Goal: Complete application form: Complete application form

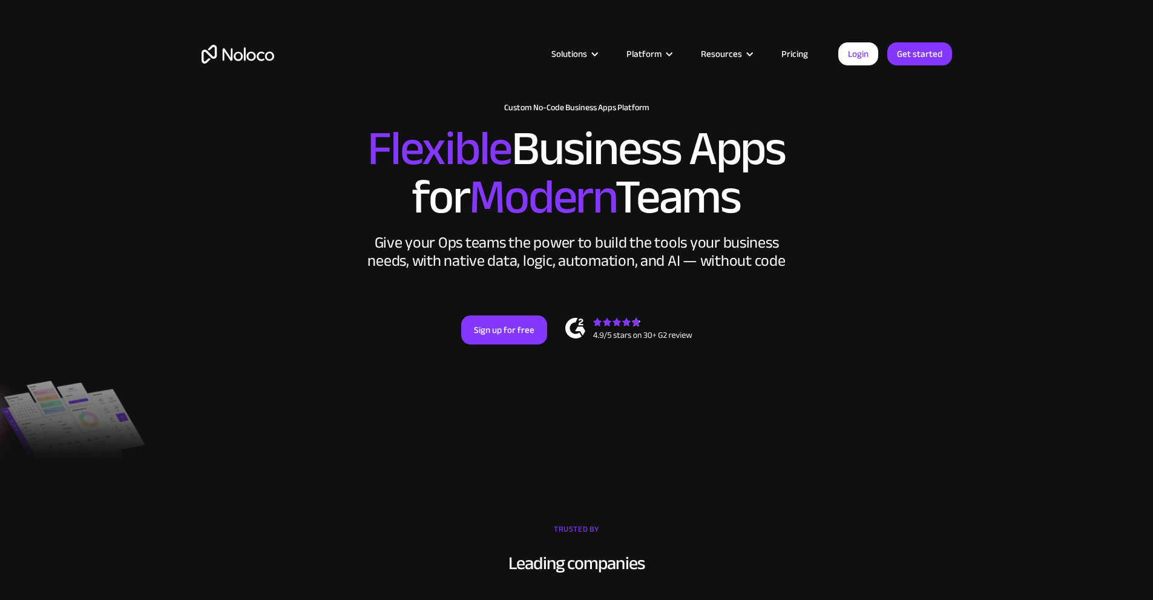
click at [626, 200] on h2 "Flexible Business Apps for Modern Teams" at bounding box center [577, 173] width 751 height 97
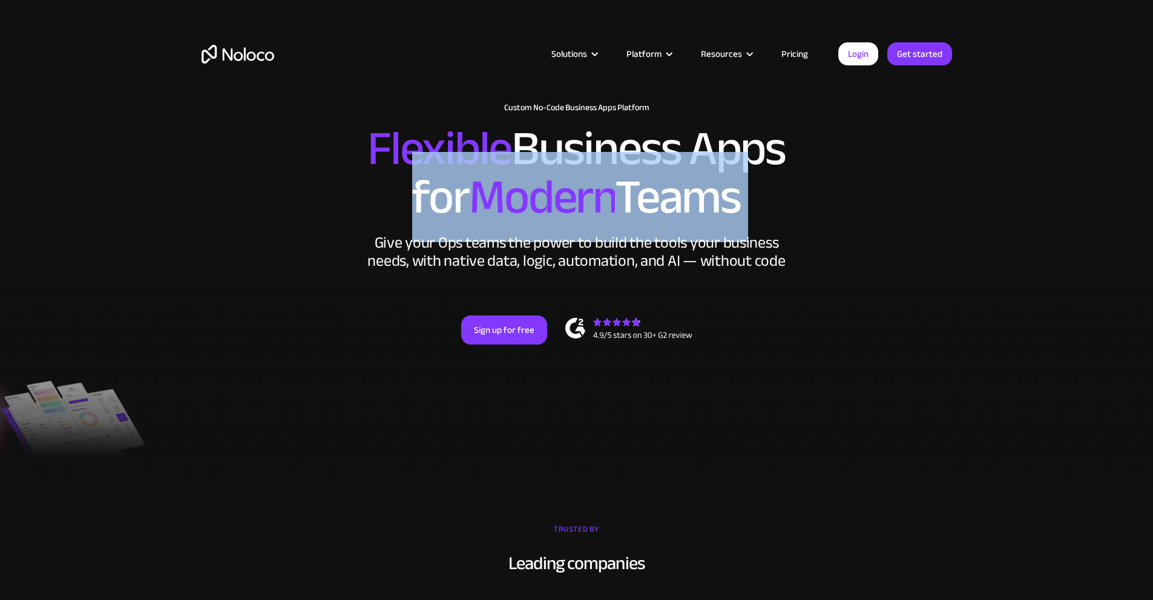
click at [626, 200] on h2 "Flexible Business Apps for Modern Teams" at bounding box center [577, 173] width 751 height 97
click at [674, 202] on h2 "Flexible Business Apps for Modern Teams" at bounding box center [577, 173] width 751 height 97
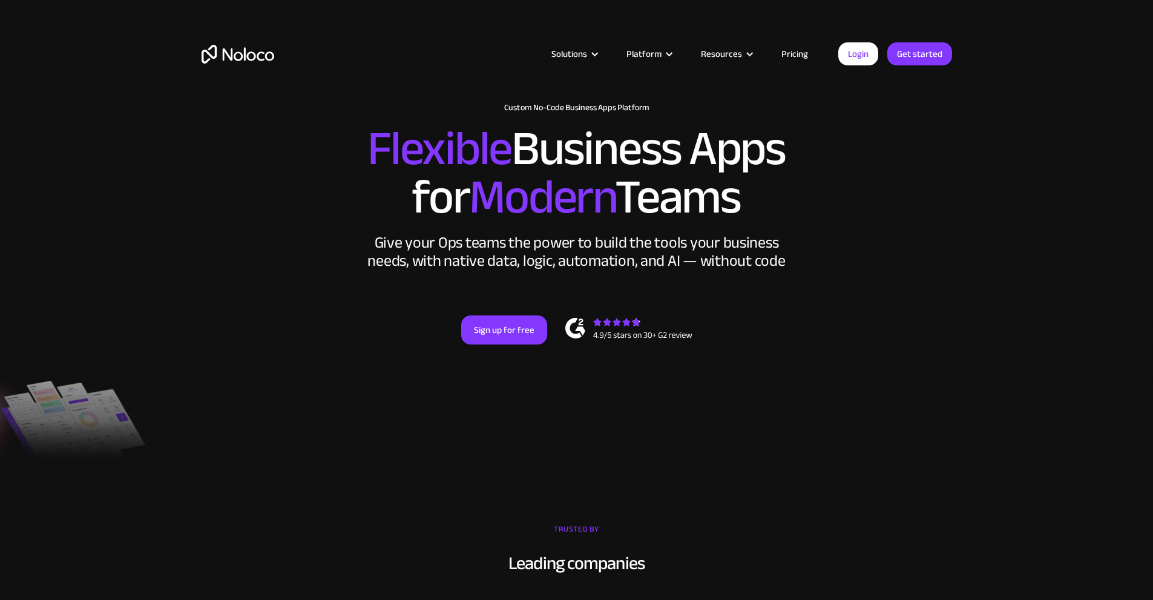
click at [684, 193] on h2 "Flexible Business Apps for Modern Teams" at bounding box center [577, 173] width 751 height 97
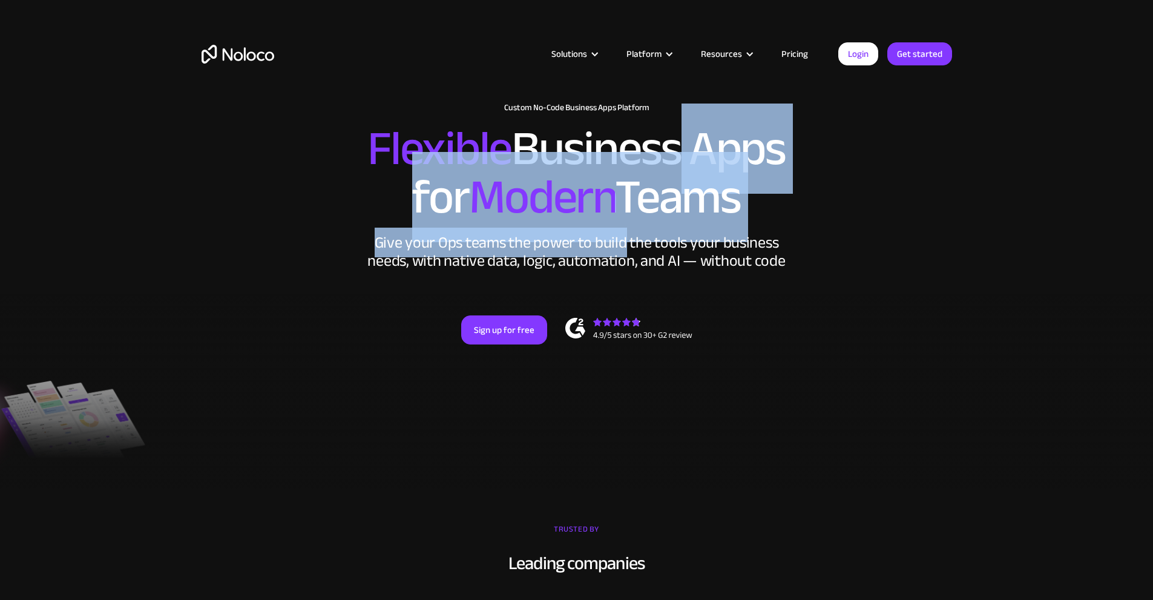
drag, startPoint x: 626, startPoint y: 220, endPoint x: 638, endPoint y: 273, distance: 54.5
click at [630, 276] on div "New: Connect Noloco to Stripe Custom No-Code Business Apps Platform Flexible Bu…" at bounding box center [577, 236] width 775 height 290
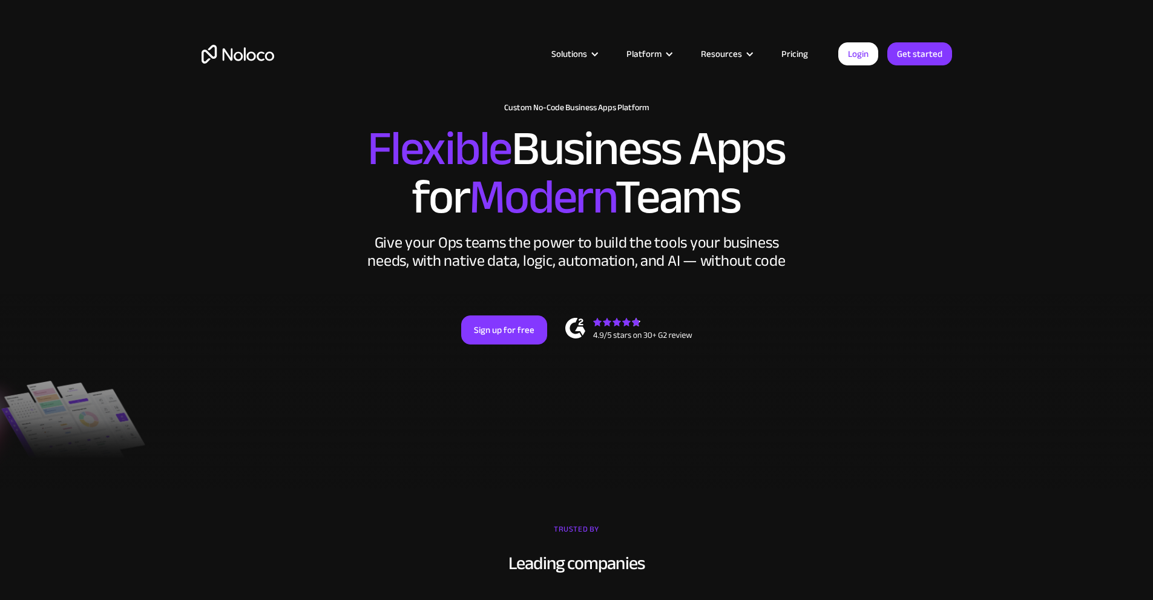
click at [652, 270] on div "Give your Ops teams the power to build the tools your business needs, with nati…" at bounding box center [577, 252] width 424 height 36
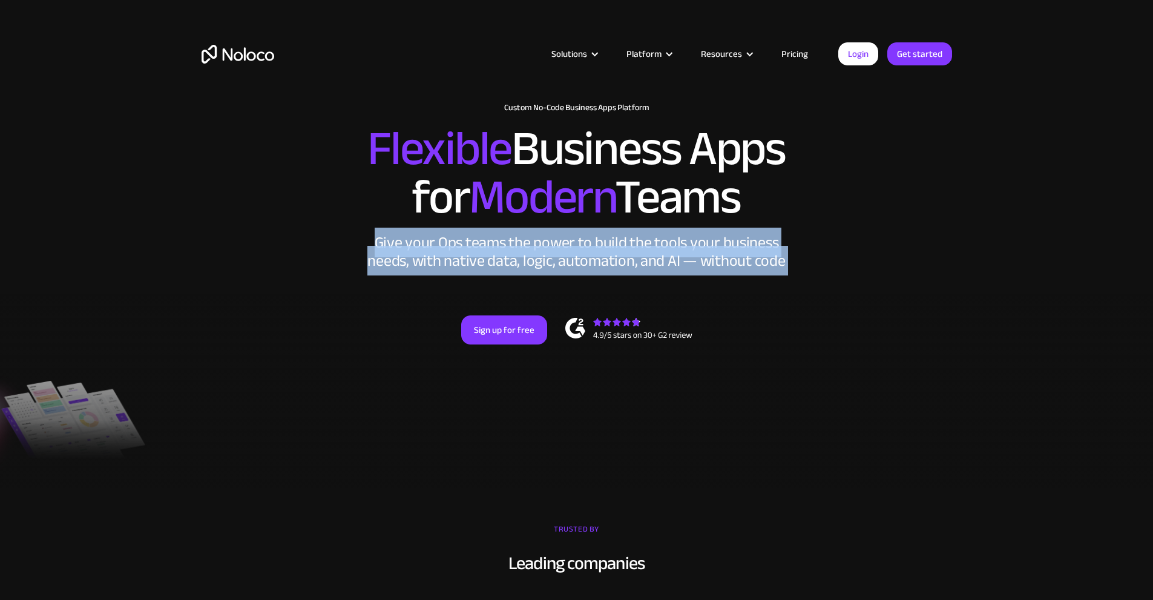
click at [652, 270] on div "Give your Ops teams the power to build the tools your business needs, with nati…" at bounding box center [577, 252] width 424 height 36
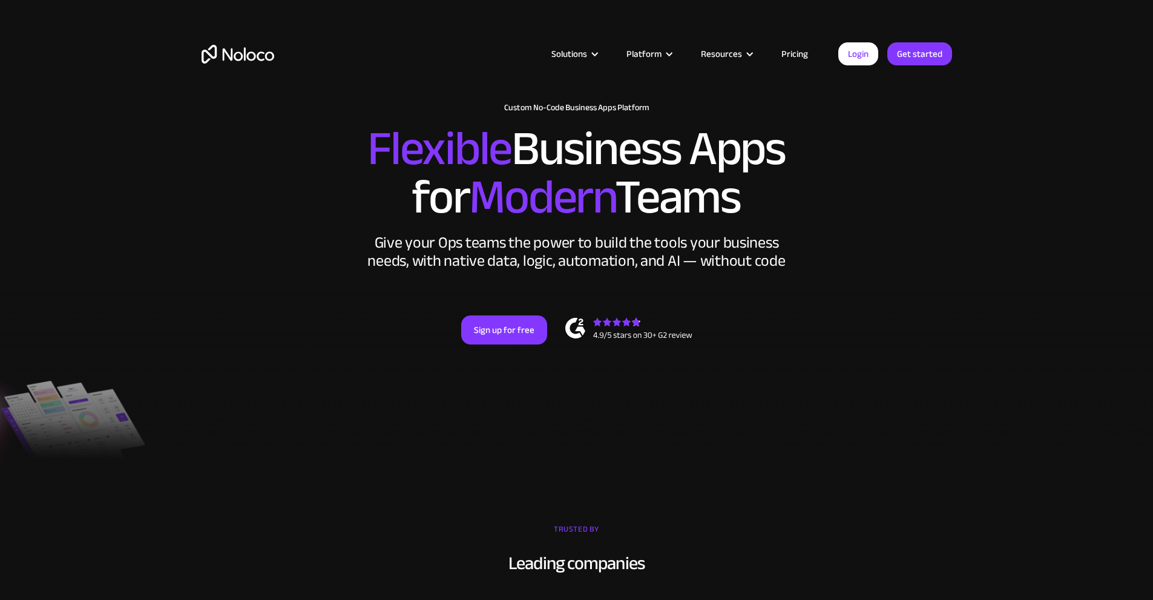
click at [673, 222] on h2 "Flexible Business Apps for Modern Teams" at bounding box center [577, 173] width 751 height 97
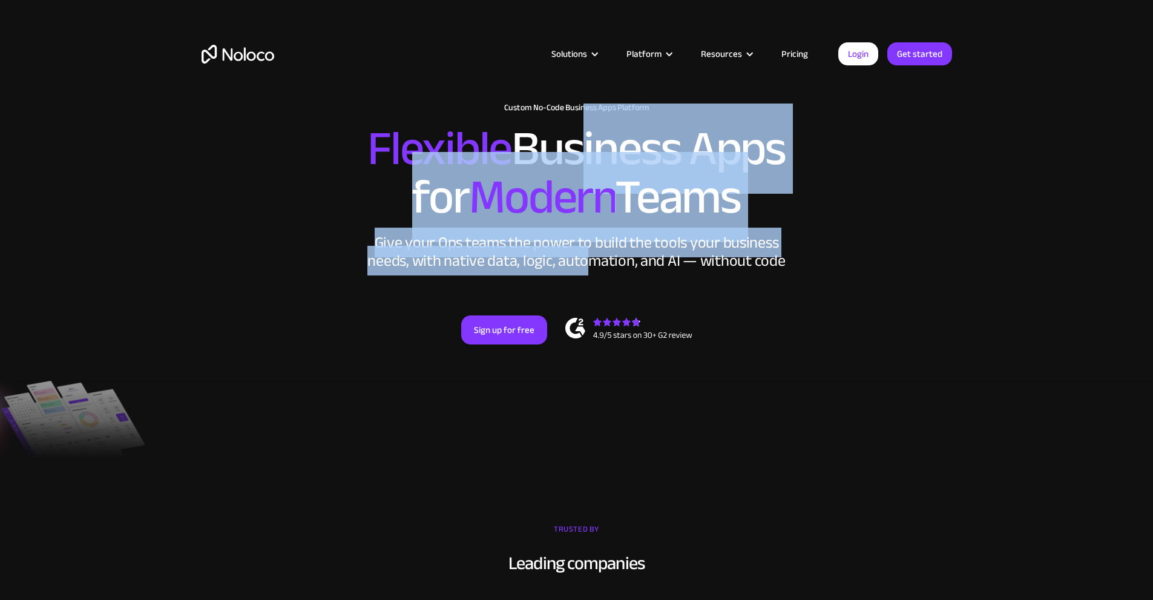
drag, startPoint x: 549, startPoint y: 251, endPoint x: 632, endPoint y: 292, distance: 92.9
click at [590, 306] on div "New: Connect Noloco to Stripe Custom No-Code Business Apps Platform Flexible Bu…" at bounding box center [577, 236] width 775 height 290
click at [638, 270] on div "Give your Ops teams the power to build the tools your business needs, with nati…" at bounding box center [577, 252] width 424 height 36
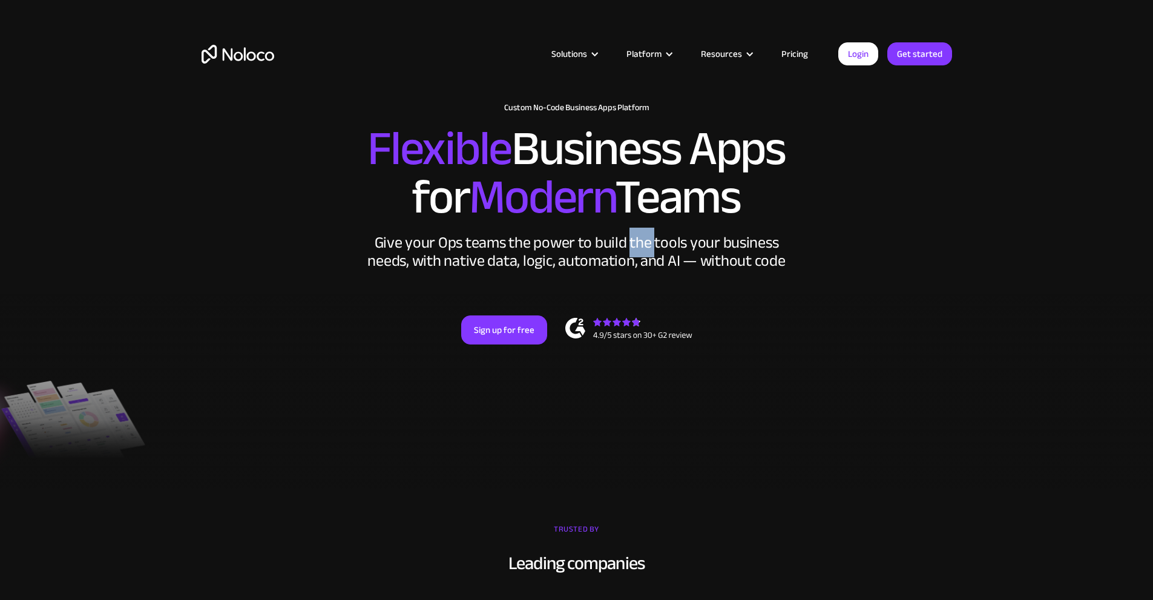
click at [638, 270] on div "Give your Ops teams the power to build the tools your business needs, with nati…" at bounding box center [577, 252] width 424 height 36
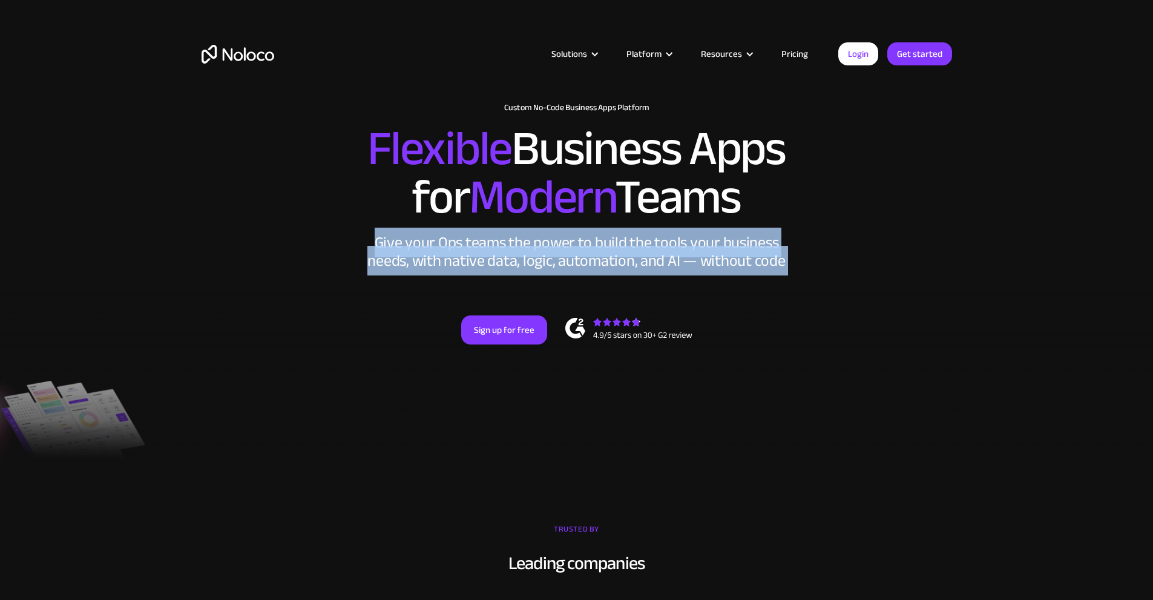
click at [638, 270] on div "Give your Ops teams the power to build the tools your business needs, with nati…" at bounding box center [577, 252] width 424 height 36
drag, startPoint x: 638, startPoint y: 282, endPoint x: 658, endPoint y: 239, distance: 47.4
click at [639, 270] on div "Give your Ops teams the power to build the tools your business needs, with nati…" at bounding box center [577, 252] width 424 height 36
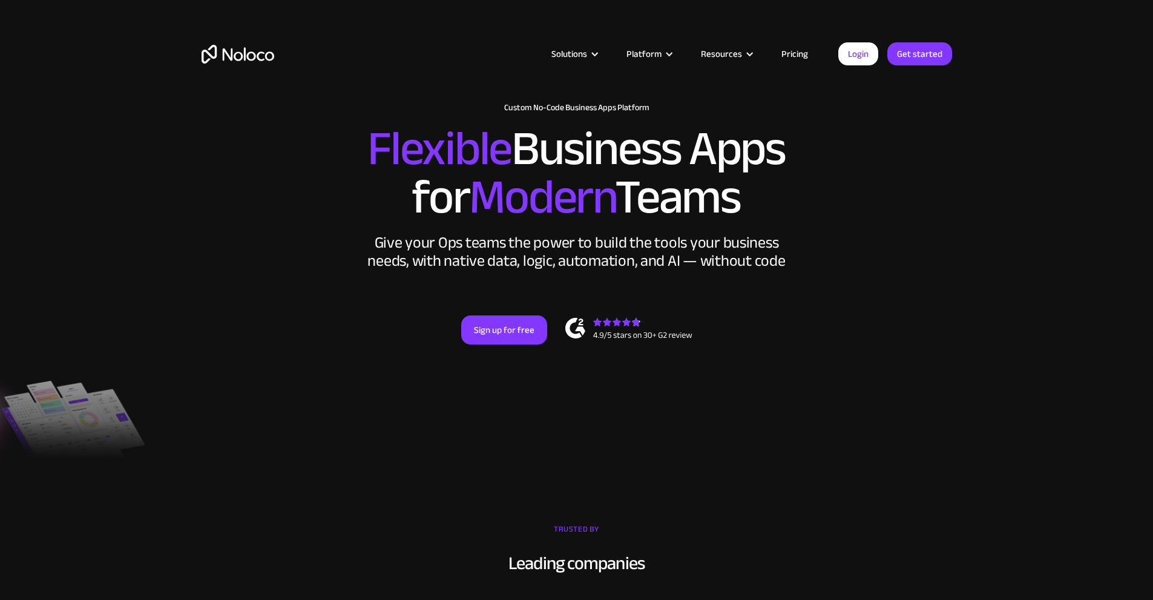
click at [658, 222] on h2 "Flexible Business Apps for Modern Teams" at bounding box center [577, 173] width 751 height 97
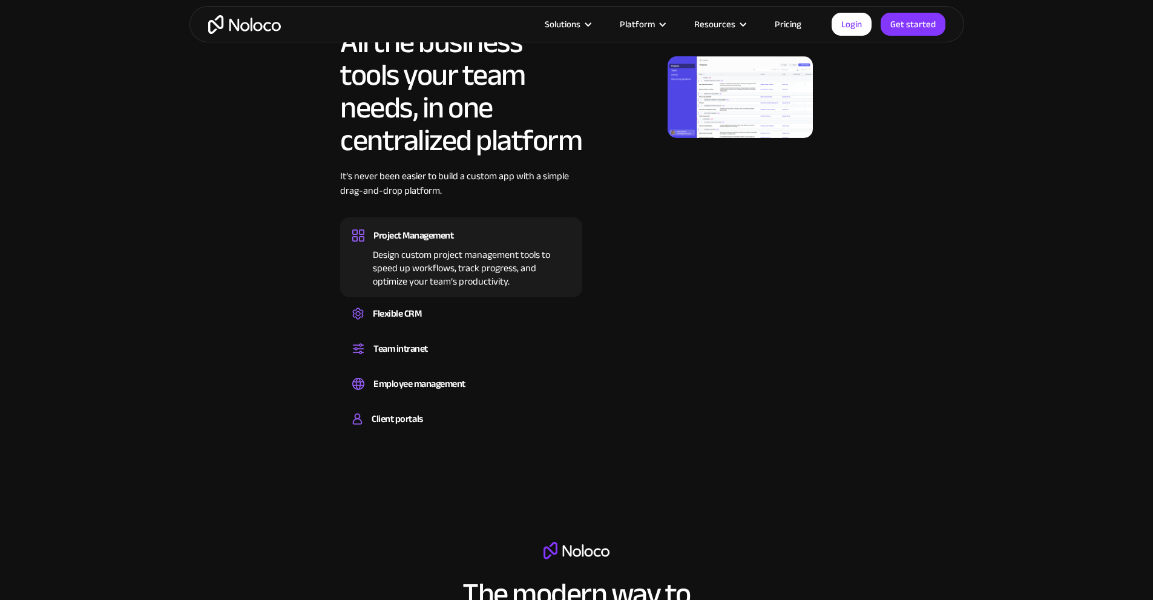
scroll to position [727, 0]
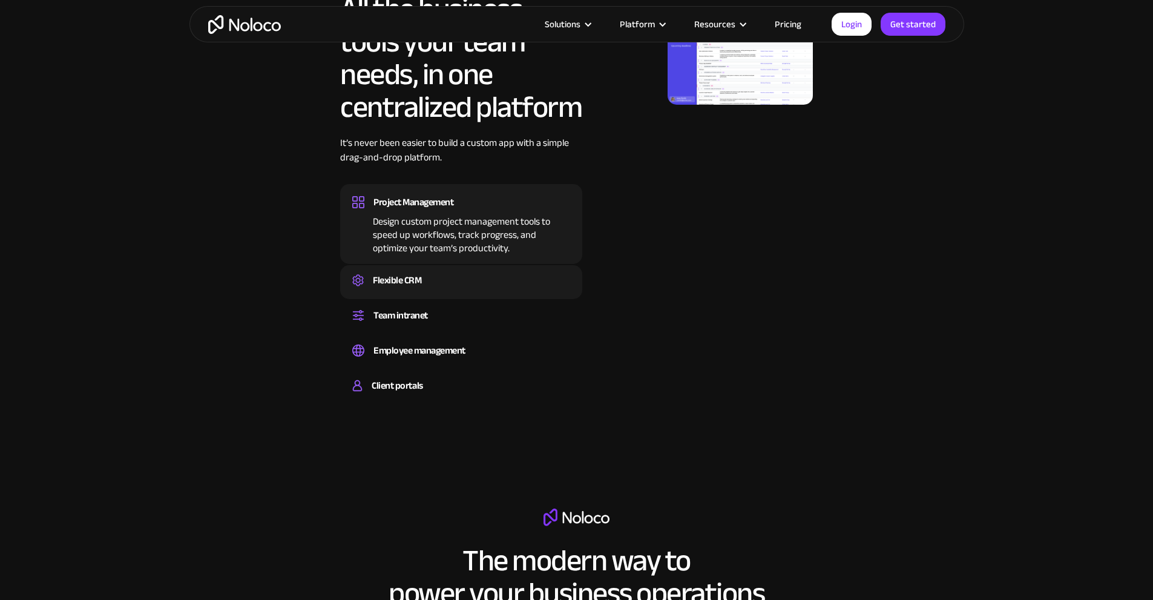
click at [429, 289] on div "Flexible CRM" at bounding box center [461, 280] width 218 height 18
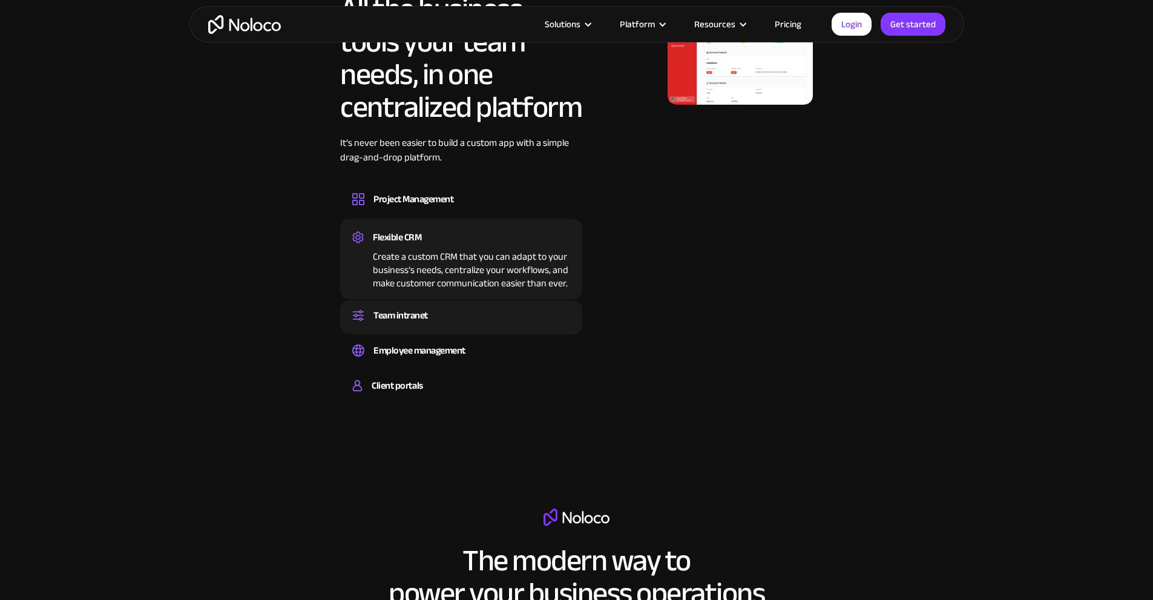
click at [441, 325] on div "Team intranet" at bounding box center [461, 315] width 218 height 18
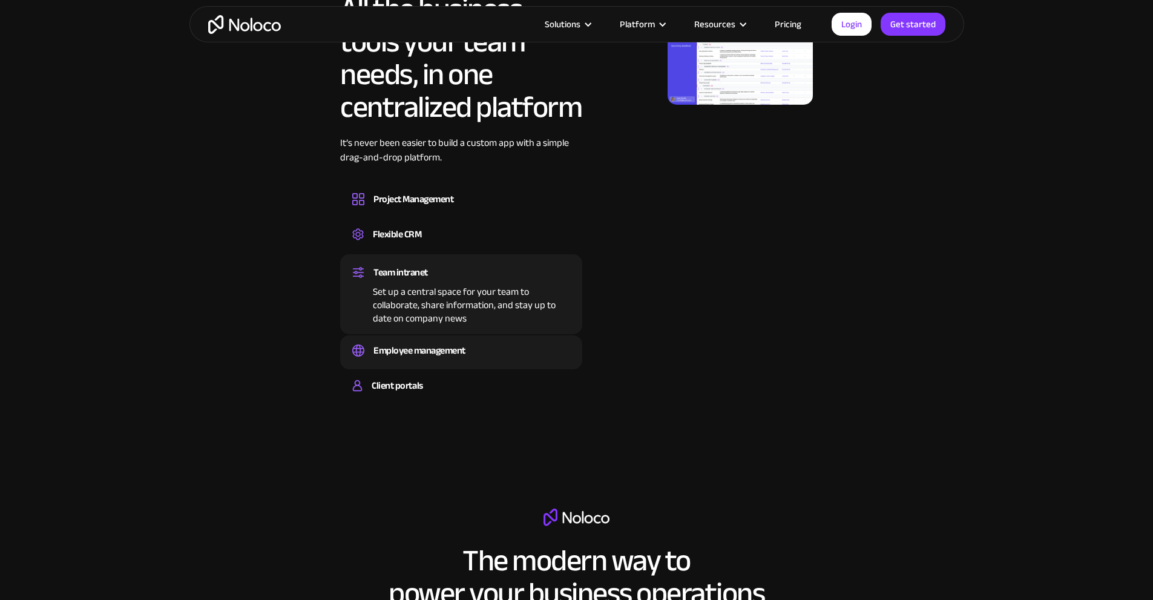
click at [452, 360] on div "Employee management" at bounding box center [420, 350] width 92 height 18
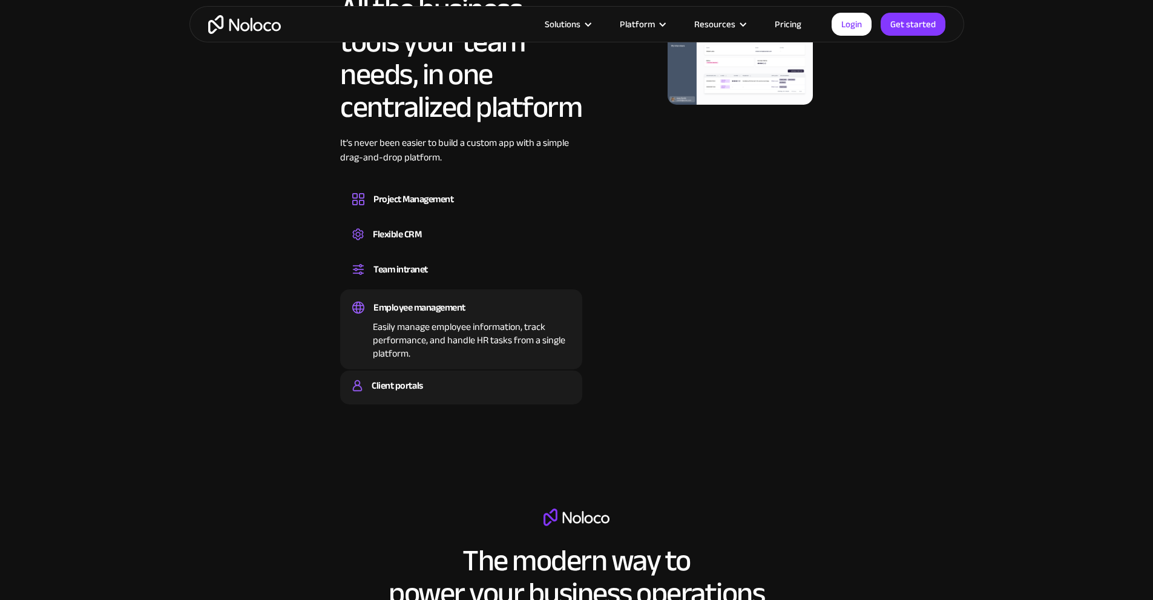
click at [464, 404] on div "Client portals Build a secure, fully-branded, and personalized client portal th…" at bounding box center [461, 388] width 242 height 34
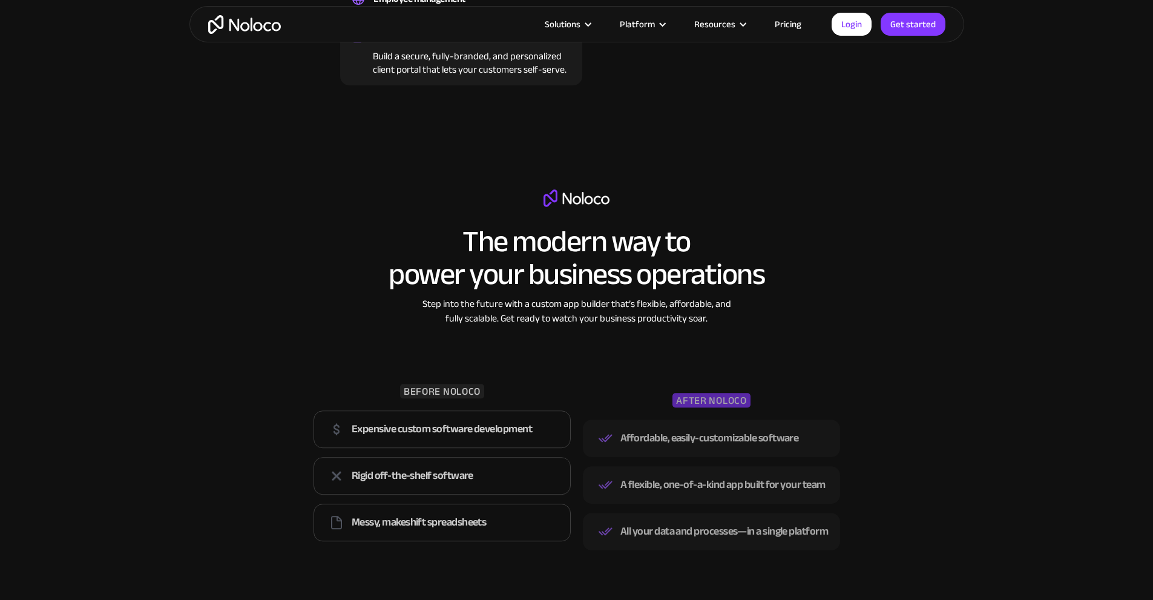
scroll to position [1029, 0]
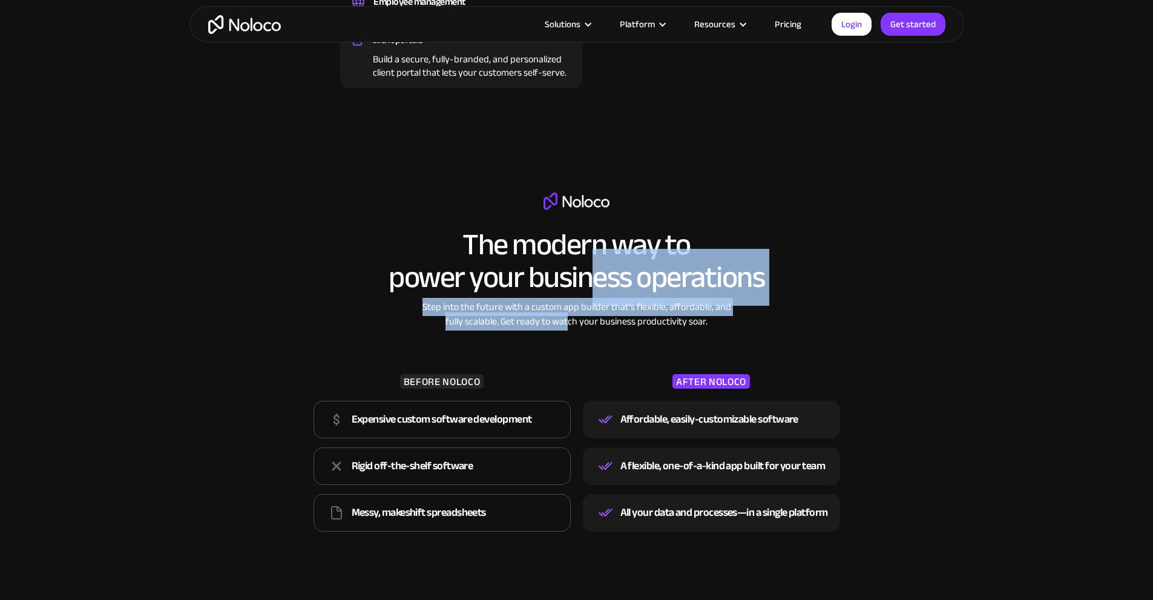
drag, startPoint x: 565, startPoint y: 345, endPoint x: 604, endPoint y: 306, distance: 54.4
click at [572, 351] on div "The modern way to power your business operations Step into the future with a cu…" at bounding box center [577, 364] width 539 height 343
click at [606, 294] on h2 "The modern way to power your business operations" at bounding box center [577, 260] width 376 height 65
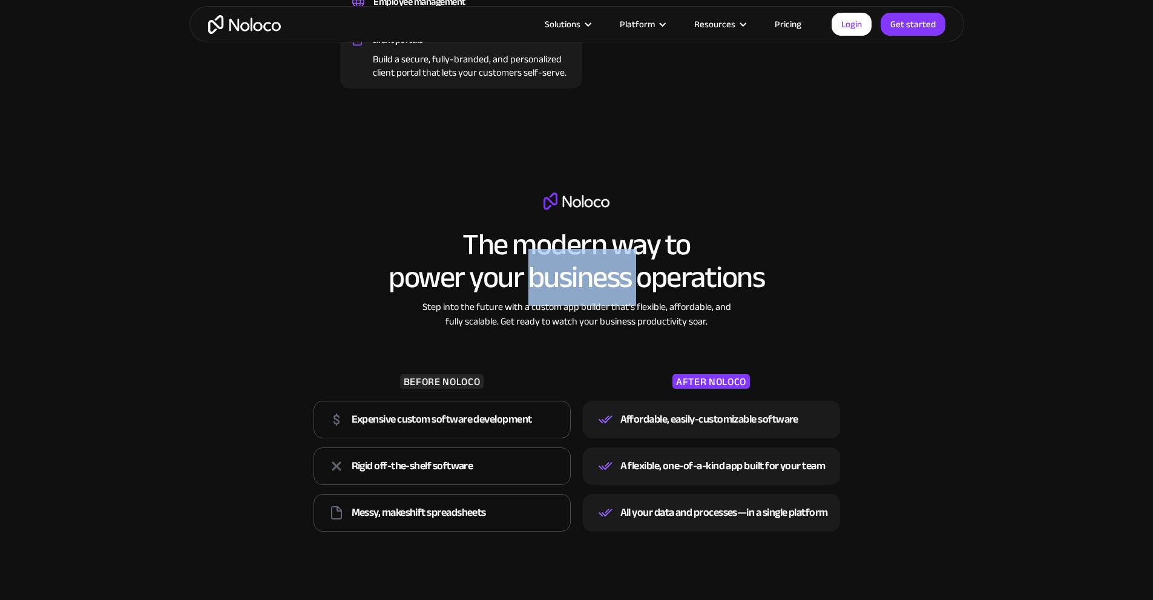
click at [606, 294] on h2 "The modern way to power your business operations" at bounding box center [577, 260] width 376 height 65
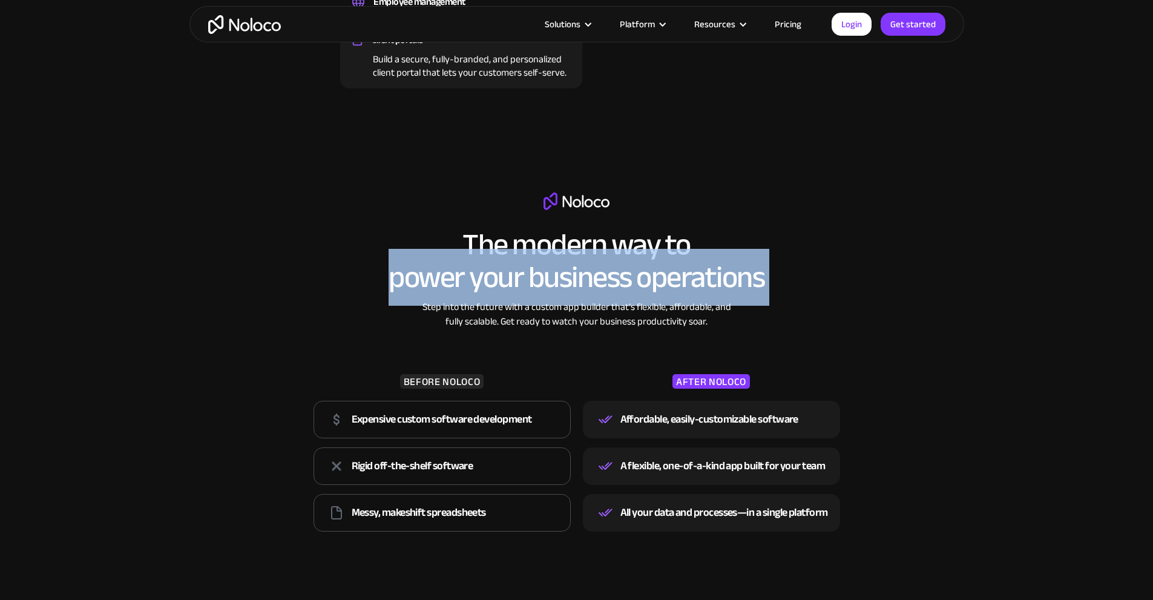
click at [606, 294] on h2 "The modern way to power your business operations" at bounding box center [577, 260] width 376 height 65
click at [682, 288] on h2 "The modern way to power your business operations" at bounding box center [577, 260] width 376 height 65
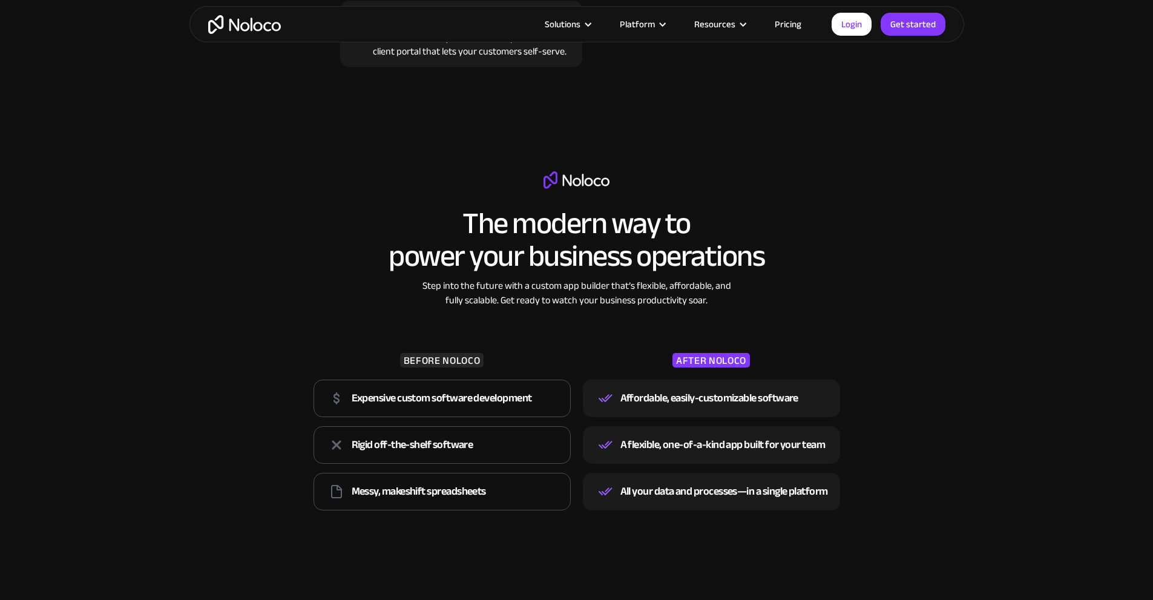
scroll to position [1064, 0]
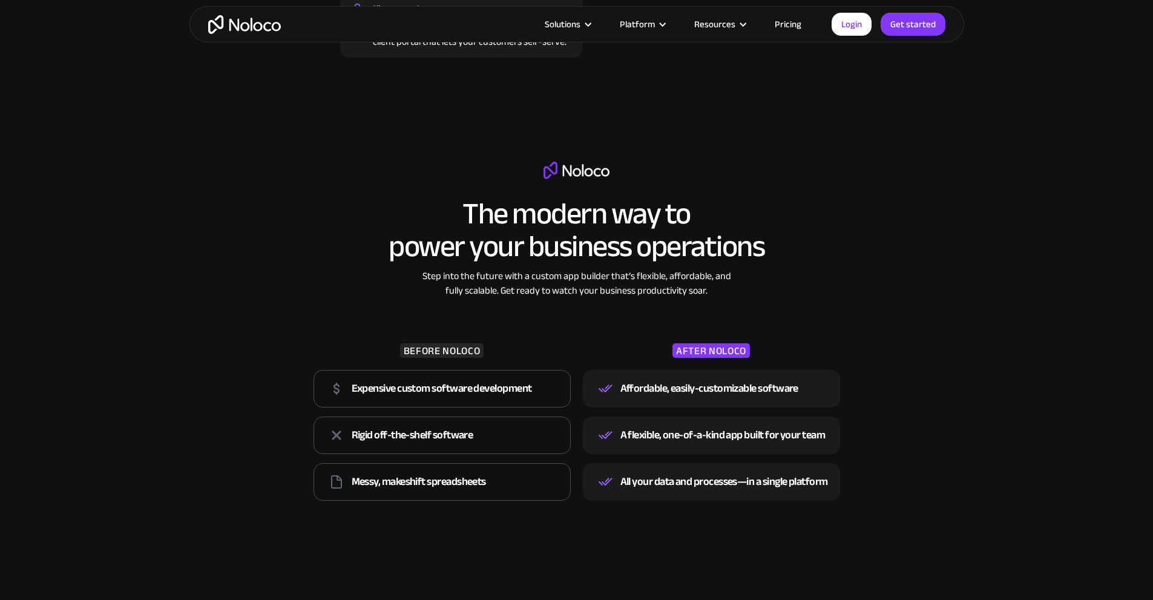
drag, startPoint x: 788, startPoint y: 372, endPoint x: 793, endPoint y: 412, distance: 40.9
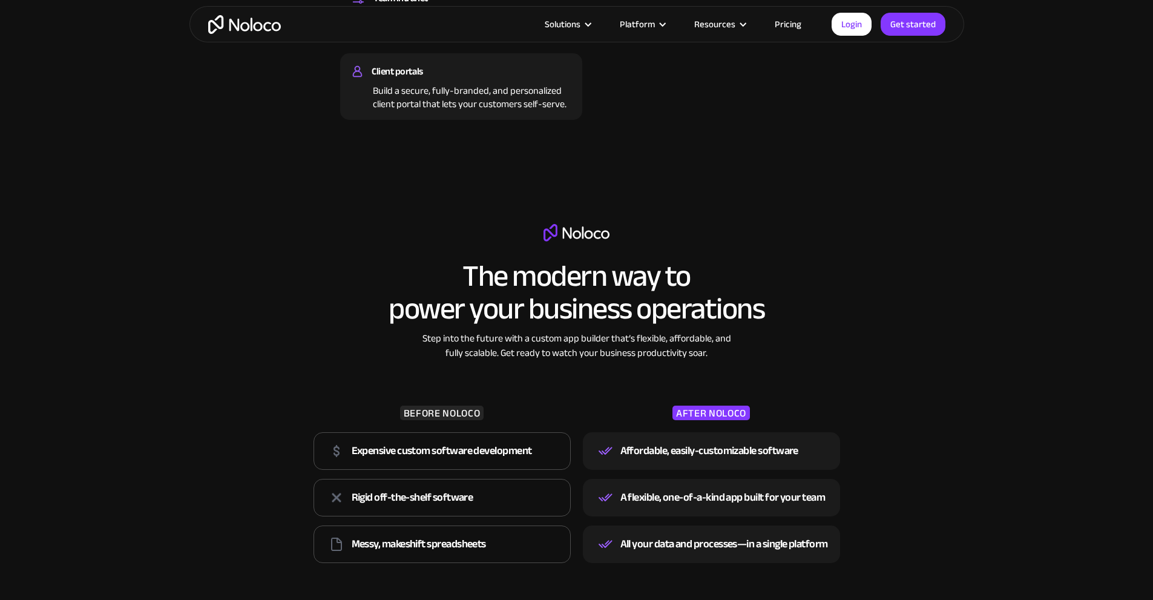
scroll to position [0, 0]
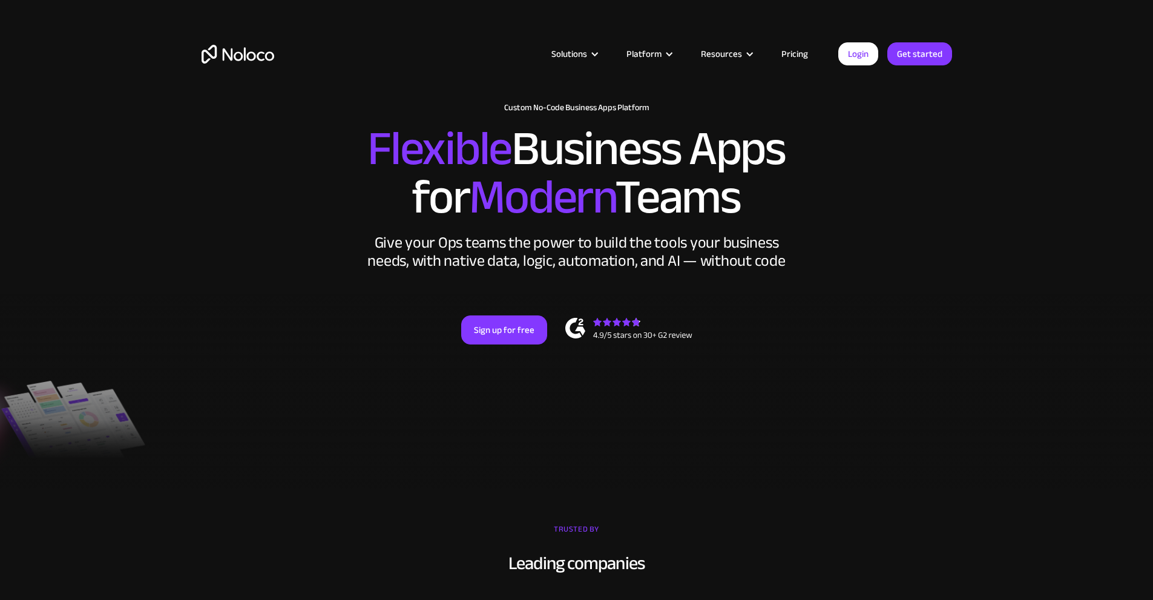
drag, startPoint x: 865, startPoint y: 334, endPoint x: 769, endPoint y: 130, distance: 225.6
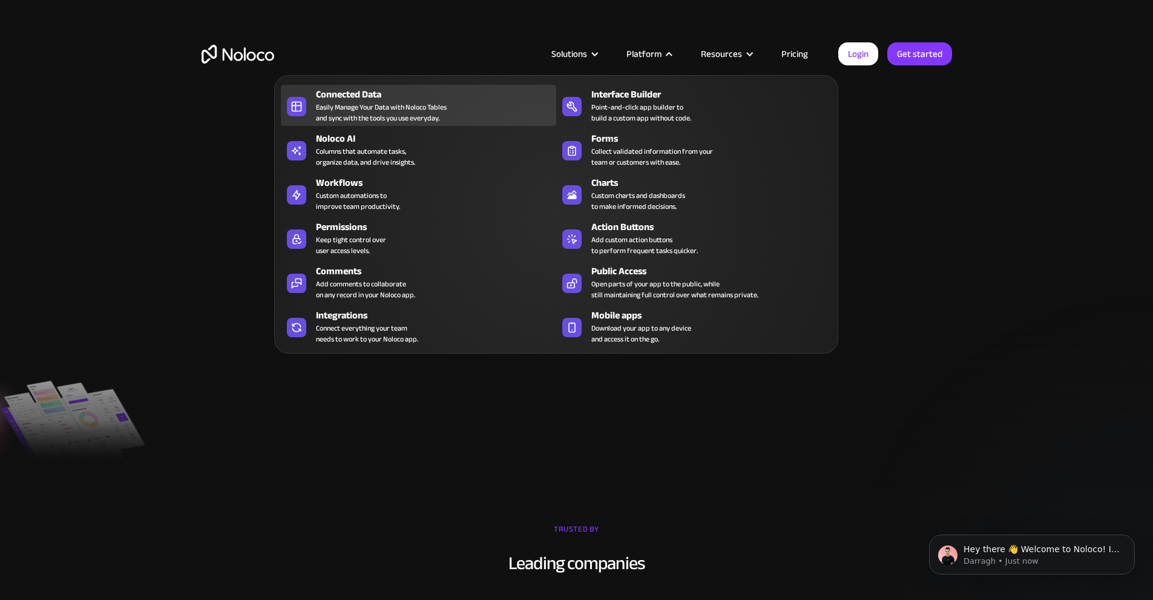
click at [453, 102] on div "Connected Data" at bounding box center [439, 94] width 246 height 15
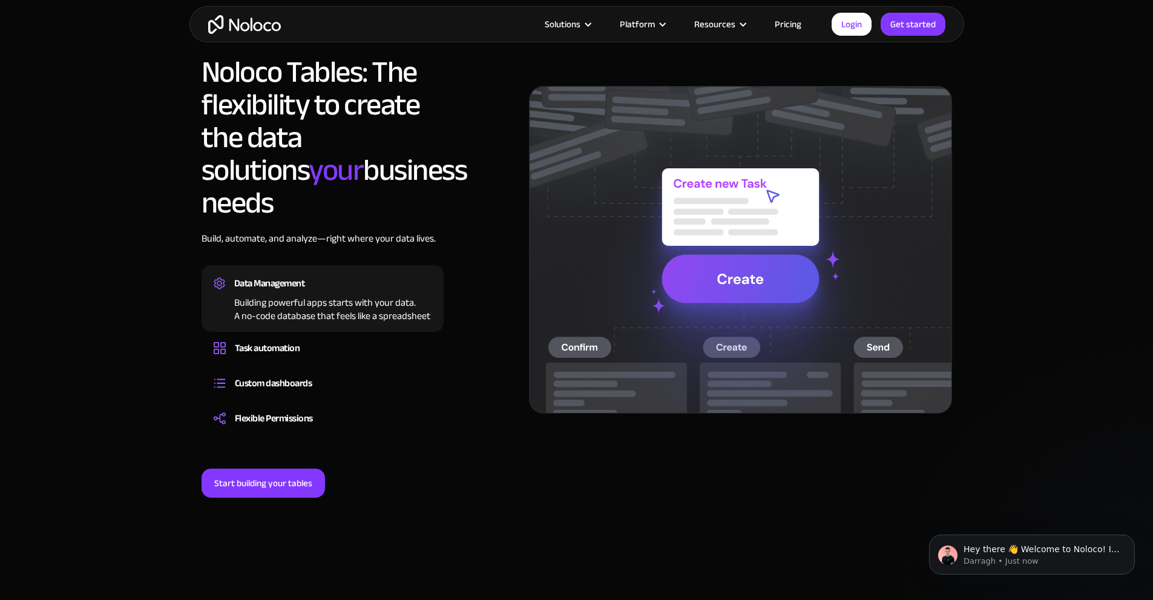
scroll to position [908, 0]
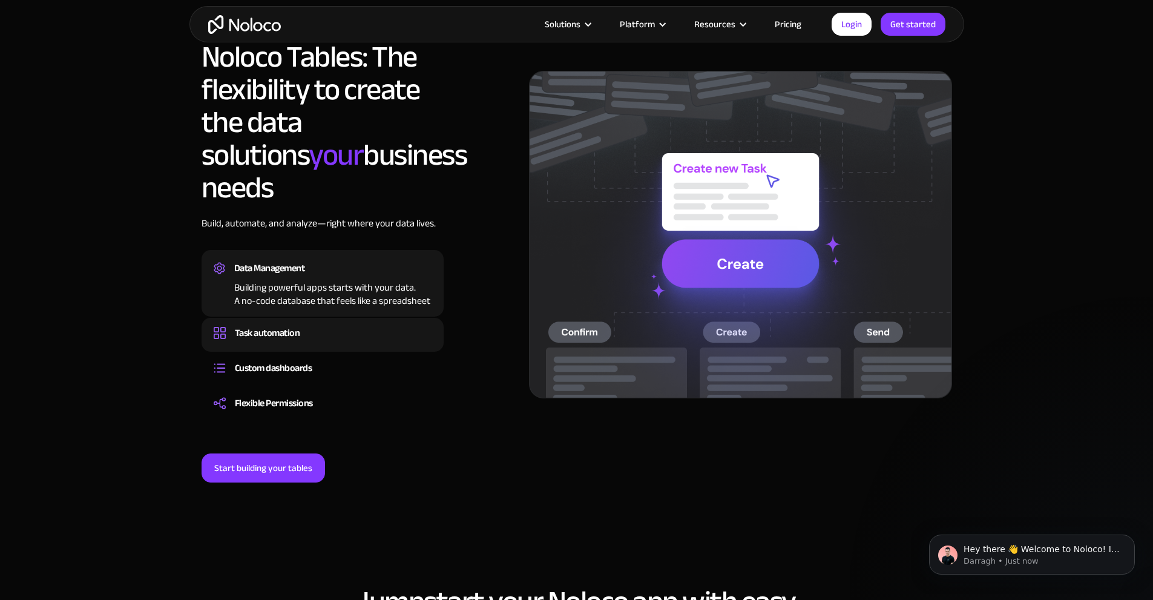
click at [284, 324] on div "Task automation" at bounding box center [267, 333] width 65 height 18
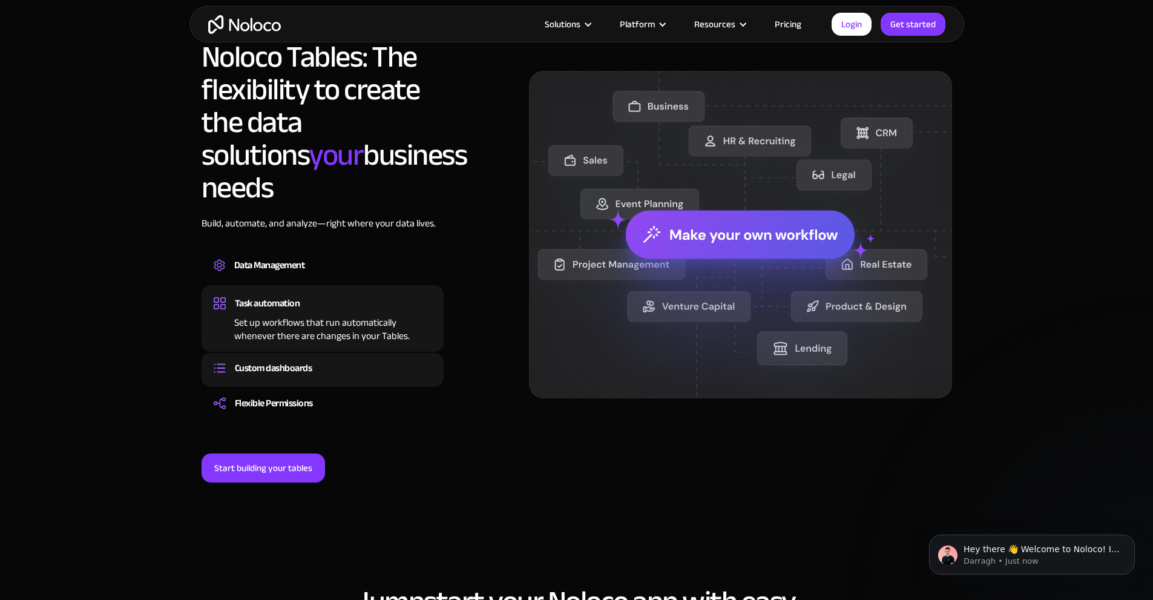
click at [295, 359] on div "Custom dashboards" at bounding box center [273, 368] width 77 height 18
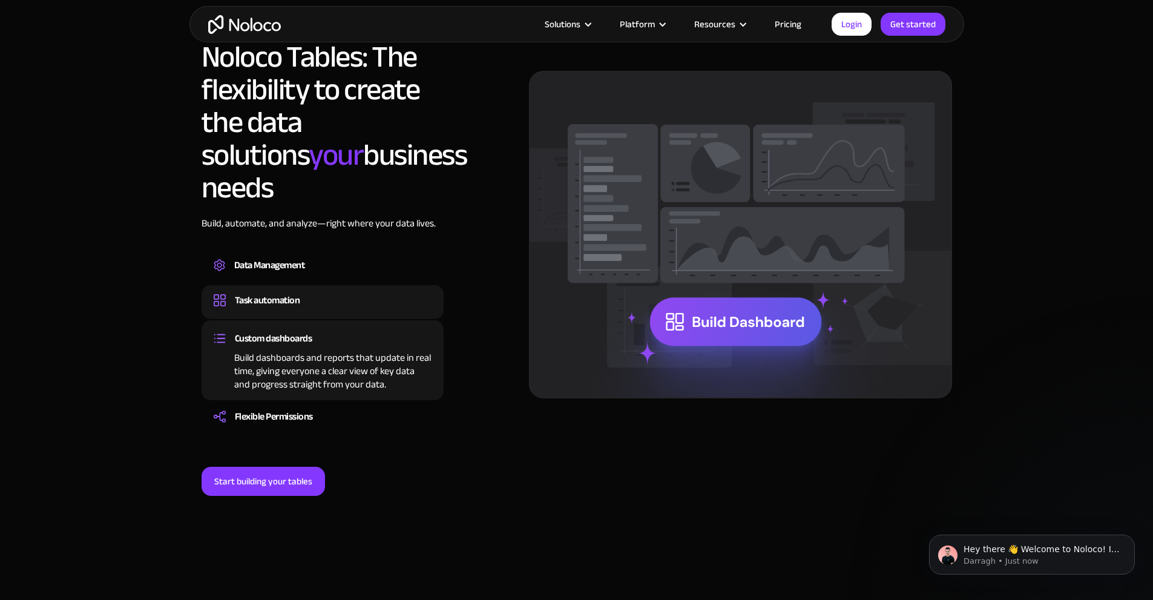
click at [306, 291] on div "Task automation" at bounding box center [323, 300] width 218 height 18
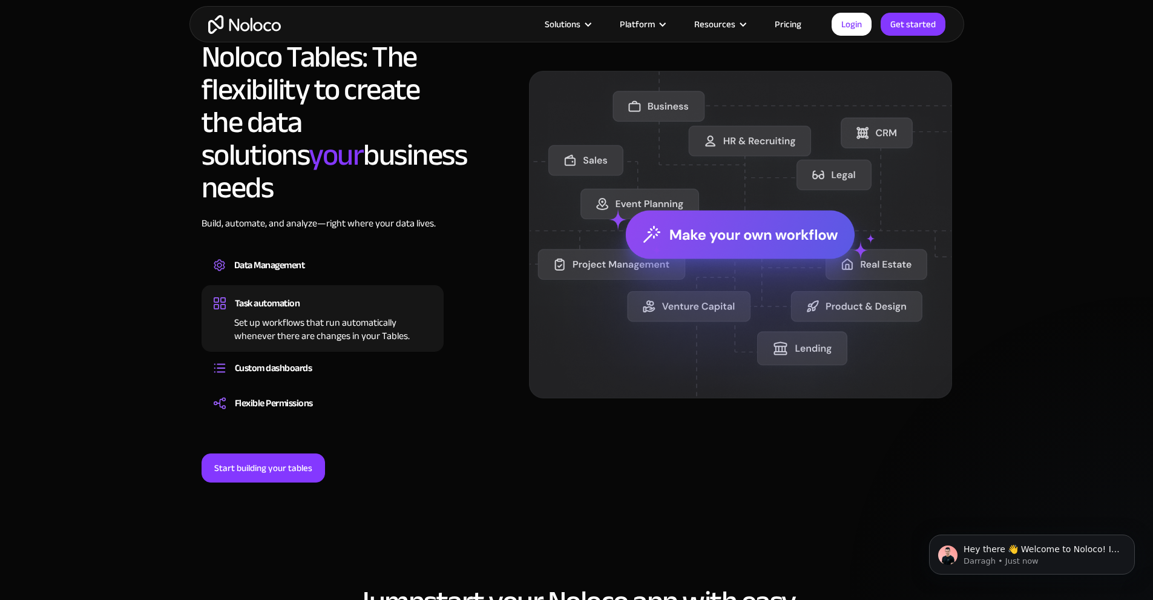
click at [313, 315] on div "Task automation Set up workflows that run automatically whenever there are chan…" at bounding box center [323, 318] width 242 height 67
click at [317, 359] on div "Custom dashboards" at bounding box center [323, 368] width 218 height 18
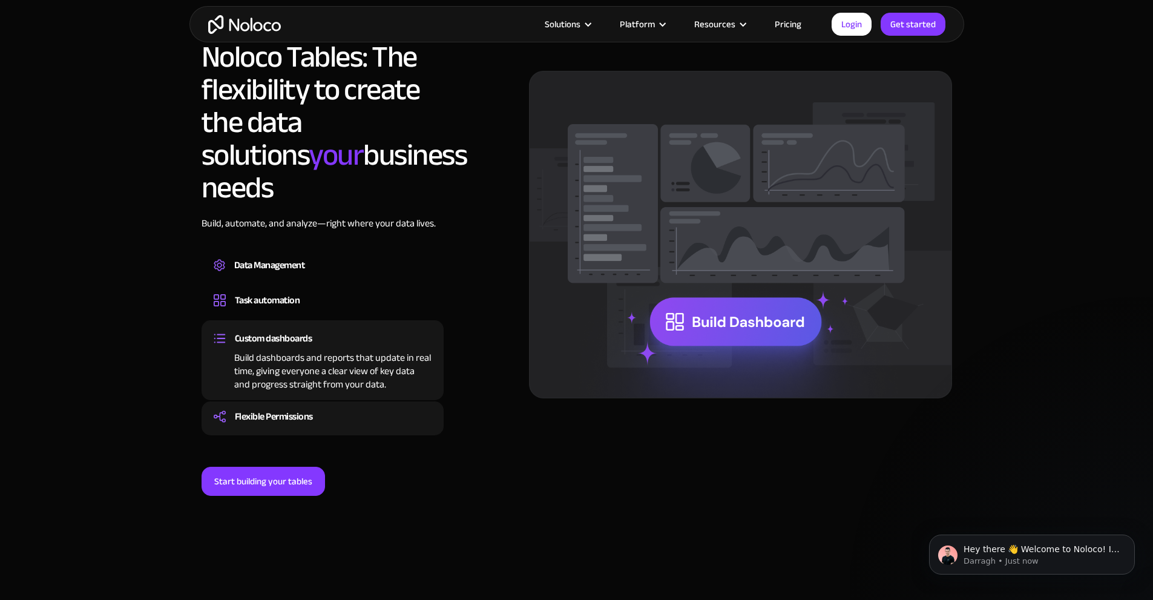
click at [322, 407] on div "Flexible Permissions" at bounding box center [323, 416] width 218 height 18
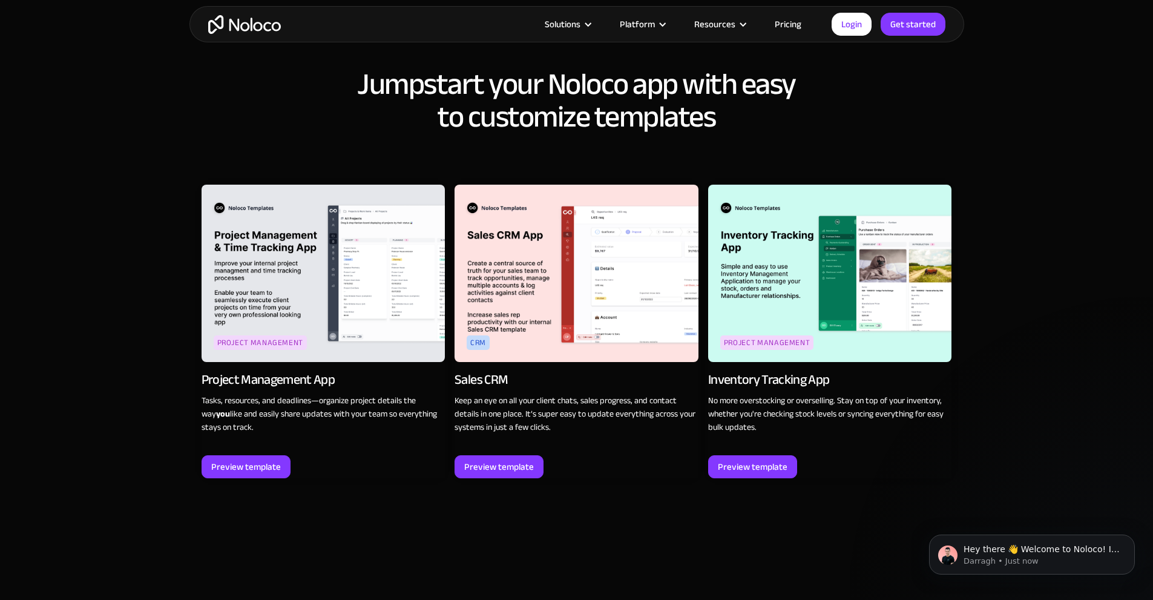
scroll to position [1405, 0]
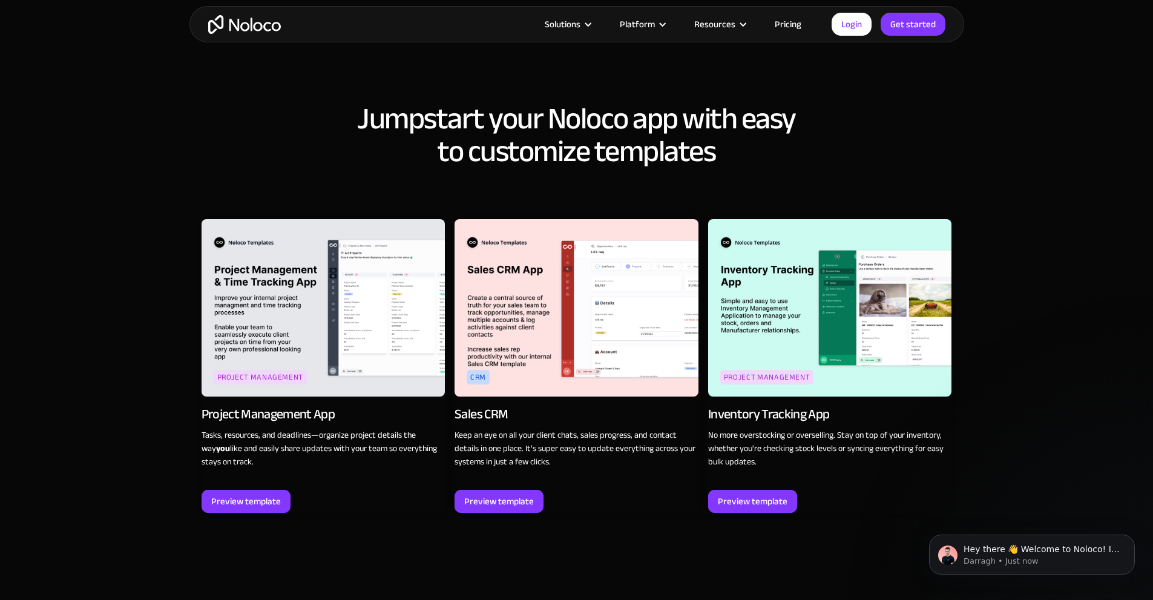
drag, startPoint x: 1052, startPoint y: 264, endPoint x: 1057, endPoint y: 225, distance: 39.1
click at [1029, 251] on section "Jumpstart your Noloco app with easy to customize templates Project Management P…" at bounding box center [576, 314] width 1153 height 569
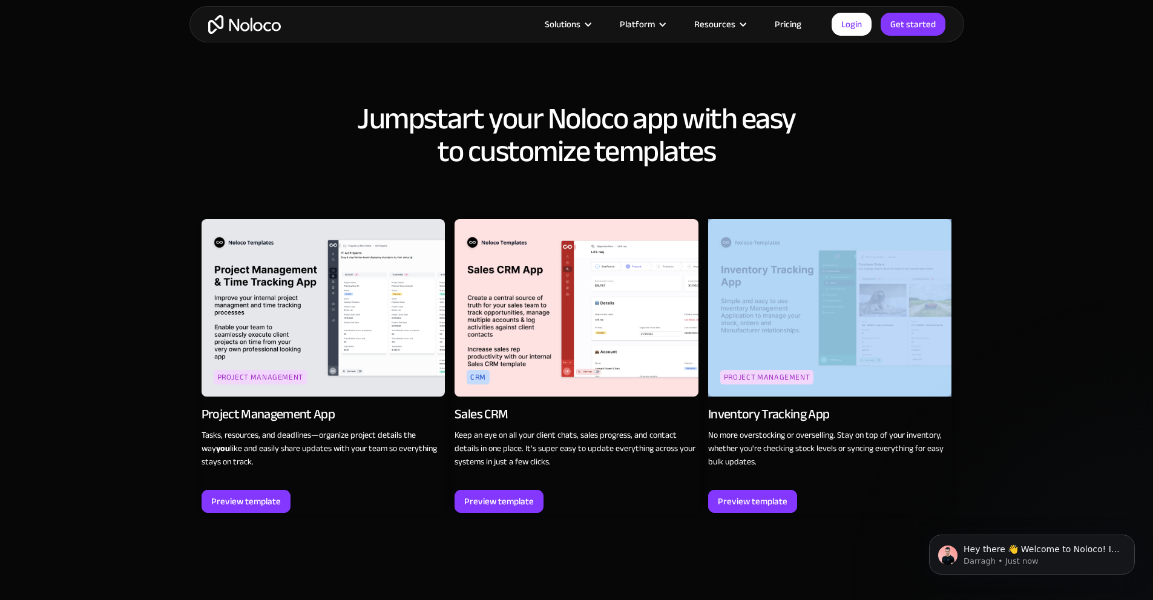
click at [1029, 251] on section "Jumpstart your Noloco app with easy to customize templates Project Management P…" at bounding box center [576, 314] width 1153 height 569
drag, startPoint x: 1029, startPoint y: 251, endPoint x: 1023, endPoint y: 180, distance: 71.8
click at [1029, 245] on section "Jumpstart your Noloco app with easy to customize templates Project Management P…" at bounding box center [576, 314] width 1153 height 569
click at [1023, 174] on section "Jumpstart your Noloco app with easy to customize templates Project Management P…" at bounding box center [576, 314] width 1153 height 569
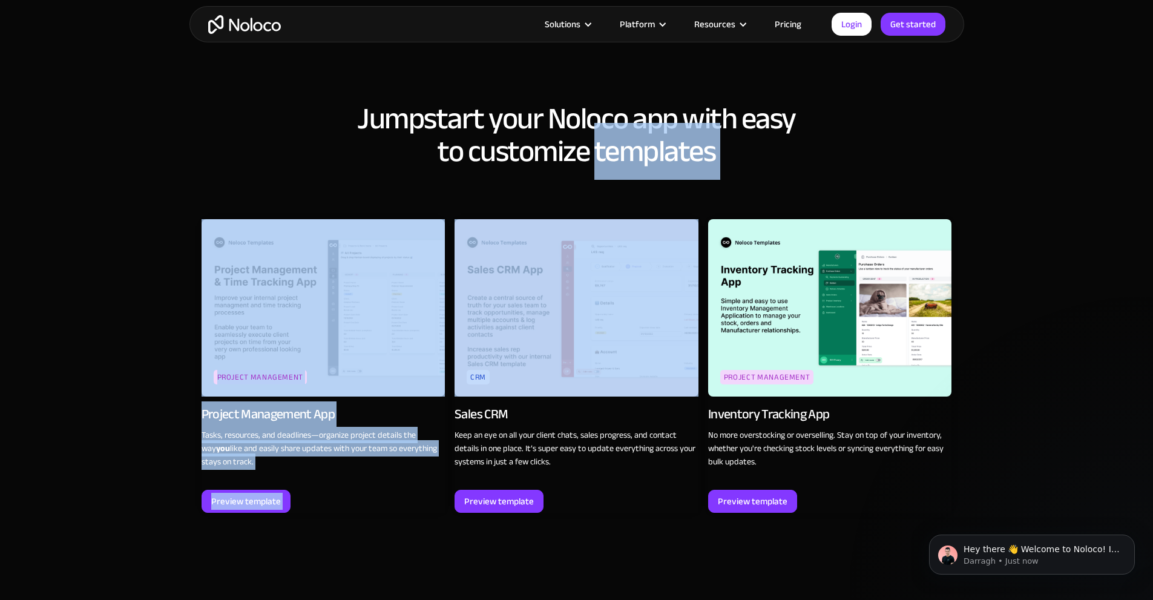
drag, startPoint x: 564, startPoint y: 146, endPoint x: 573, endPoint y: 142, distance: 10.0
click at [568, 147] on div "Jumpstart your Noloco app with easy to customize templates Project Management P…" at bounding box center [577, 321] width 775 height 463
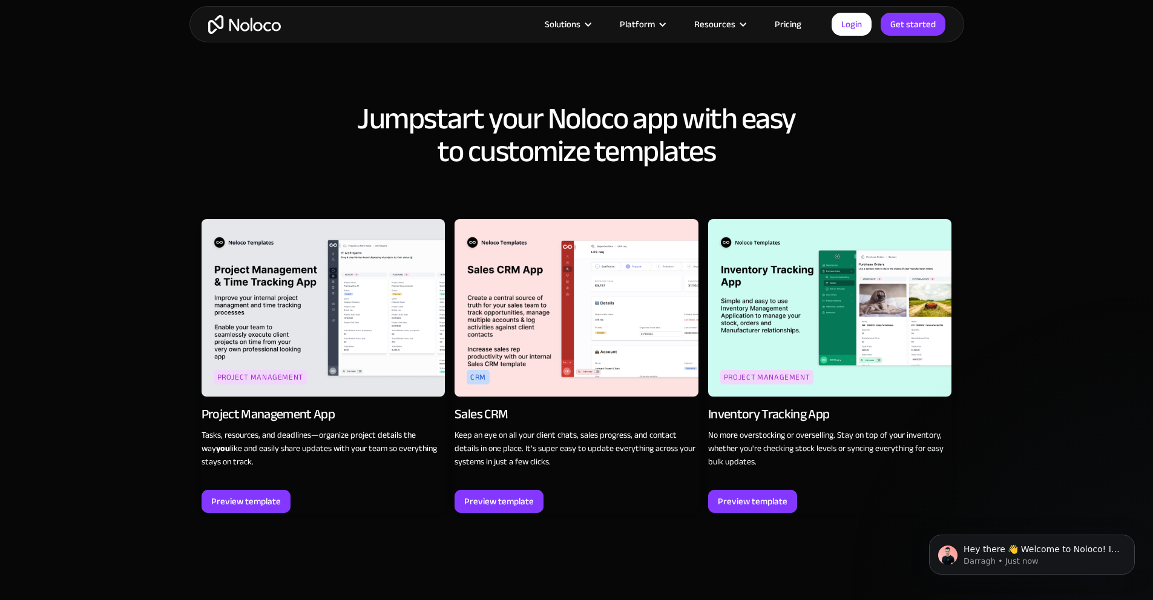
click at [592, 102] on h2 "Jumpstart your Noloco app with easy to customize templates" at bounding box center [577, 134] width 751 height 65
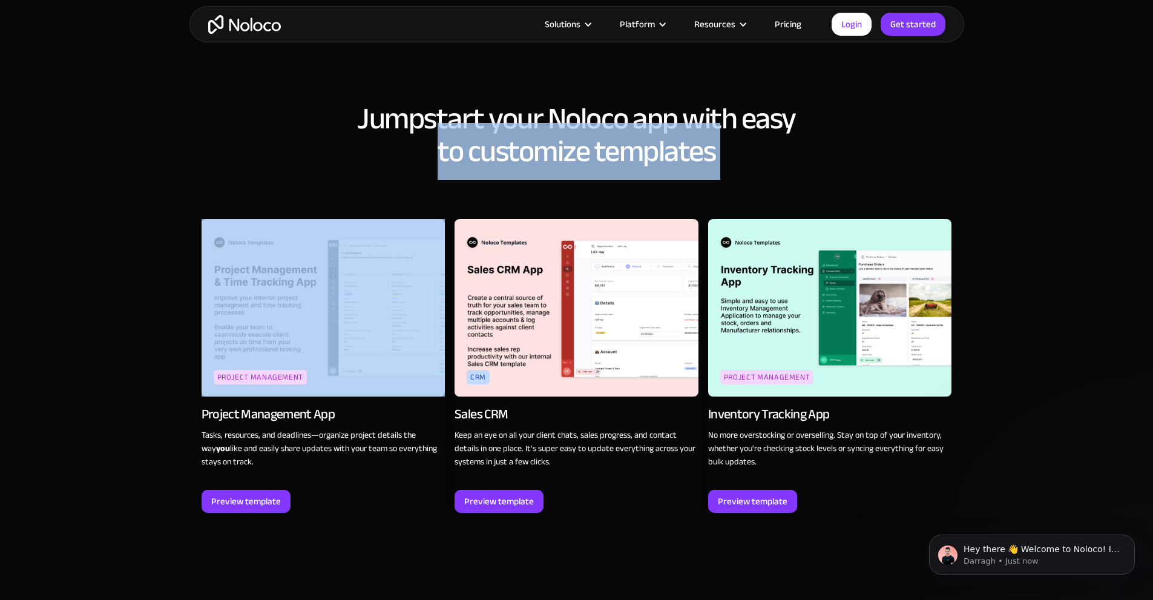
click at [592, 102] on h2 "Jumpstart your Noloco app with easy to customize templates" at bounding box center [577, 134] width 751 height 65
click at [632, 102] on h2 "Jumpstart your Noloco app with easy to customize templates" at bounding box center [577, 134] width 751 height 65
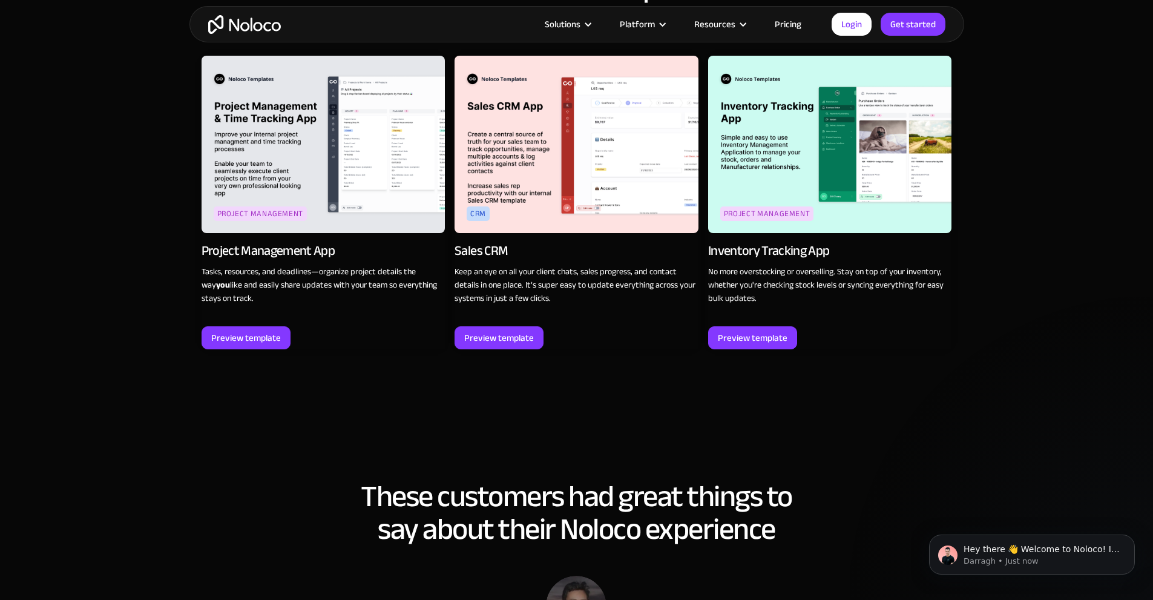
drag, startPoint x: 823, startPoint y: 177, endPoint x: 820, endPoint y: 195, distance: 17.9
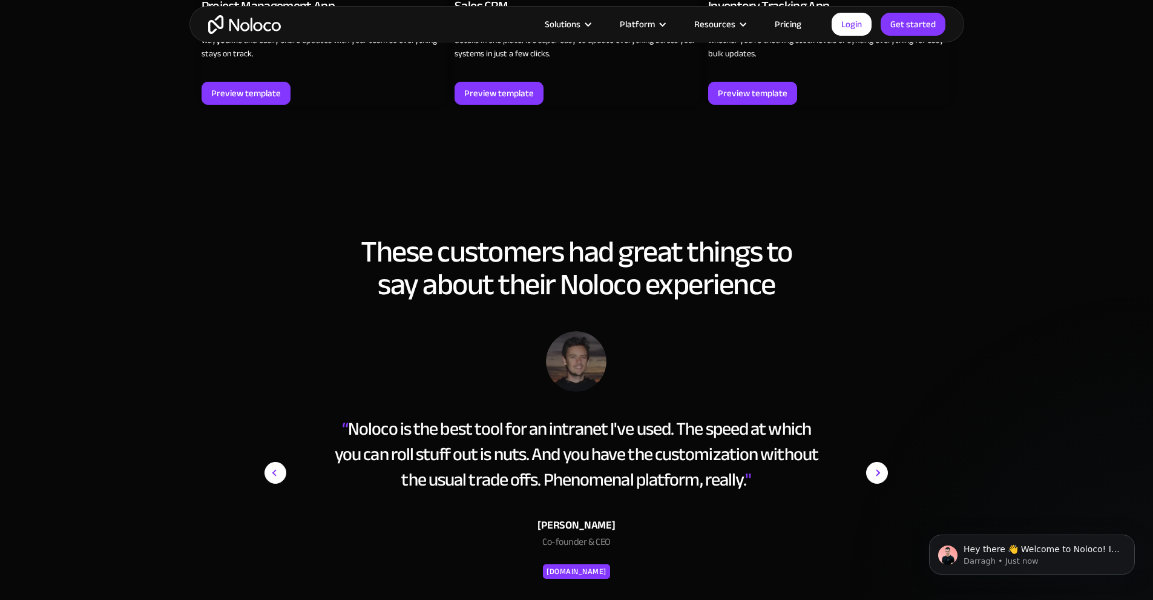
click at [753, 244] on h2 "These customers had great things to say about their Noloco experience" at bounding box center [577, 268] width 751 height 65
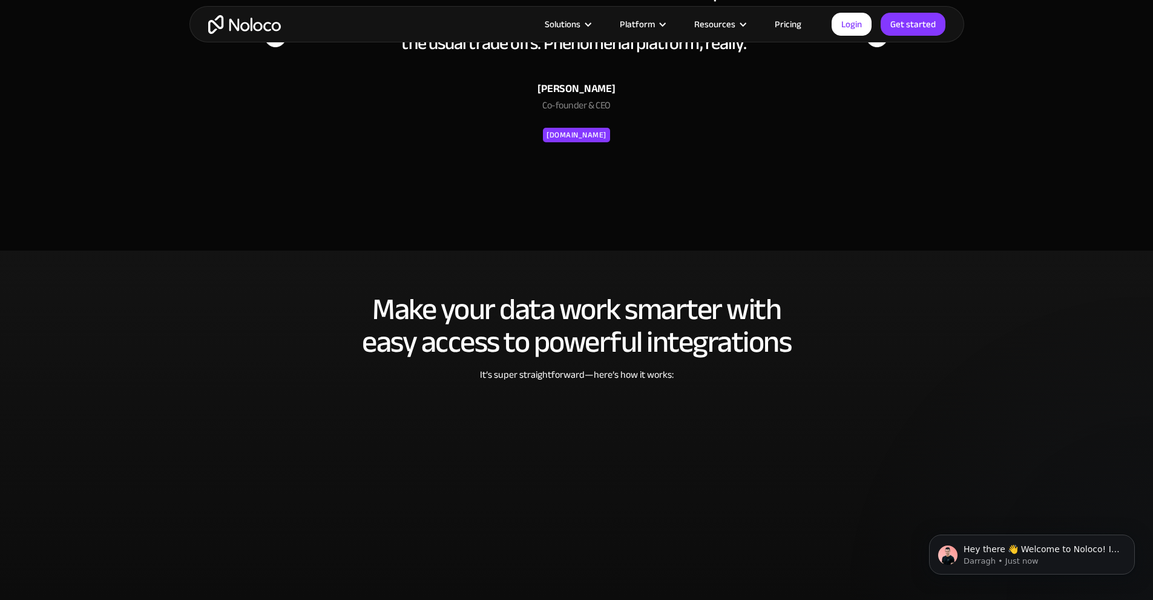
scroll to position [2418, 0]
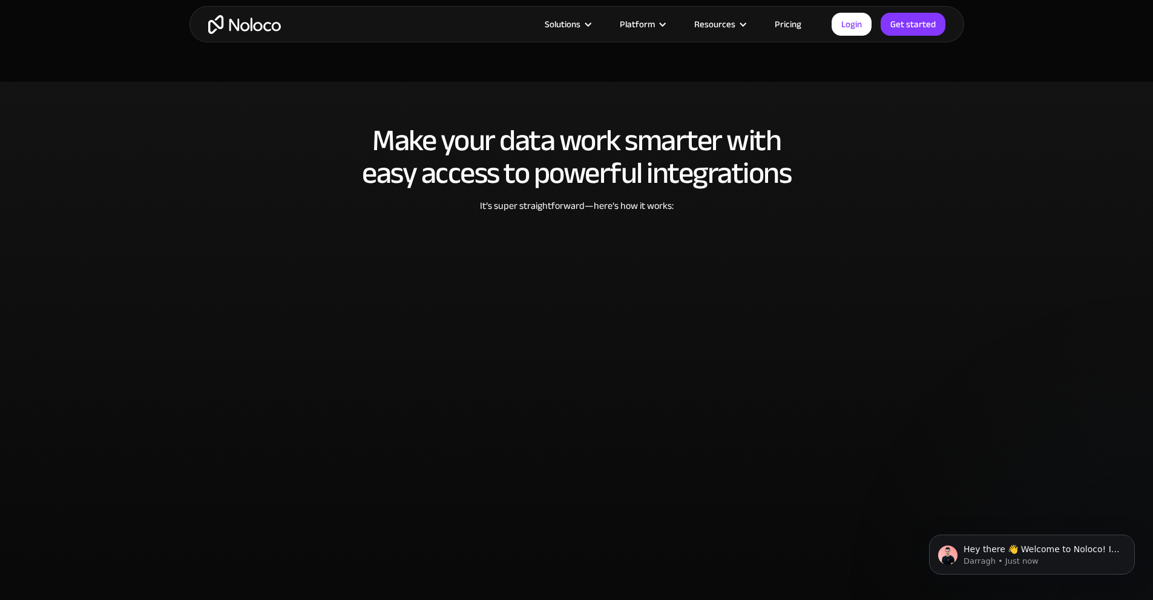
click at [600, 124] on h2 "Make your data work smarter with easy access to powerful integrations" at bounding box center [577, 156] width 751 height 65
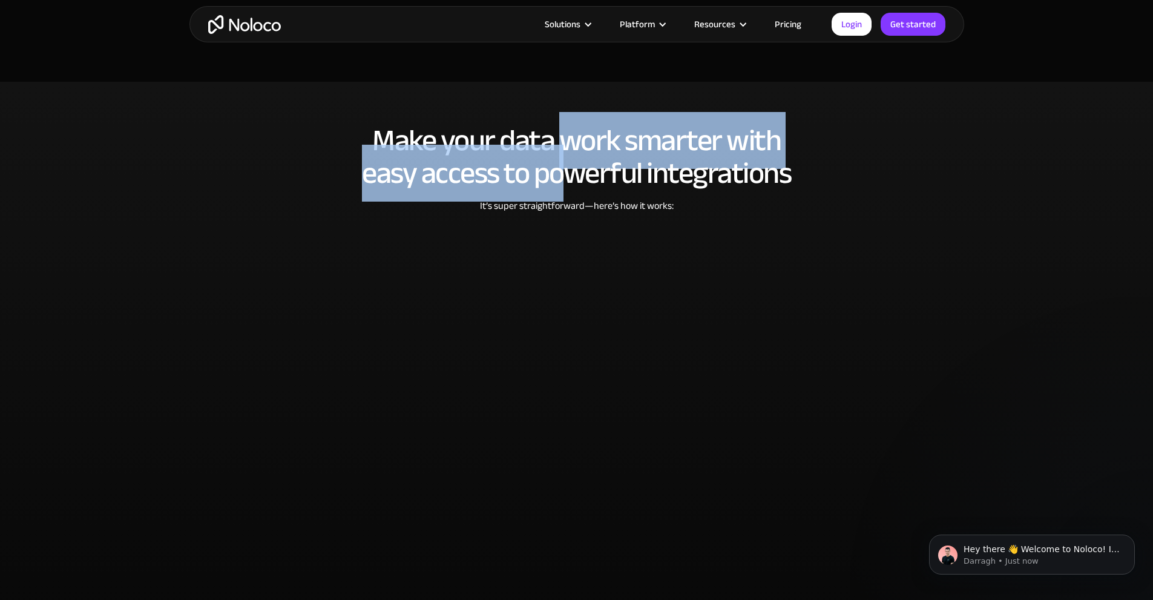
drag, startPoint x: 558, startPoint y: 125, endPoint x: 587, endPoint y: 111, distance: 32.8
click at [567, 128] on h2 "Make your data work smarter with easy access to powerful integrations" at bounding box center [577, 156] width 751 height 65
click at [590, 124] on h2 "Make your data work smarter with easy access to powerful integrations" at bounding box center [577, 156] width 751 height 65
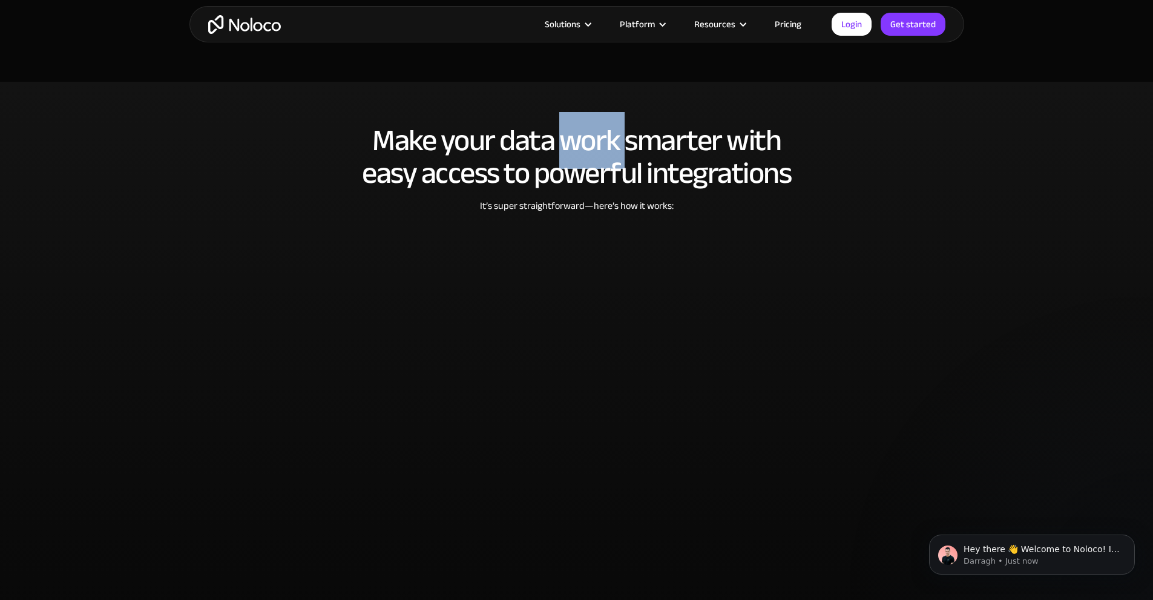
click at [590, 124] on h2 "Make your data work smarter with easy access to powerful integrations" at bounding box center [577, 156] width 751 height 65
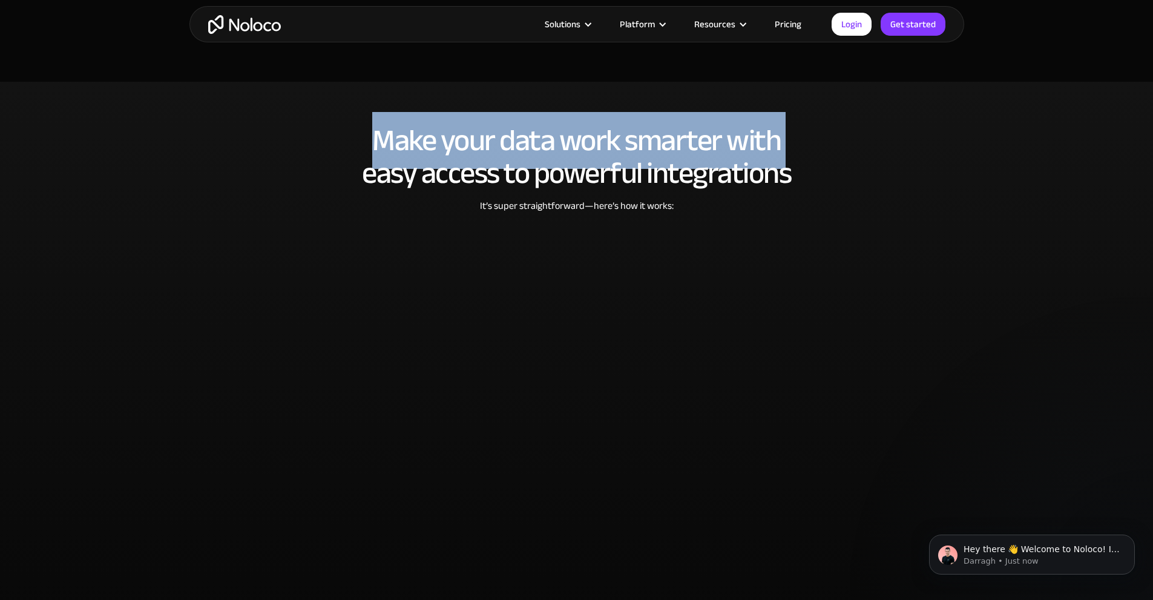
drag, startPoint x: 590, startPoint y: 110, endPoint x: 619, endPoint y: 108, distance: 29.7
click at [593, 124] on h2 "Make your data work smarter with easy access to powerful integrations" at bounding box center [577, 156] width 751 height 65
click at [629, 124] on h2 "Make your data work smarter with easy access to powerful integrations" at bounding box center [577, 156] width 751 height 65
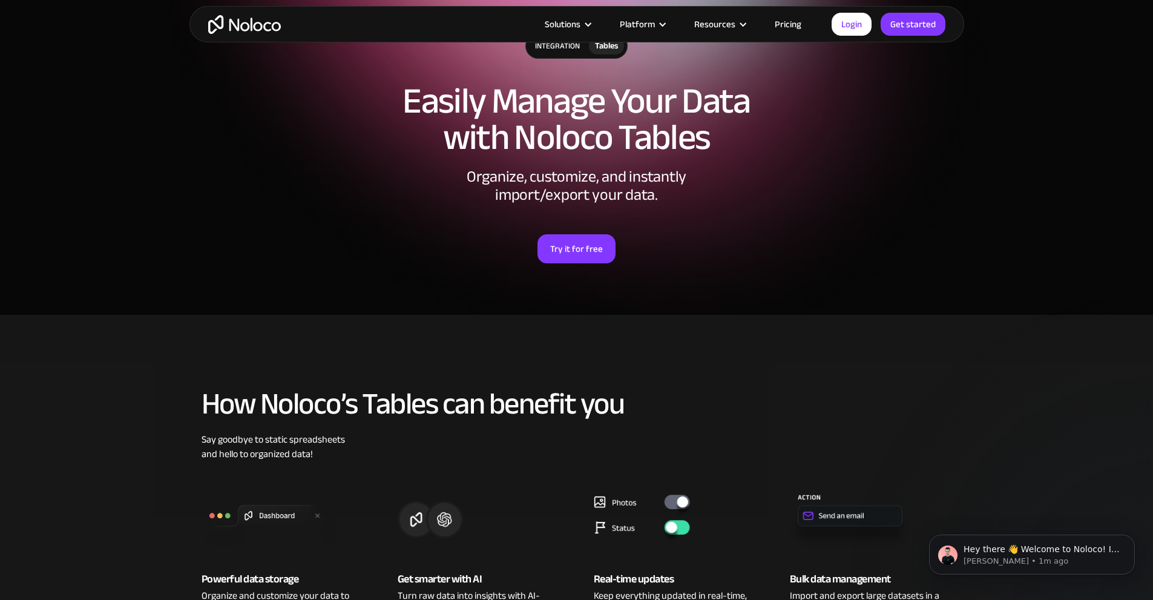
scroll to position [0, 0]
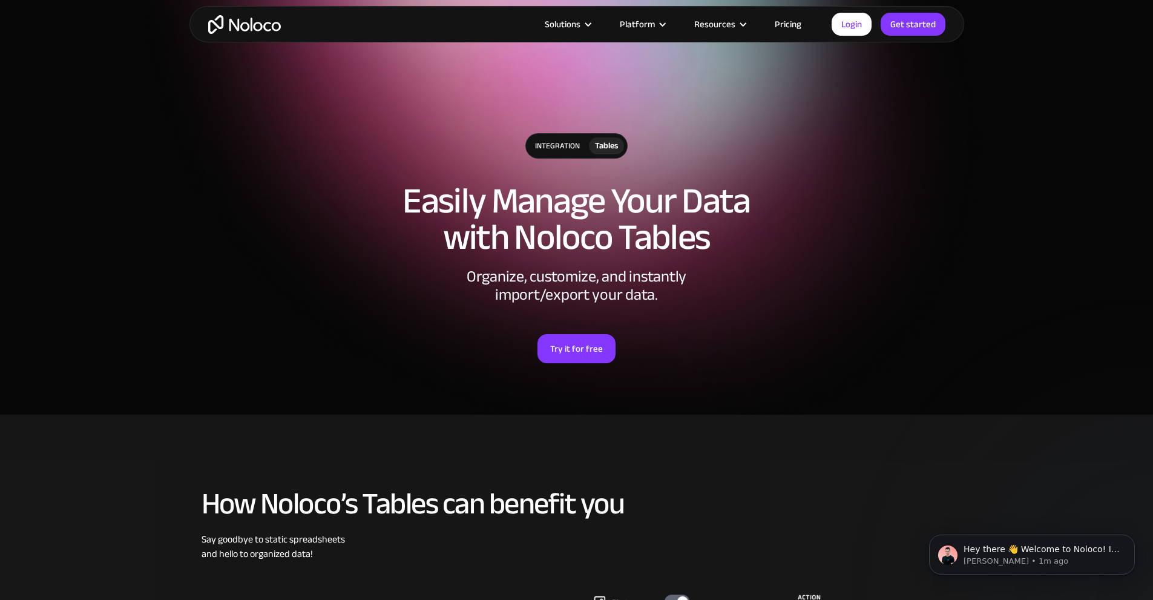
drag, startPoint x: 885, startPoint y: 169, endPoint x: 786, endPoint y: -13, distance: 206.7
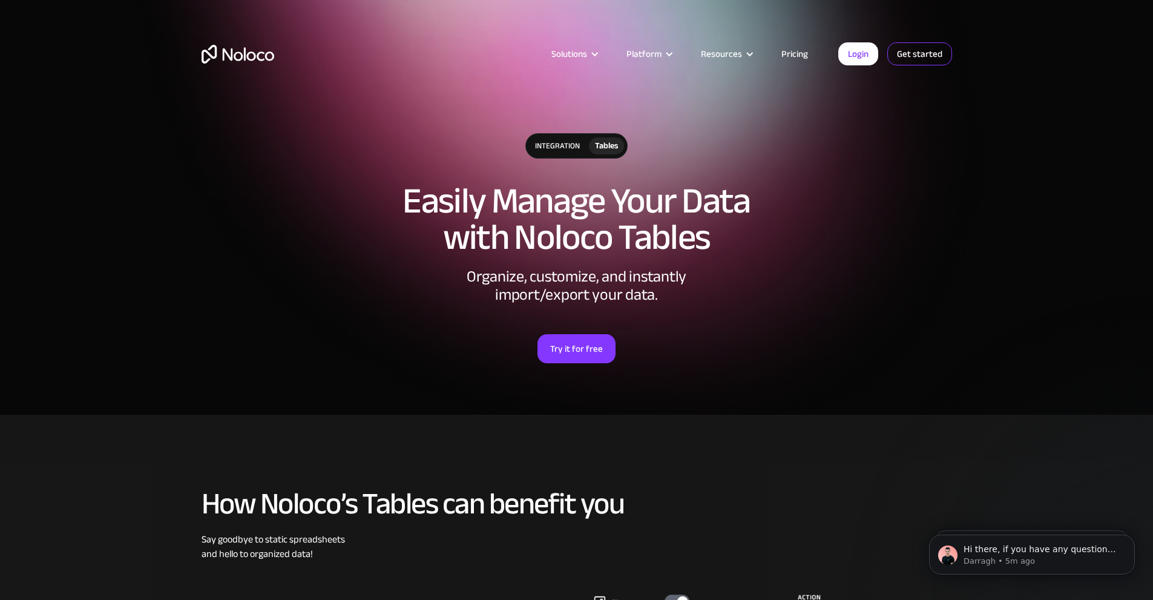
click at [0, 0] on link "Get started" at bounding box center [0, 0] width 0 height 0
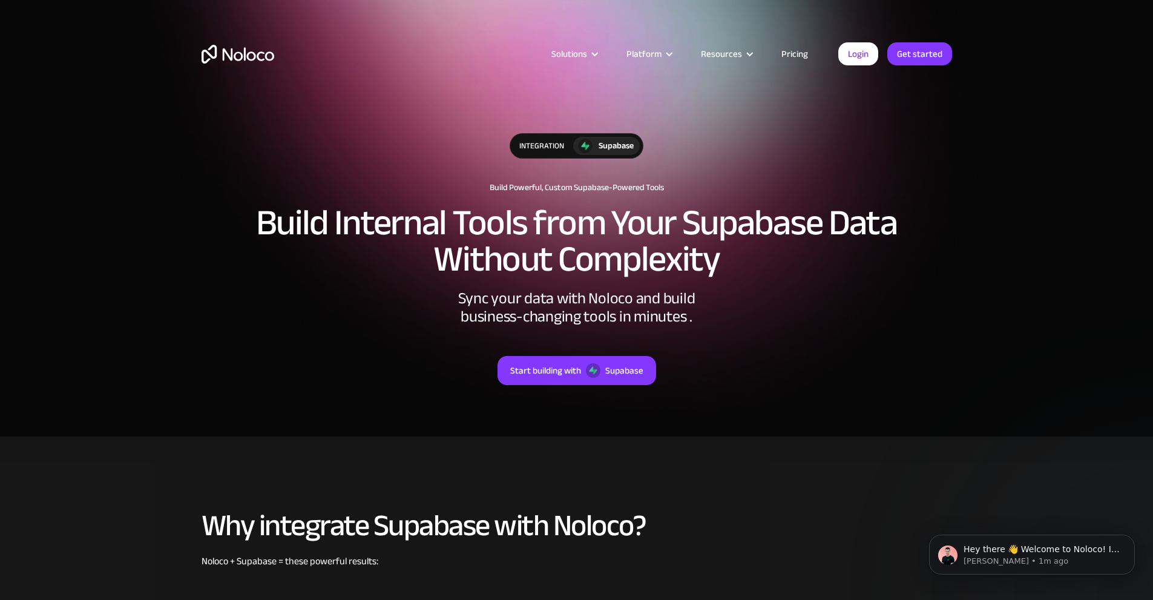
drag, startPoint x: 961, startPoint y: 295, endPoint x: 1005, endPoint y: -53, distance: 350.3
click at [0, 0] on link "Get started" at bounding box center [0, 0] width 0 height 0
click at [794, 48] on link "Pricing" at bounding box center [794, 54] width 57 height 16
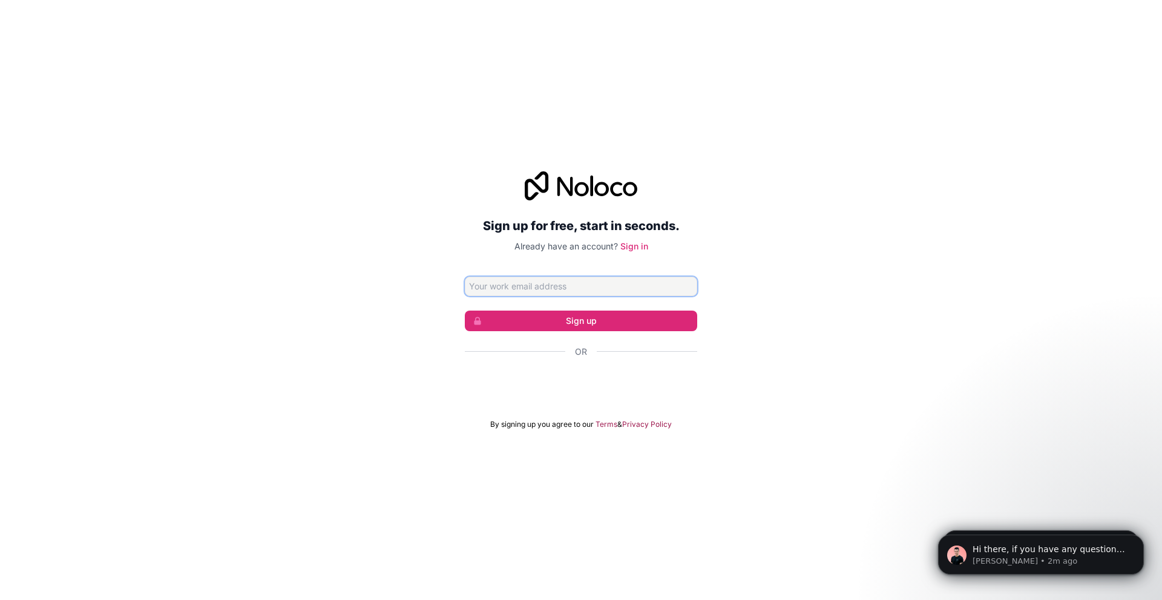
click at [585, 285] on input "Email address" at bounding box center [581, 286] width 232 height 19
click at [800, 235] on div "Sign up for free, start in seconds. Already have an account? Sign in Sign up Or…" at bounding box center [581, 300] width 1162 height 292
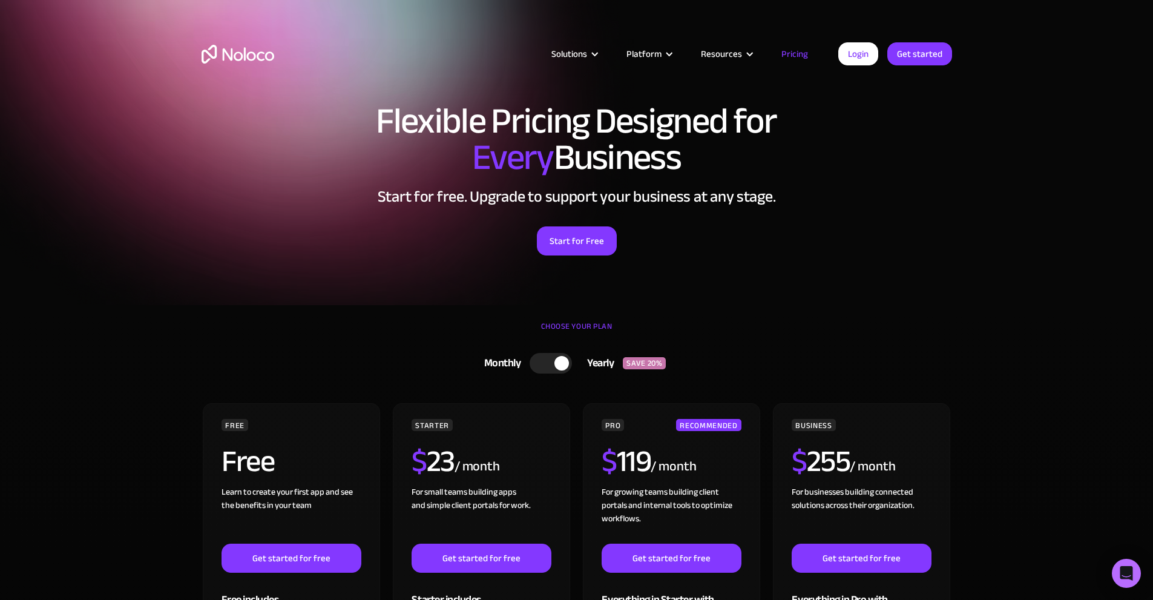
click at [647, 141] on h1 "Flexible Pricing Designed for Every Business" at bounding box center [577, 139] width 751 height 73
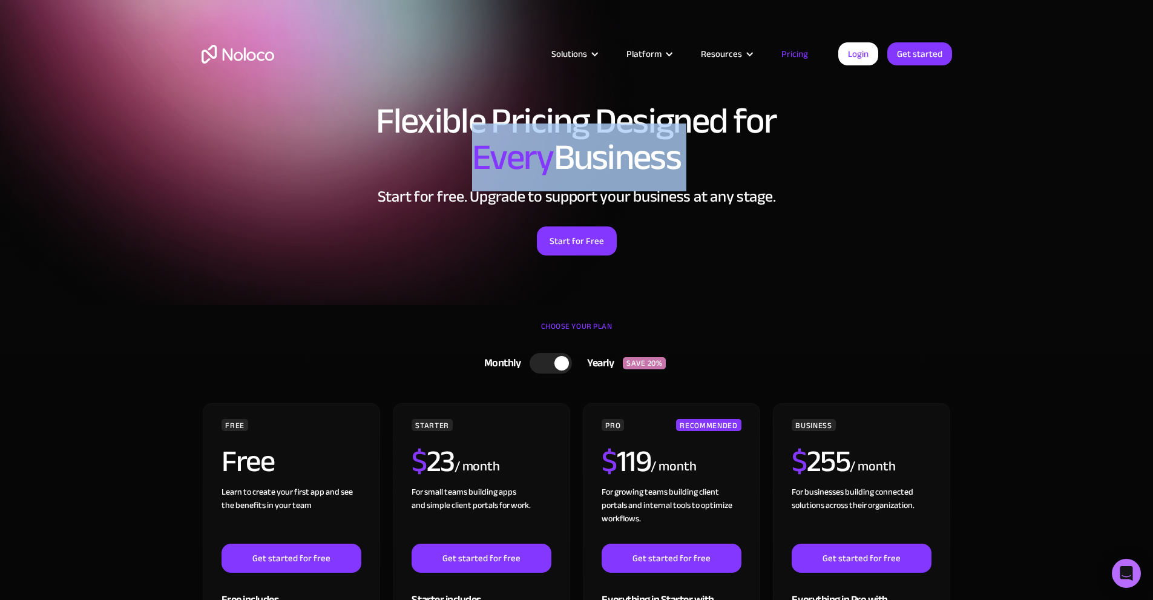
click at [647, 141] on h1 "Flexible Pricing Designed for Every Business" at bounding box center [577, 139] width 751 height 73
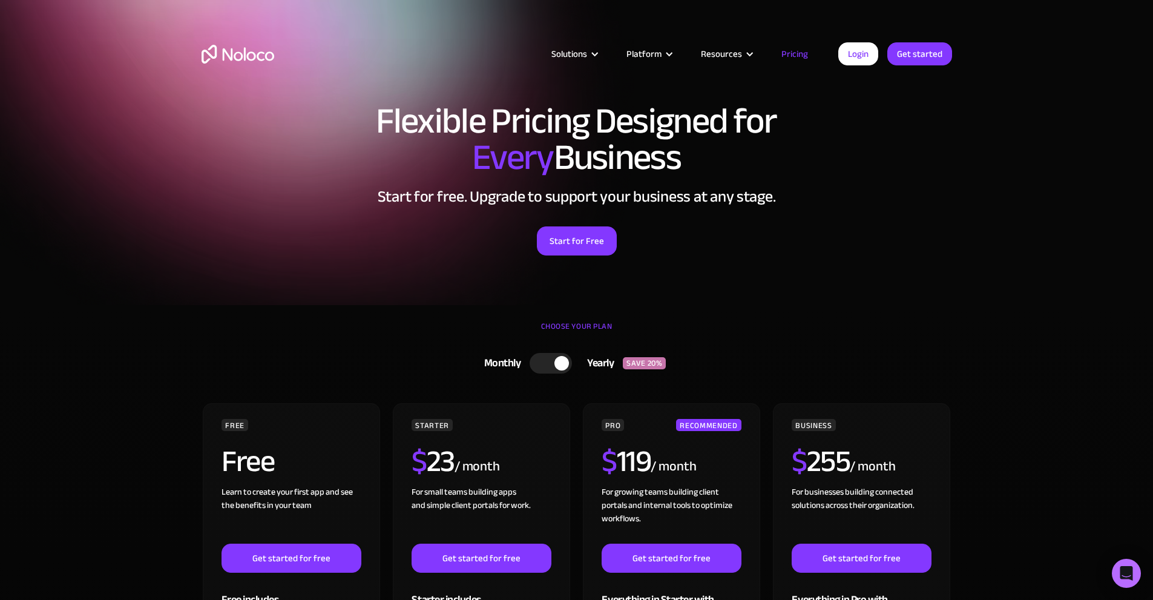
click at [714, 151] on h1 "Flexible Pricing Designed for Every Business" at bounding box center [577, 139] width 751 height 73
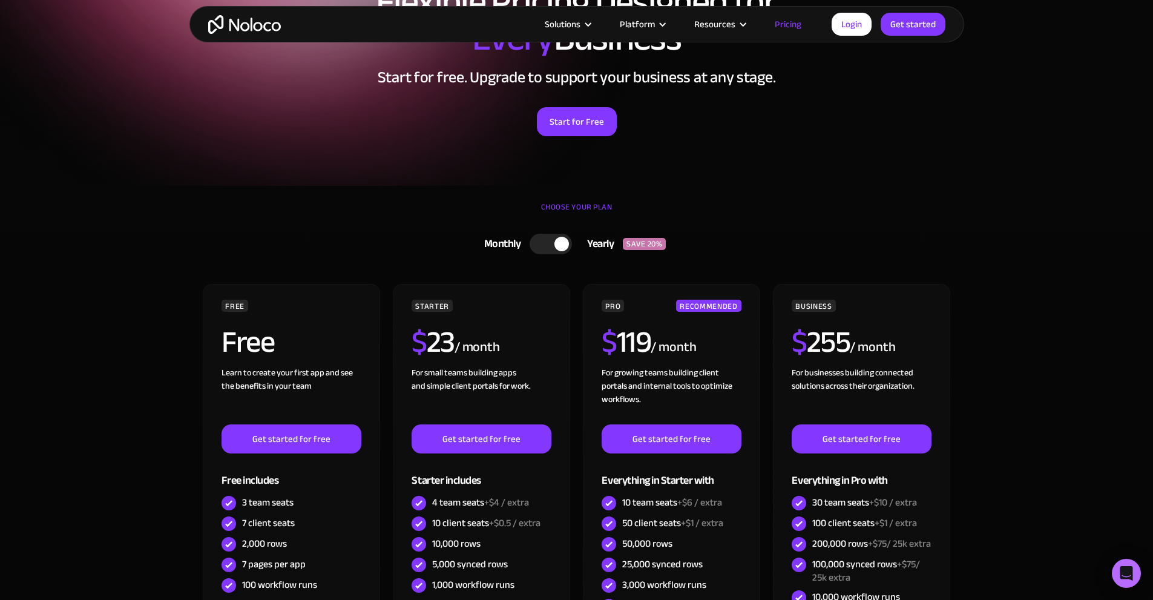
scroll to position [121, 0]
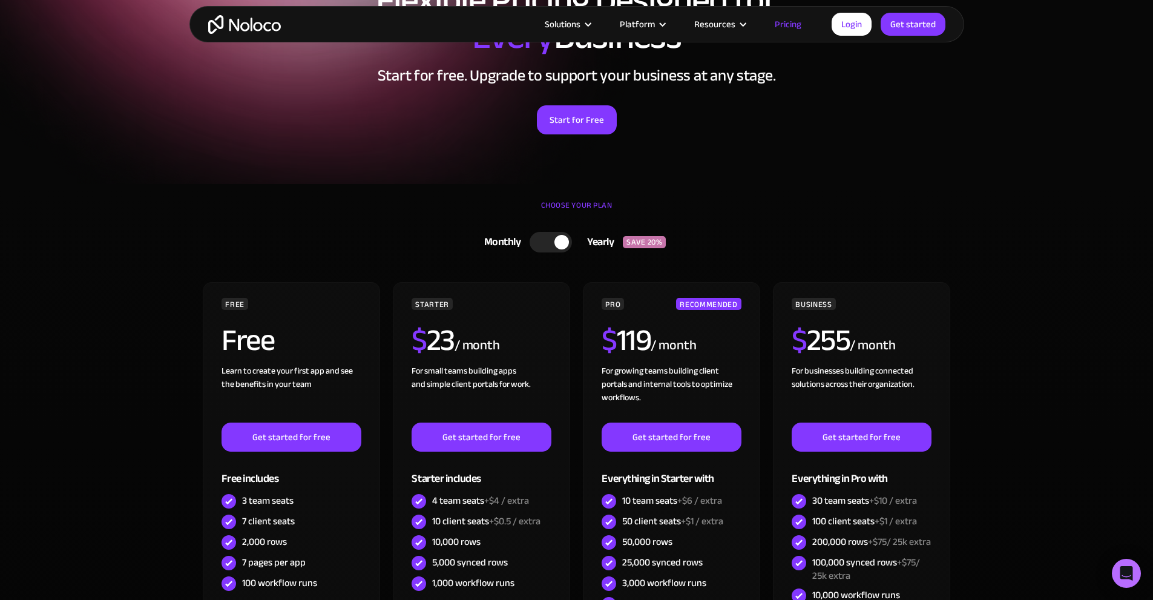
click at [553, 247] on div at bounding box center [551, 242] width 42 height 21
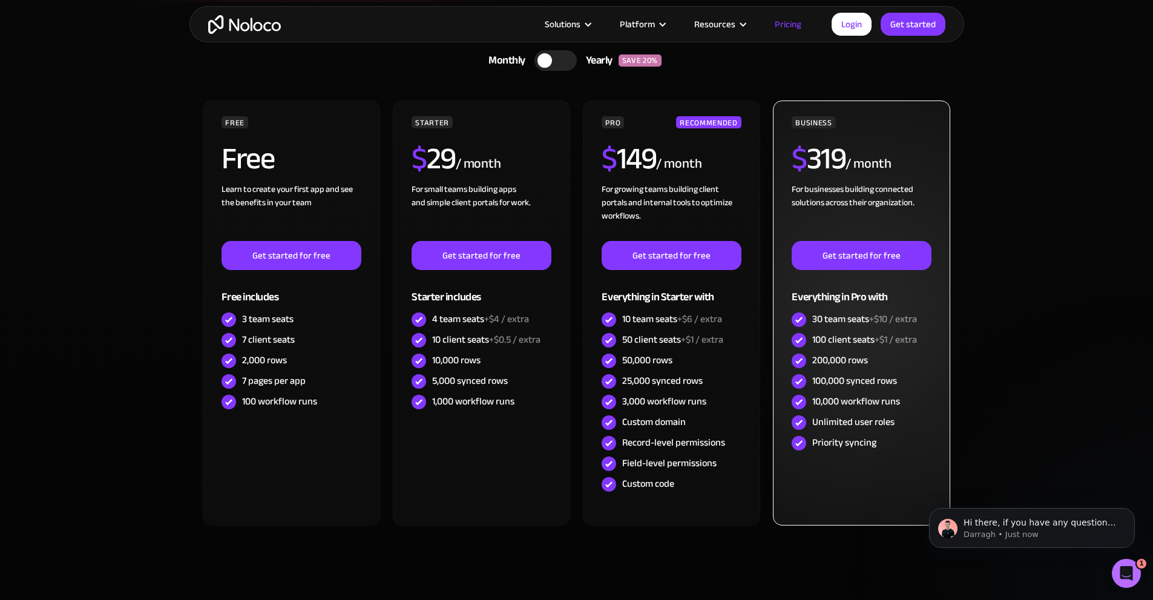
scroll to position [0, 0]
click at [865, 378] on div "100,000 synced rows" at bounding box center [855, 380] width 85 height 13
click at [909, 378] on div "100,000 synced rows" at bounding box center [861, 381] width 139 height 21
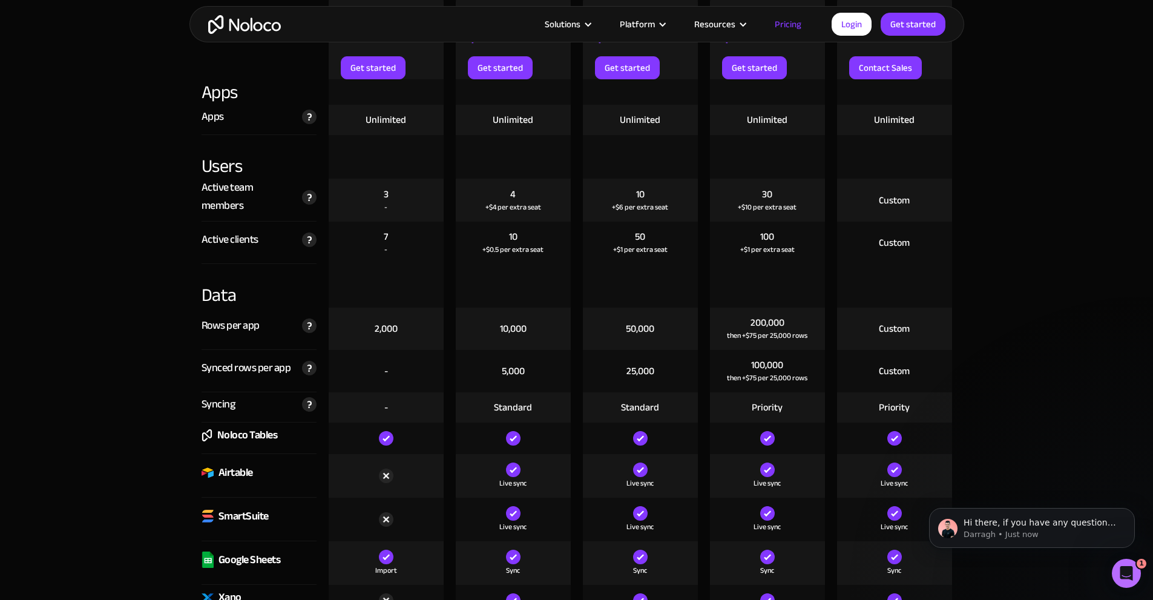
scroll to position [1593, 0]
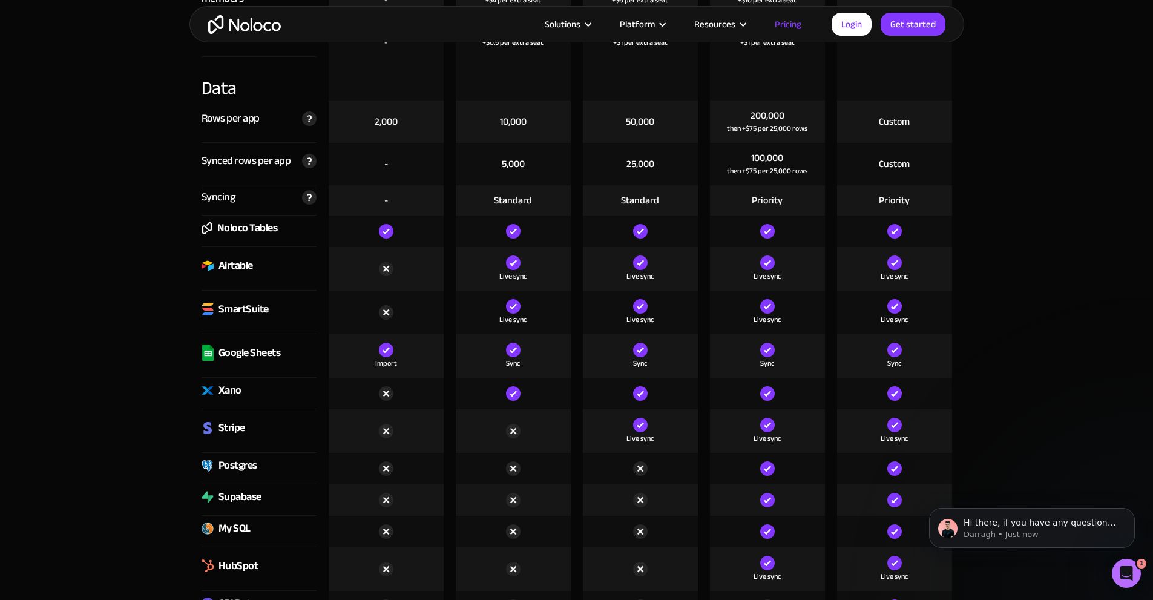
click at [383, 363] on div "Import" at bounding box center [386, 363] width 22 height 12
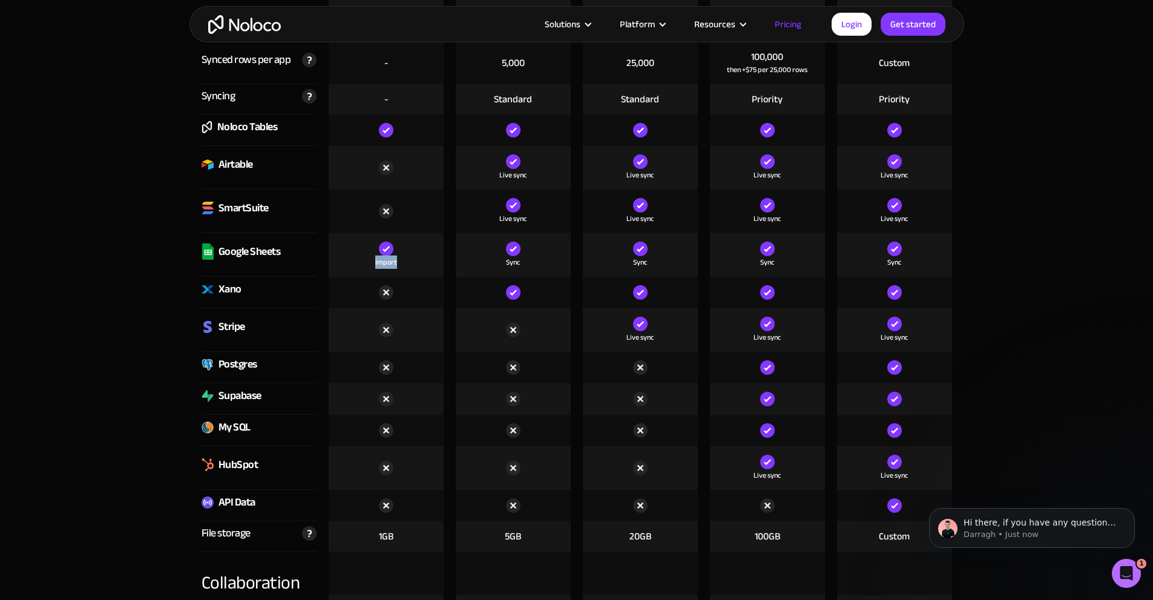
scroll to position [1714, 0]
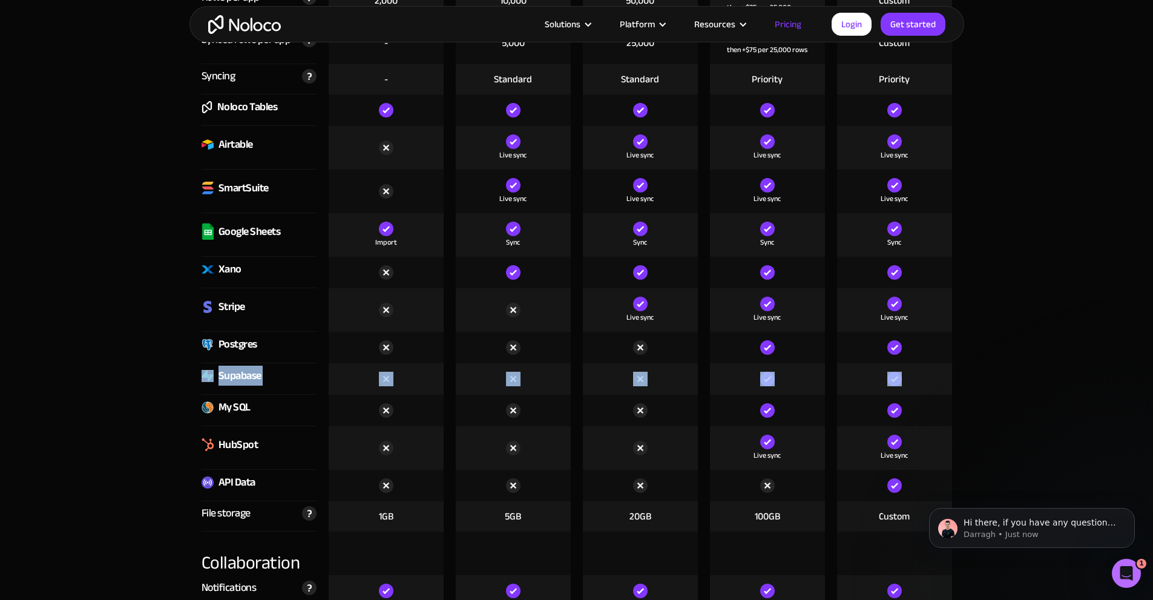
drag, startPoint x: 193, startPoint y: 372, endPoint x: 918, endPoint y: 374, distance: 725.9
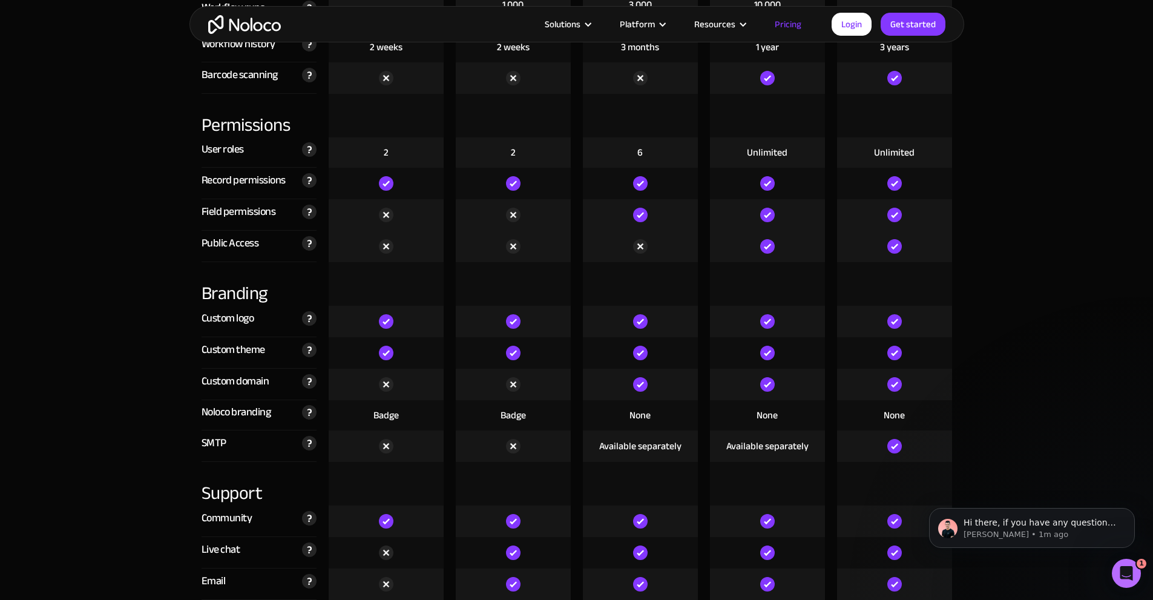
scroll to position [2743, 0]
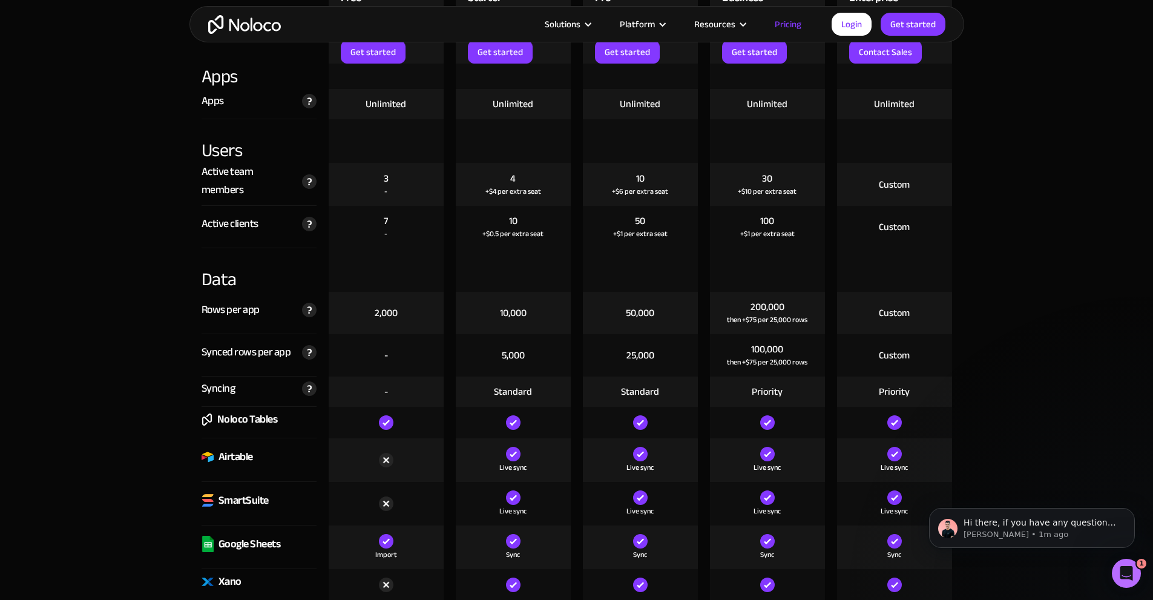
drag, startPoint x: 659, startPoint y: 191, endPoint x: 654, endPoint y: 118, distance: 72.8
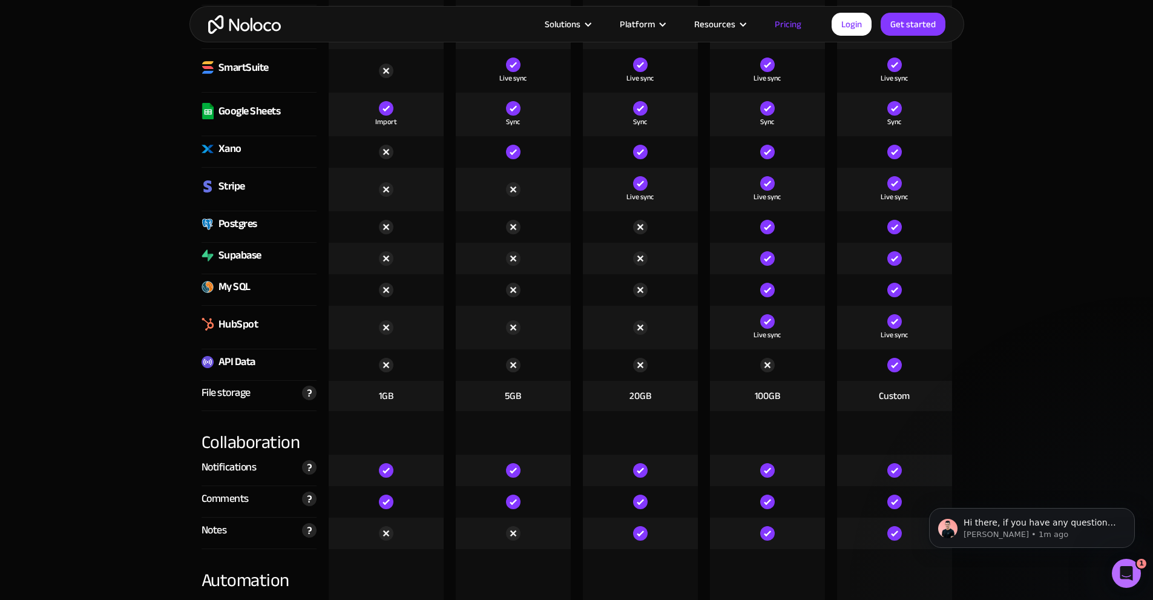
scroll to position [2463, 0]
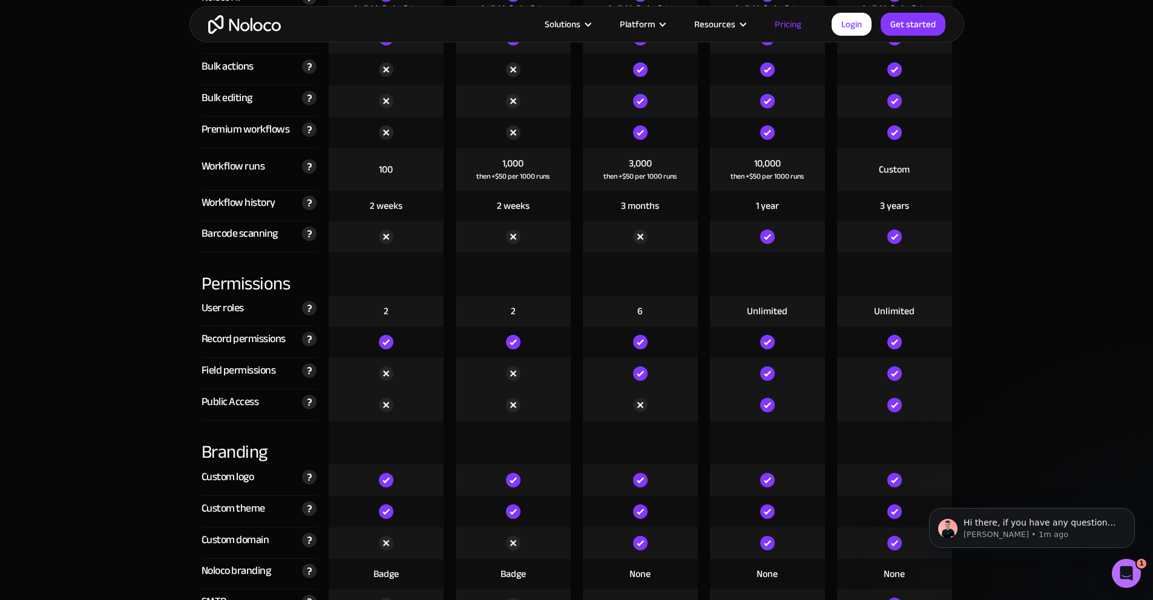
drag, startPoint x: 673, startPoint y: 337, endPoint x: 671, endPoint y: 434, distance: 96.9
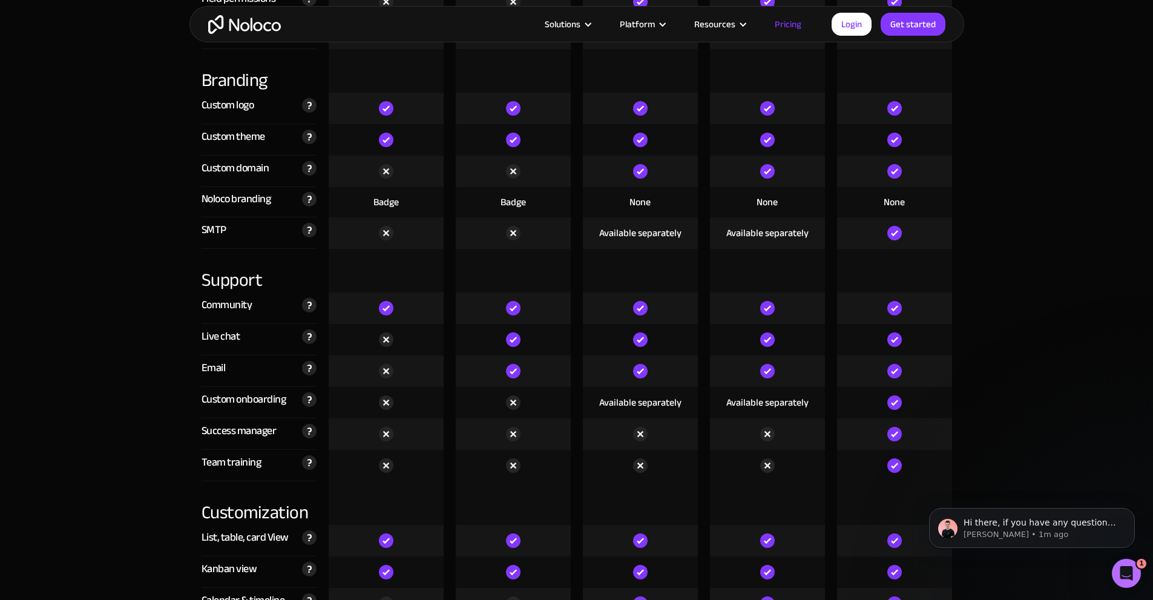
scroll to position [2887, 0]
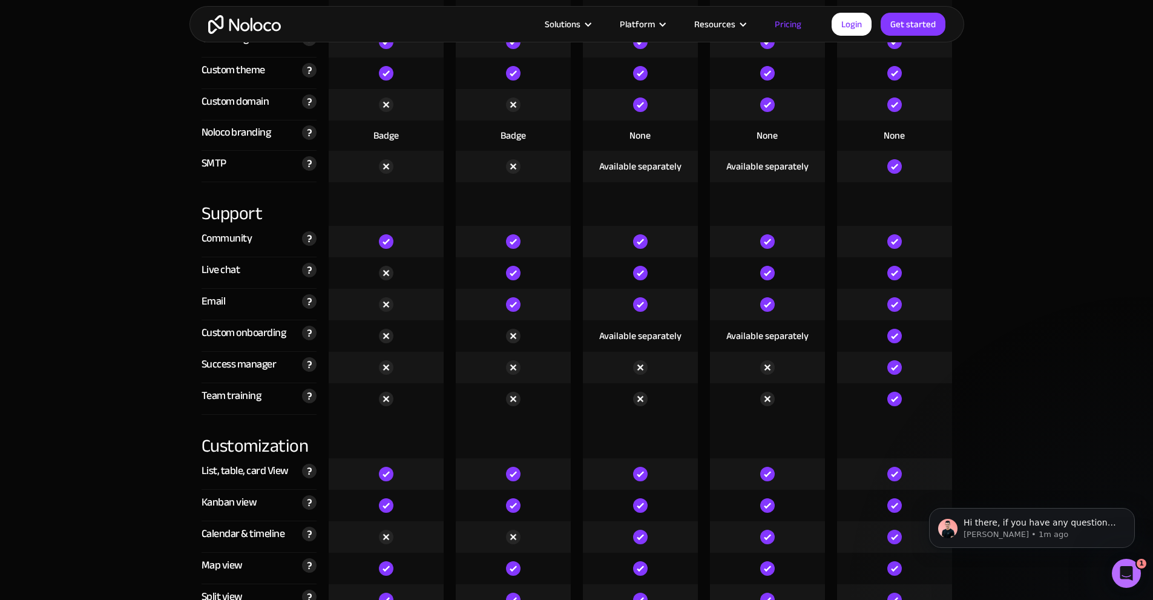
drag, startPoint x: 648, startPoint y: 302, endPoint x: 602, endPoint y: 206, distance: 107.0
click at [602, 206] on div at bounding box center [640, 204] width 115 height 44
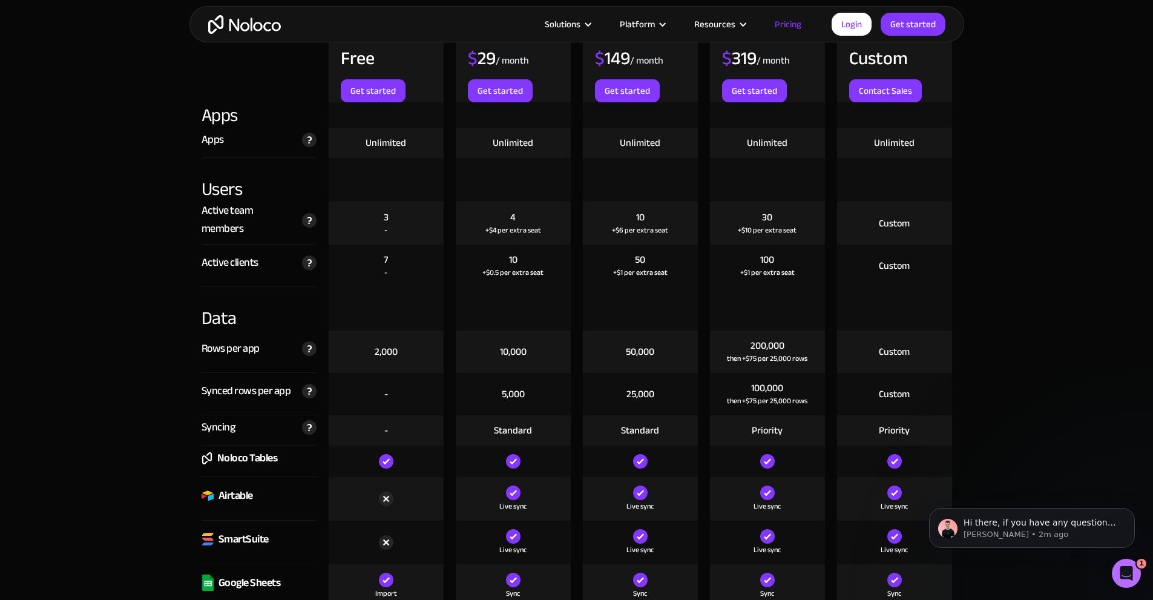
scroll to position [0, 0]
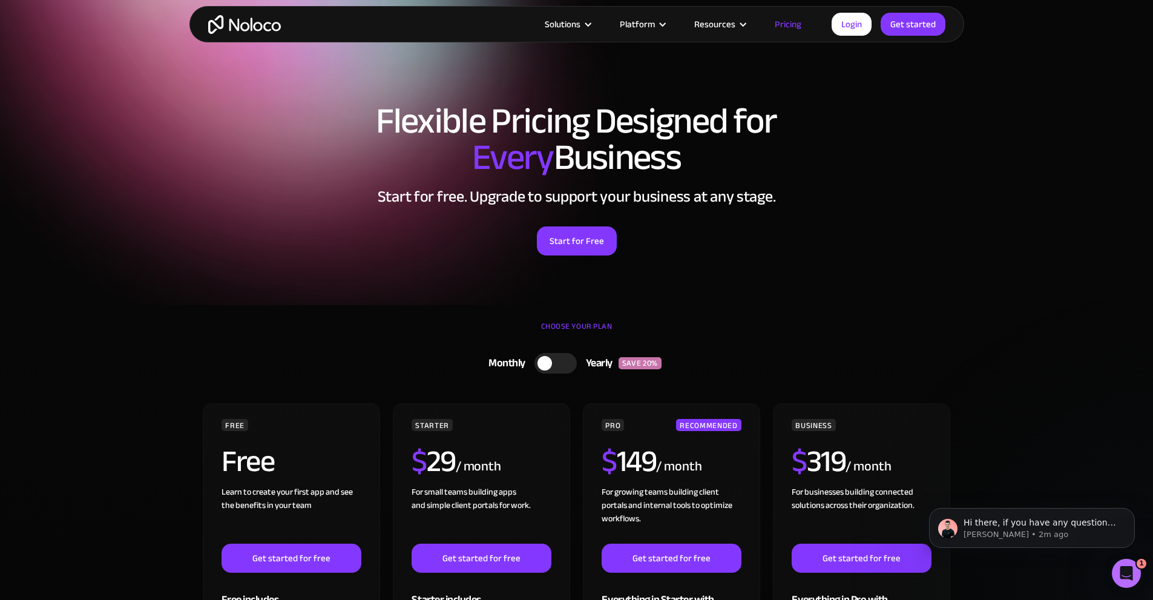
drag, startPoint x: 665, startPoint y: 212, endPoint x: 629, endPoint y: -34, distance: 248.4
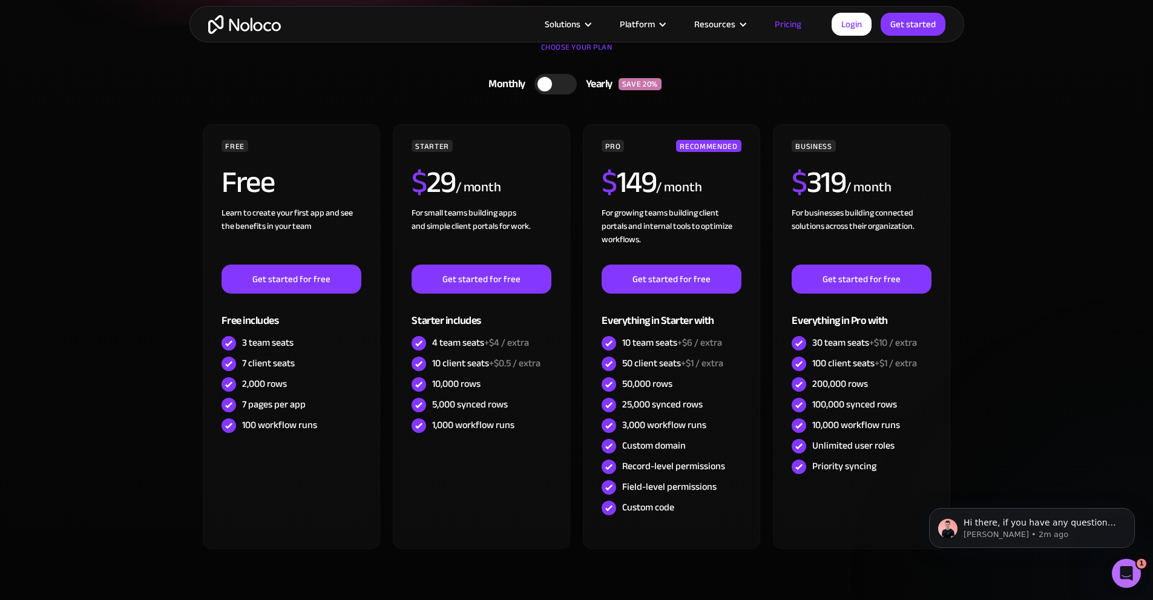
scroll to position [182, 0]
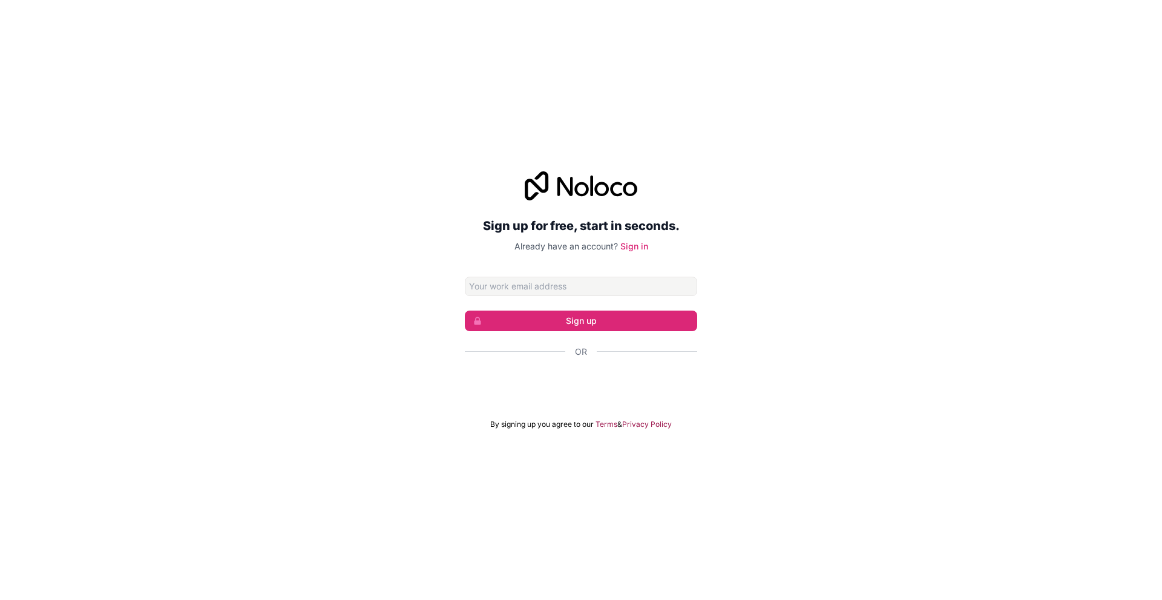
click at [596, 291] on input "Email address" at bounding box center [581, 286] width 232 height 19
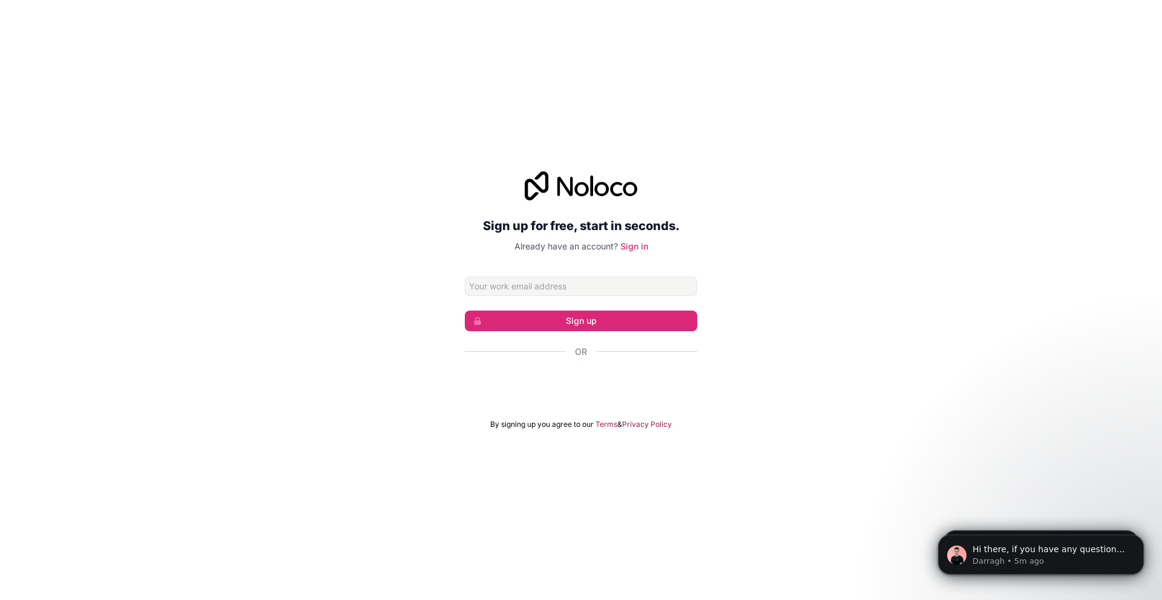
click at [576, 398] on div at bounding box center [581, 386] width 232 height 28
click at [586, 289] on input "Email address" at bounding box center [581, 286] width 232 height 19
type input "[PERSON_NAME][EMAIL_ADDRESS][DOMAIN_NAME]"
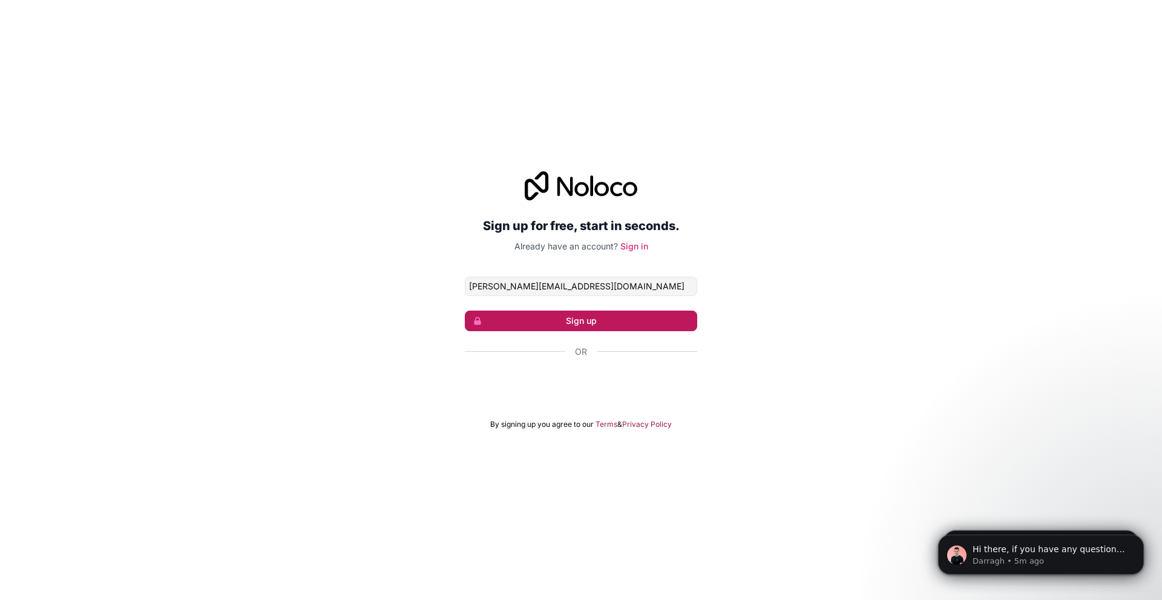
click at [595, 325] on button "Sign up" at bounding box center [581, 321] width 232 height 21
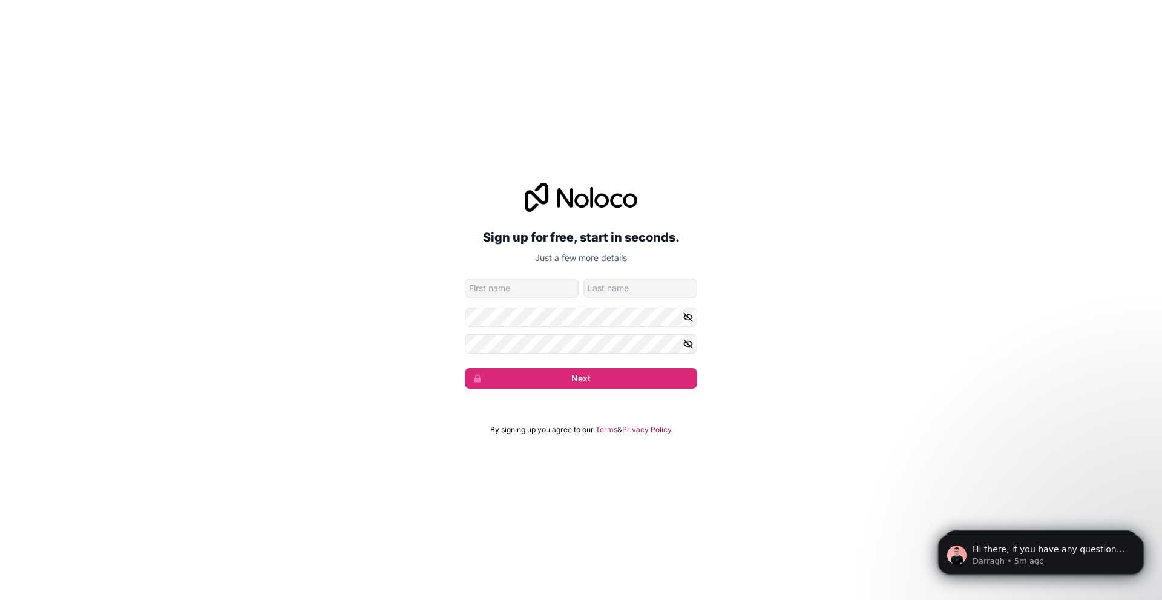
click at [539, 286] on input "given-name" at bounding box center [522, 288] width 114 height 19
type input "[PERSON_NAME]"
type input "Bestic"
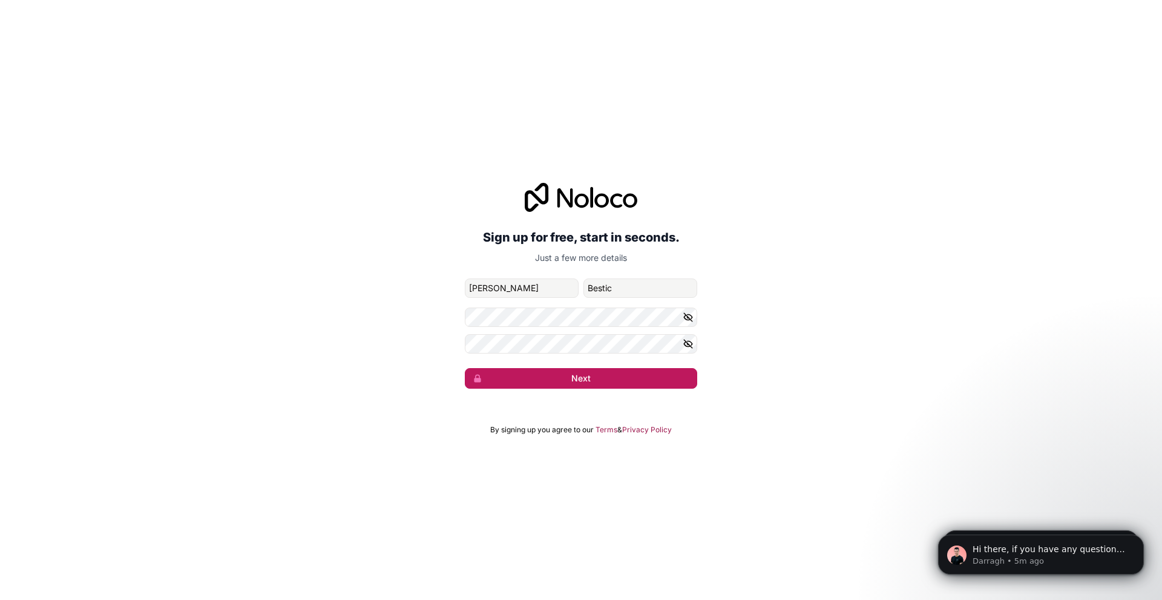
click at [594, 374] on button "Next" at bounding box center [581, 378] width 232 height 21
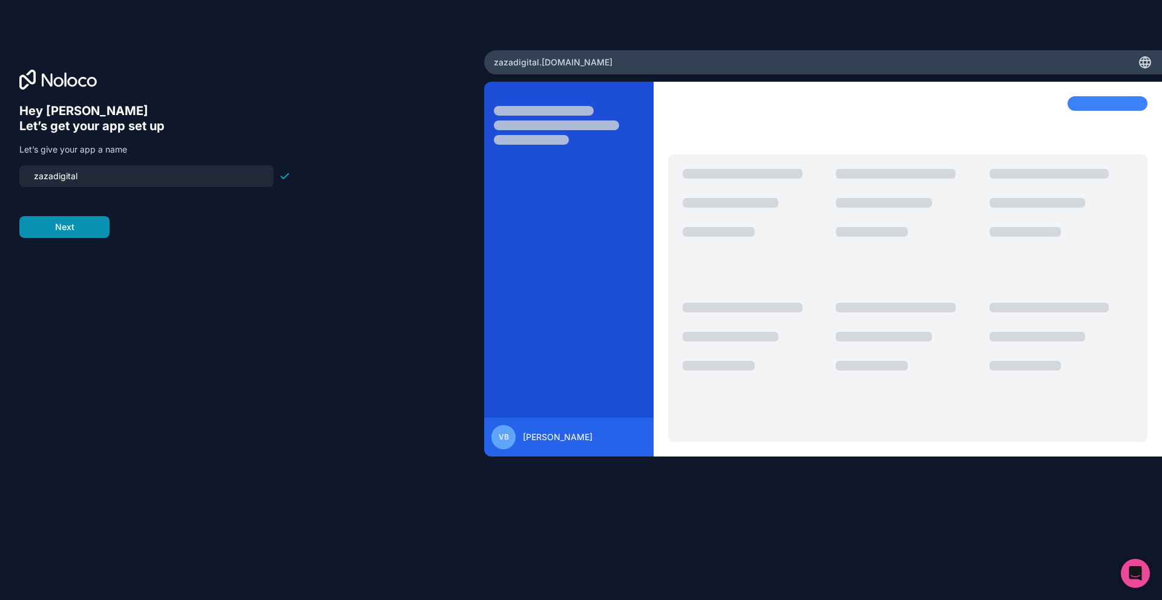
click at [84, 225] on button "Next" at bounding box center [64, 227] width 90 height 22
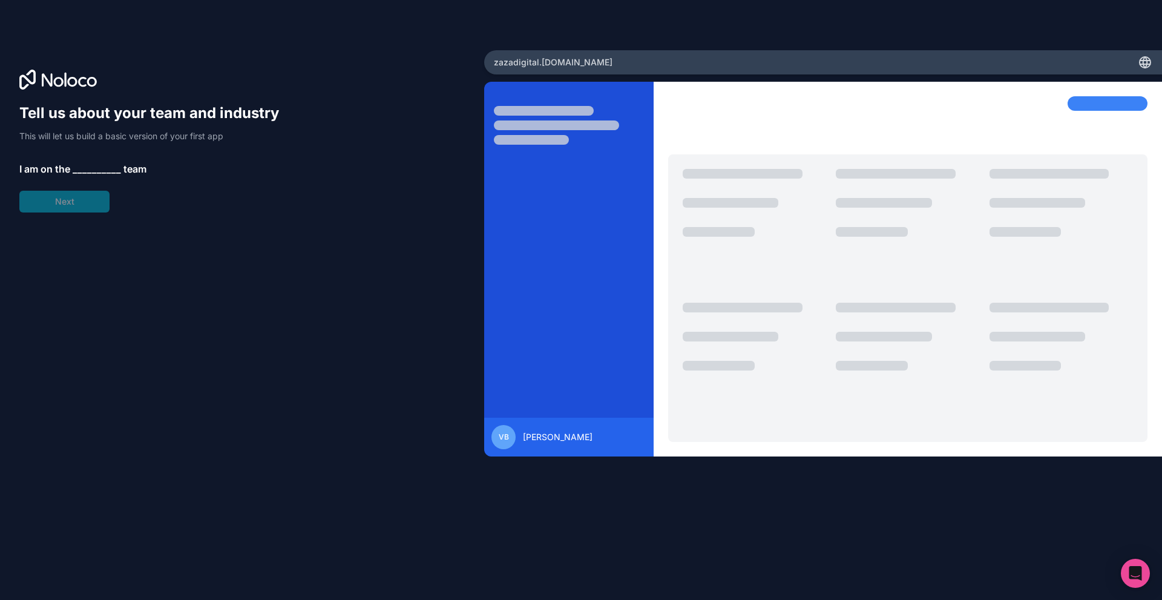
click at [94, 172] on span "__________" at bounding box center [97, 169] width 48 height 15
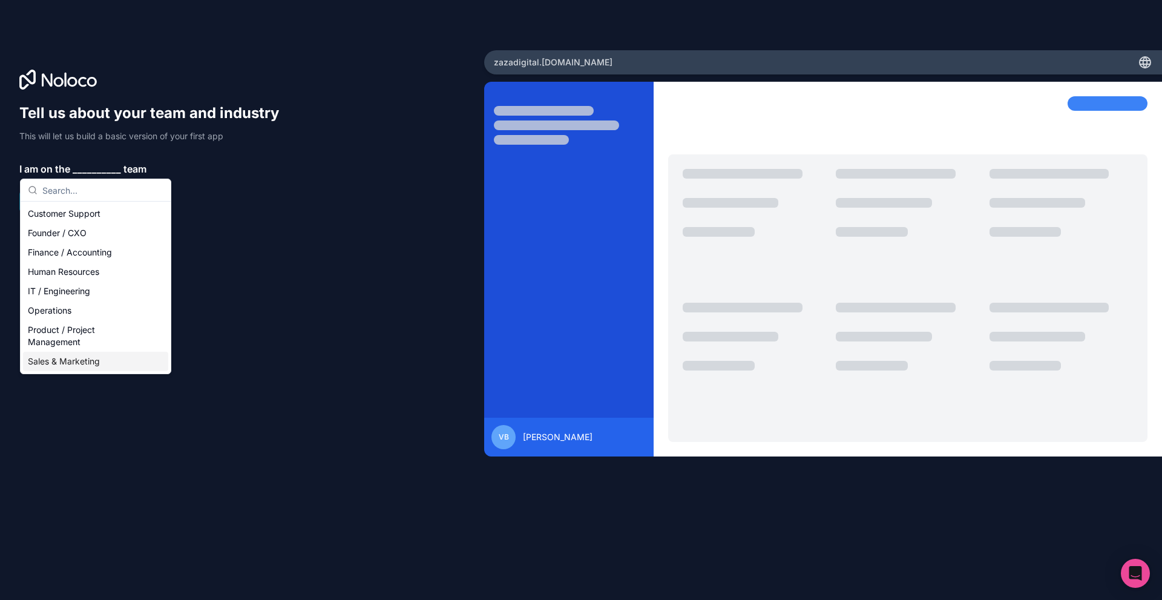
click at [88, 356] on div "Sales & Marketing" at bounding box center [95, 361] width 145 height 19
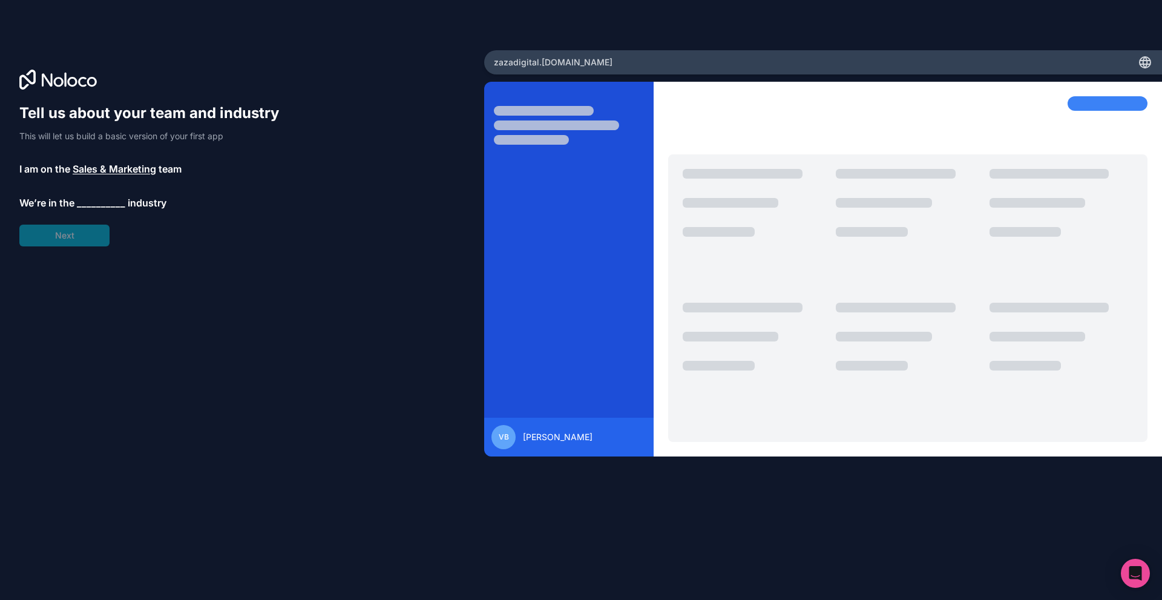
click at [88, 203] on span "__________" at bounding box center [101, 203] width 48 height 15
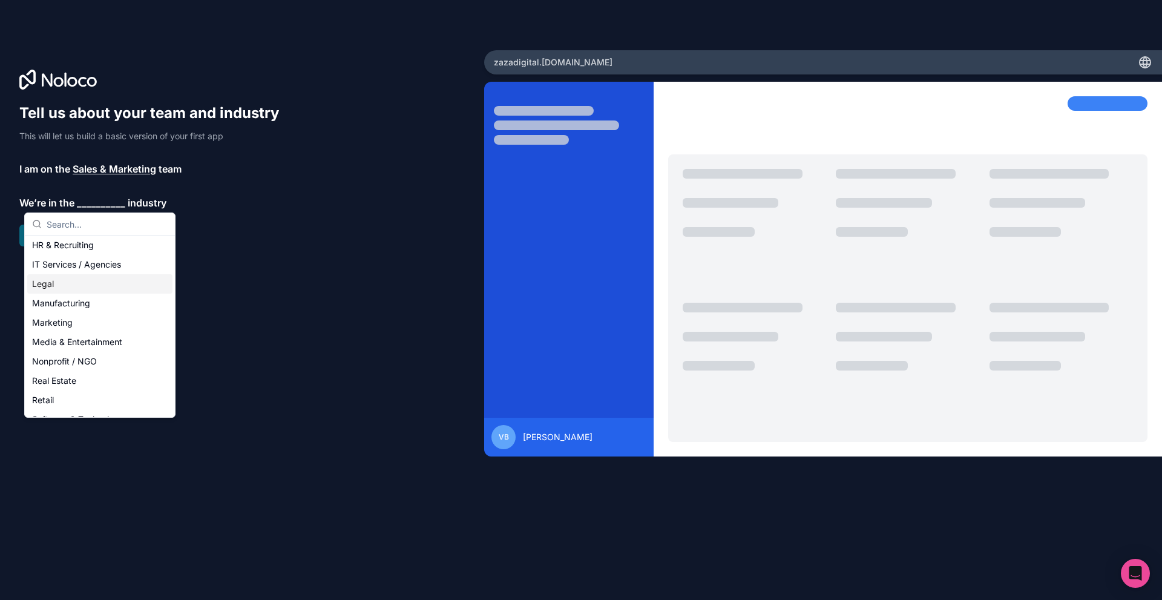
scroll to position [121, 0]
click at [64, 322] on div "Marketing" at bounding box center [99, 320] width 145 height 19
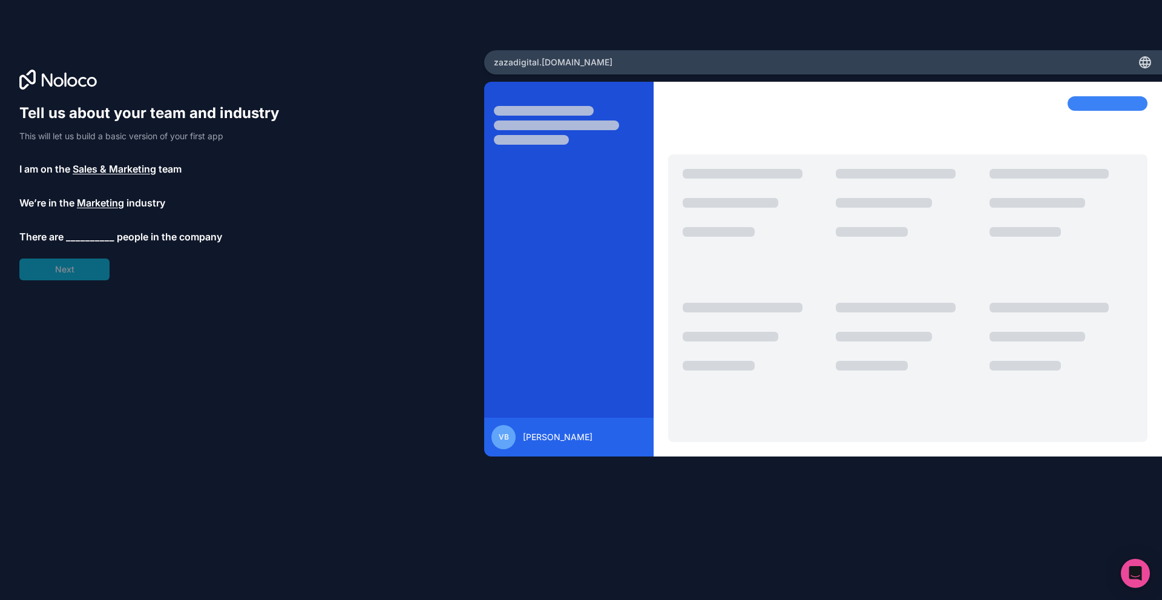
click at [84, 242] on span "__________" at bounding box center [90, 236] width 48 height 15
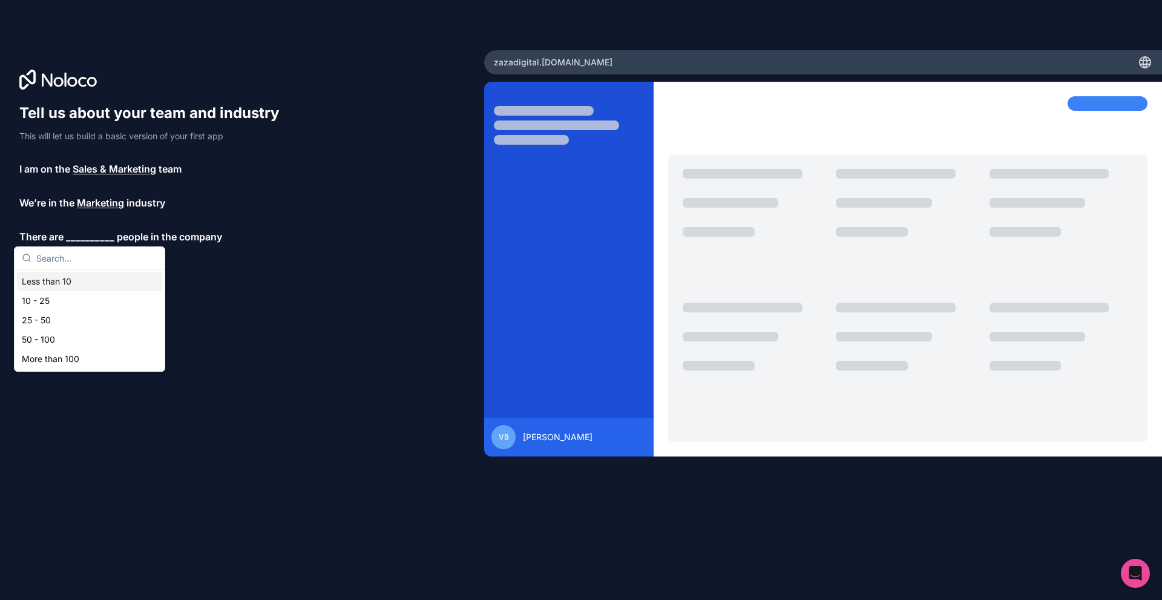
click at [56, 283] on div "Less than 10" at bounding box center [89, 281] width 145 height 19
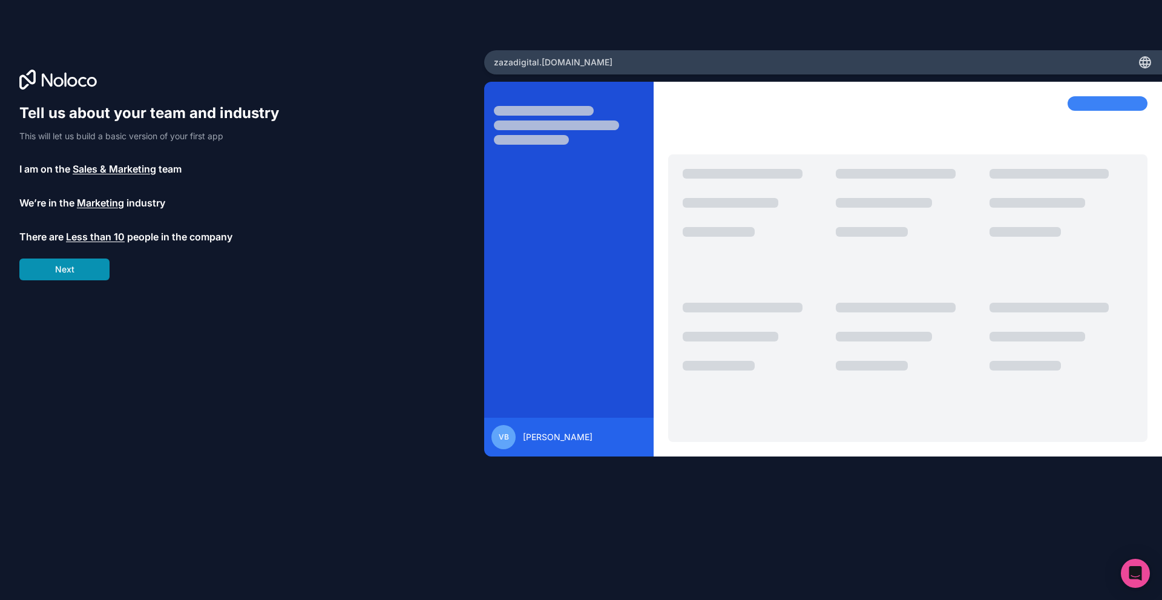
click at [75, 267] on button "Next" at bounding box center [64, 270] width 90 height 22
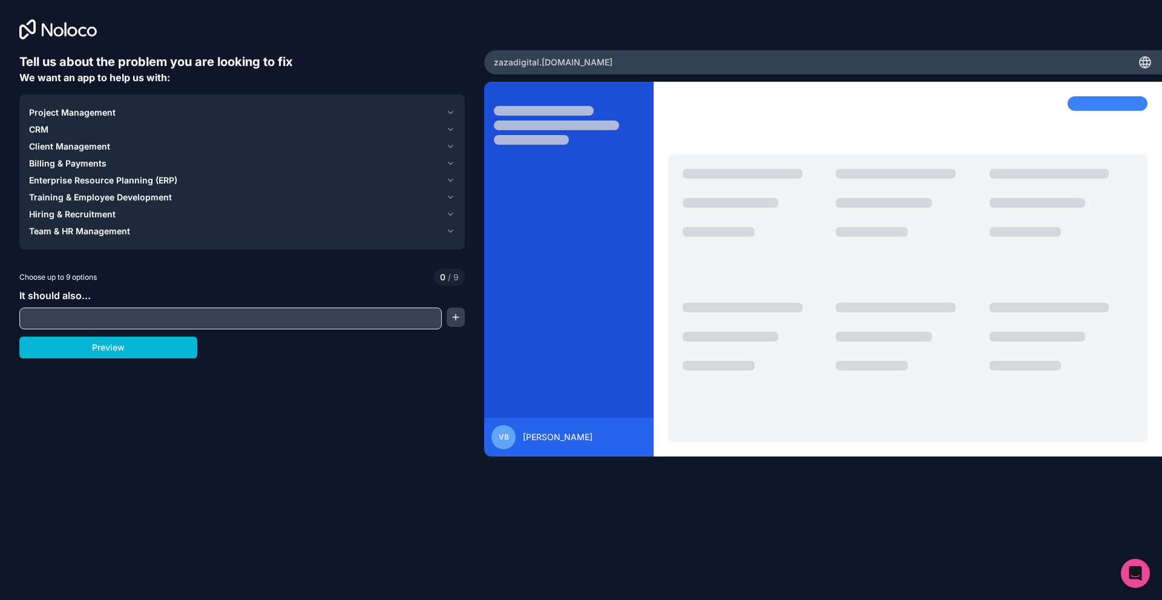
click at [67, 143] on span "Client Management" at bounding box center [69, 146] width 81 height 12
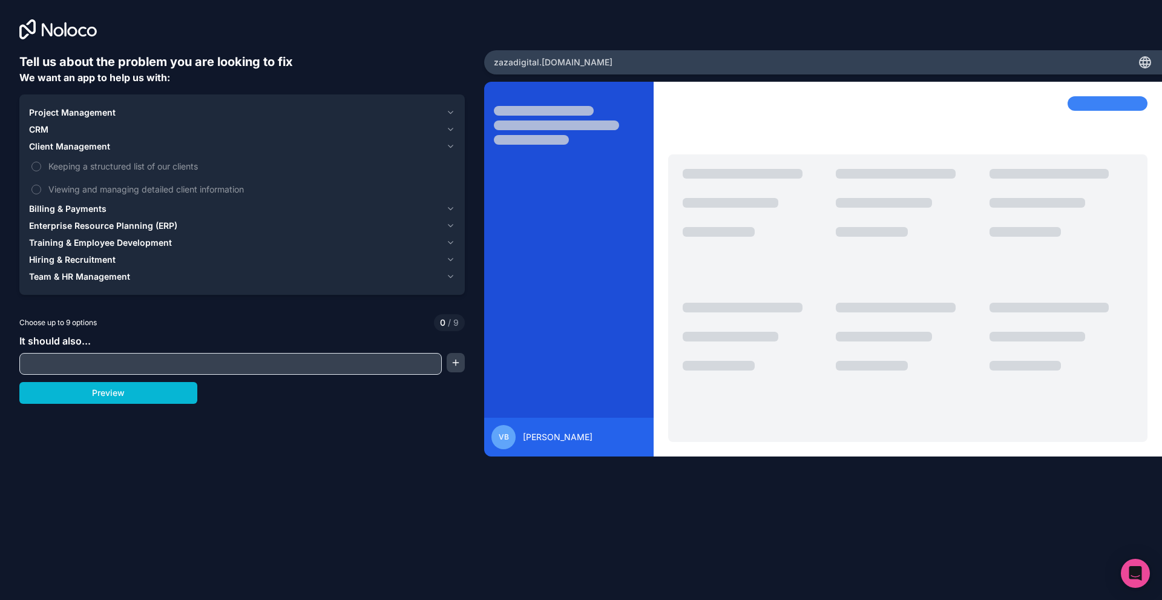
click at [67, 147] on span "Client Management" at bounding box center [69, 146] width 81 height 12
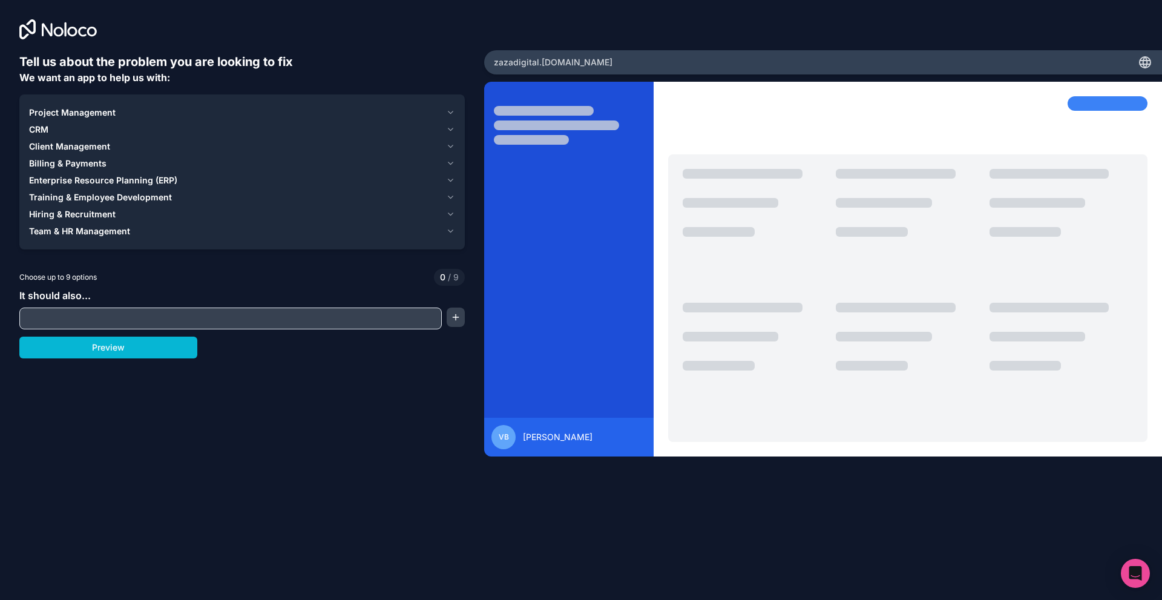
click at [145, 433] on div "Tell us about the problem you are looking to fix We want an app to help us with…" at bounding box center [242, 266] width 446 height 427
drag, startPoint x: 97, startPoint y: 351, endPoint x: 236, endPoint y: 383, distance: 142.3
click at [211, 389] on div "Tell us about the problem you are looking to fix We want an app to help us with…" at bounding box center [242, 266] width 446 height 427
click at [96, 345] on button "Preview" at bounding box center [108, 348] width 178 height 22
click at [68, 318] on input "text" at bounding box center [230, 318] width 417 height 17
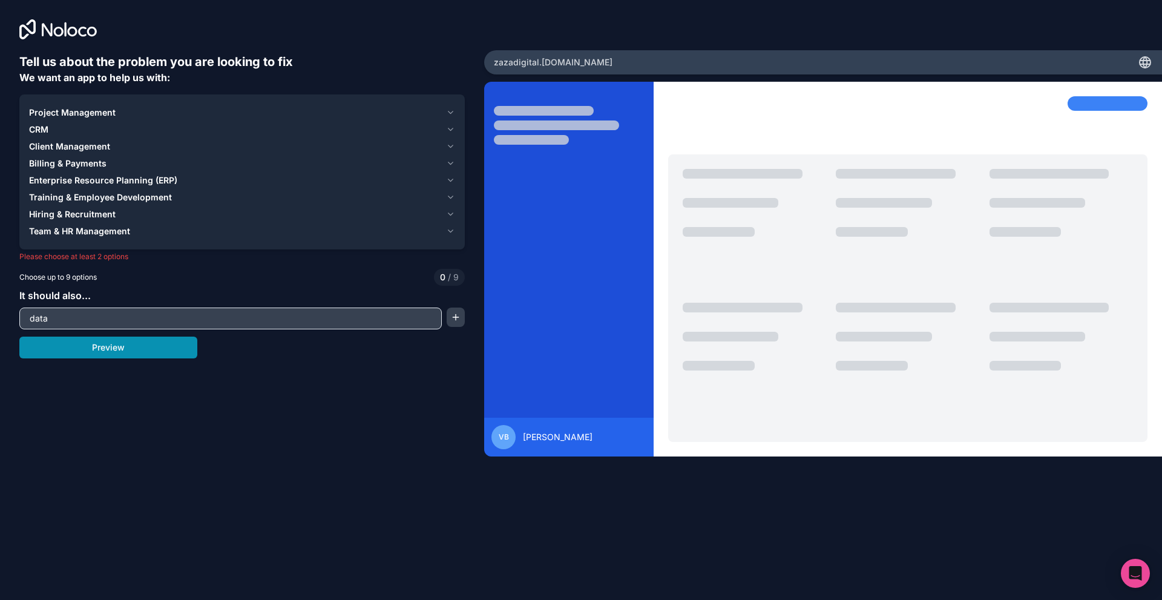
type input "data"
click at [76, 342] on button "Preview" at bounding box center [108, 348] width 178 height 22
click at [99, 324] on input "data" at bounding box center [230, 318] width 417 height 17
click at [461, 316] on button "button" at bounding box center [456, 317] width 18 height 19
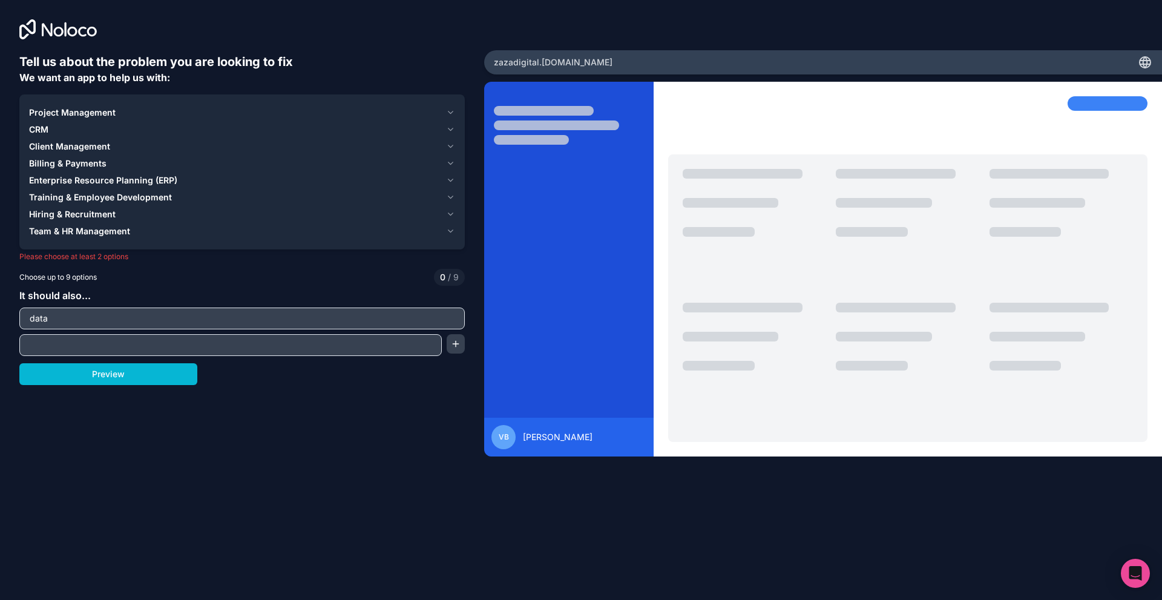
click at [157, 356] on div "Tell us about the problem you are looking to fix We want an app to help us with…" at bounding box center [242, 266] width 446 height 427
click at [156, 348] on input "text" at bounding box center [230, 345] width 417 height 17
type input "analytics"
click at [460, 340] on button "button" at bounding box center [456, 343] width 18 height 19
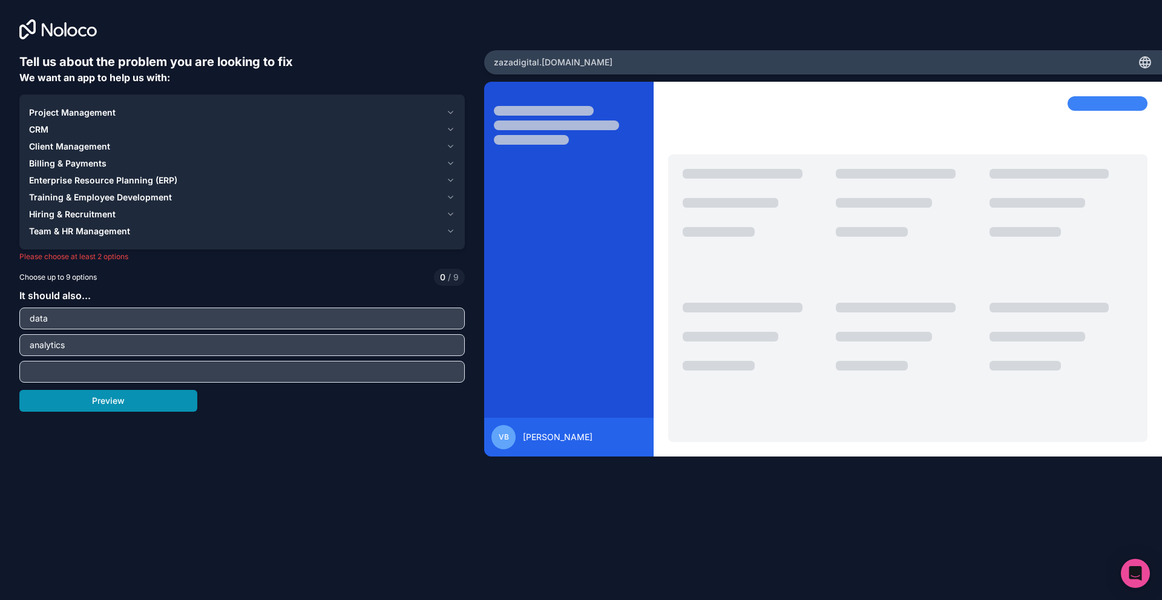
click at [144, 398] on button "Preview" at bounding box center [108, 401] width 178 height 22
click at [143, 398] on button "Preview" at bounding box center [108, 401] width 178 height 22
click at [148, 370] on input "text" at bounding box center [242, 371] width 440 height 17
type input "reports"
click at [146, 404] on button "Preview" at bounding box center [108, 401] width 178 height 22
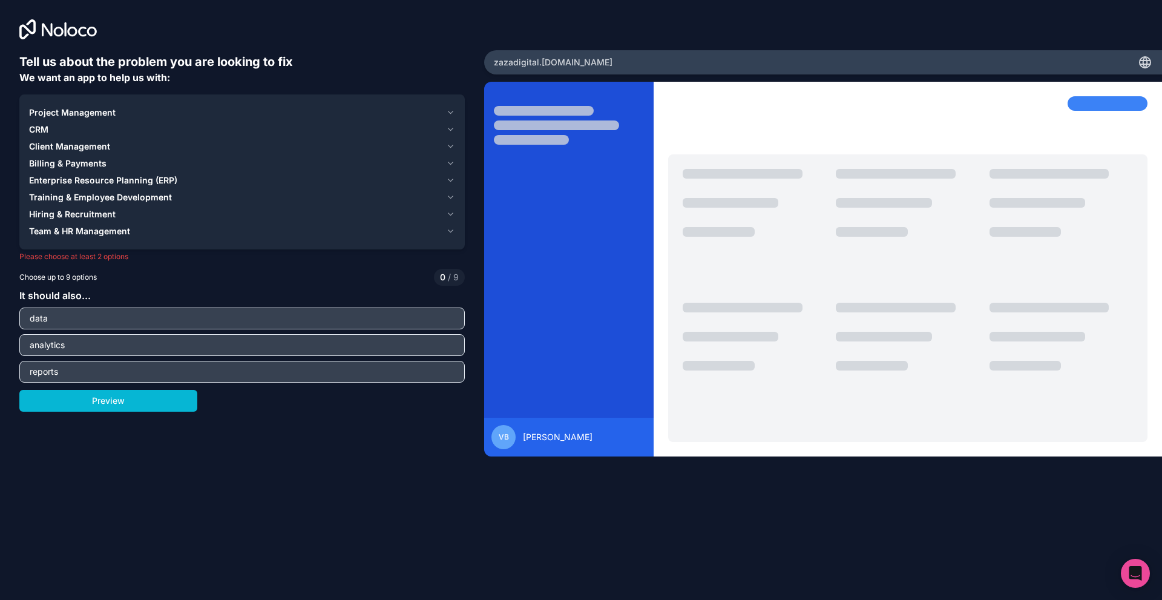
click at [286, 430] on div "Tell us about the problem you are looking to fix We want an app to help us with…" at bounding box center [242, 266] width 446 height 427
click at [581, 59] on div "zazadigital .[DOMAIN_NAME]" at bounding box center [823, 62] width 678 height 24
click at [123, 66] on h6 "Tell us about the problem you are looking to fix" at bounding box center [242, 61] width 446 height 17
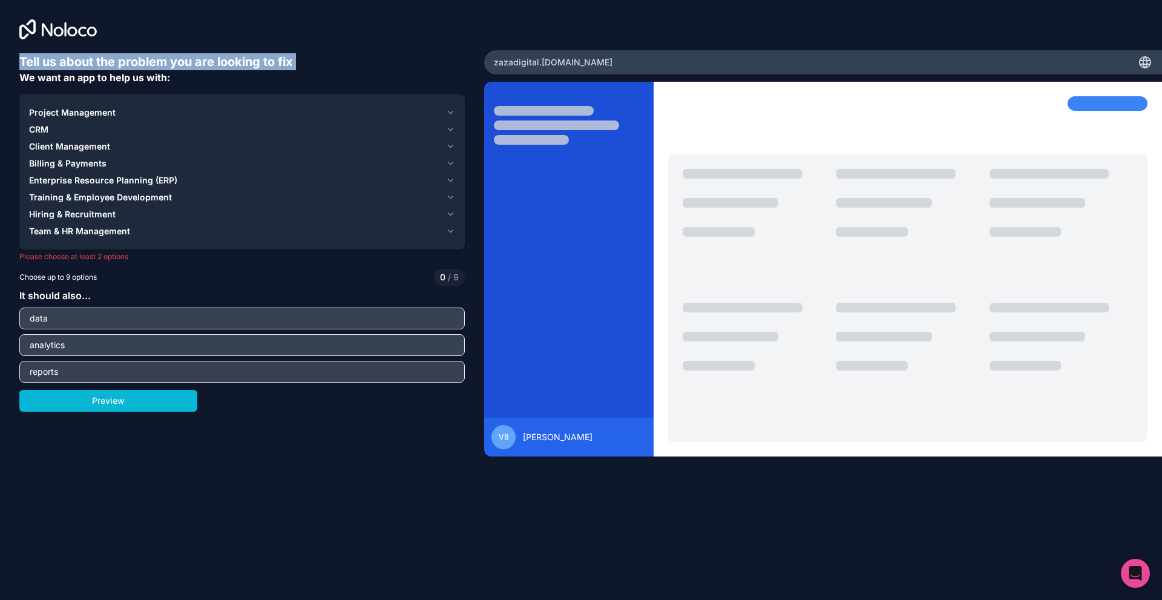
click at [123, 66] on h6 "Tell us about the problem you are looking to fix" at bounding box center [242, 61] width 446 height 17
click at [137, 71] on span "We want an app to help us with:" at bounding box center [94, 77] width 151 height 12
drag, startPoint x: 91, startPoint y: 73, endPoint x: 101, endPoint y: 78, distance: 11.1
click at [95, 79] on div "Tell us about the problem you are looking to fix We want an app to help us with:" at bounding box center [242, 68] width 446 height 31
click at [103, 76] on span "We want an app to help us with:" at bounding box center [94, 77] width 151 height 12
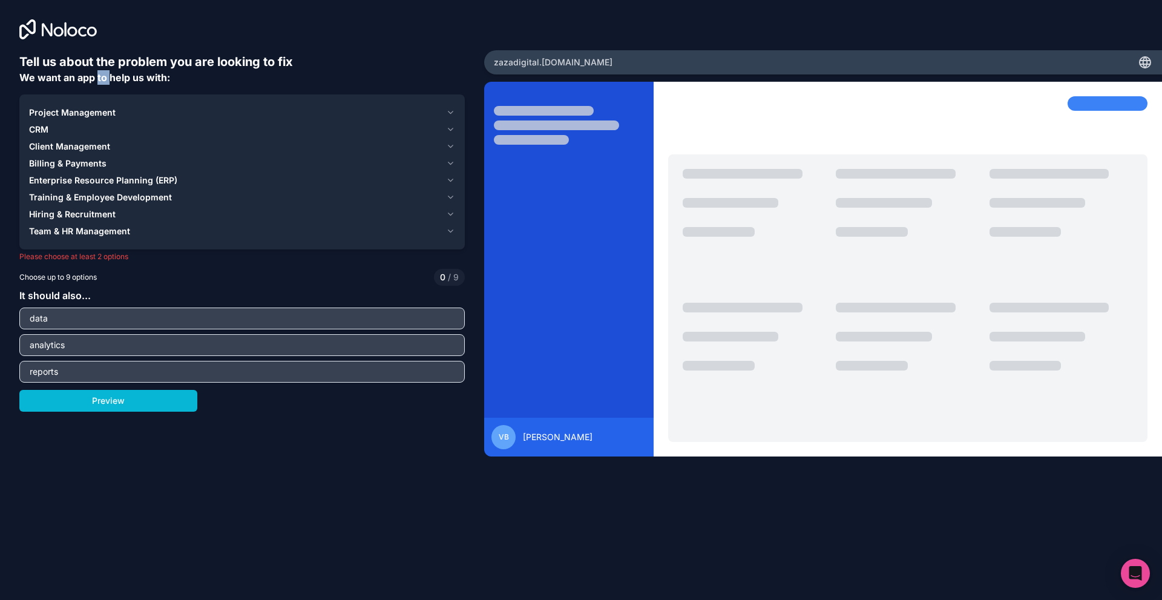
click at [103, 76] on span "We want an app to help us with:" at bounding box center [94, 77] width 151 height 12
click at [110, 65] on h6 "Tell us about the problem you are looking to fix" at bounding box center [242, 61] width 446 height 17
click at [42, 309] on div "data" at bounding box center [242, 319] width 446 height 22
click at [90, 282] on span "Choose up to 9 options" at bounding box center [57, 277] width 77 height 11
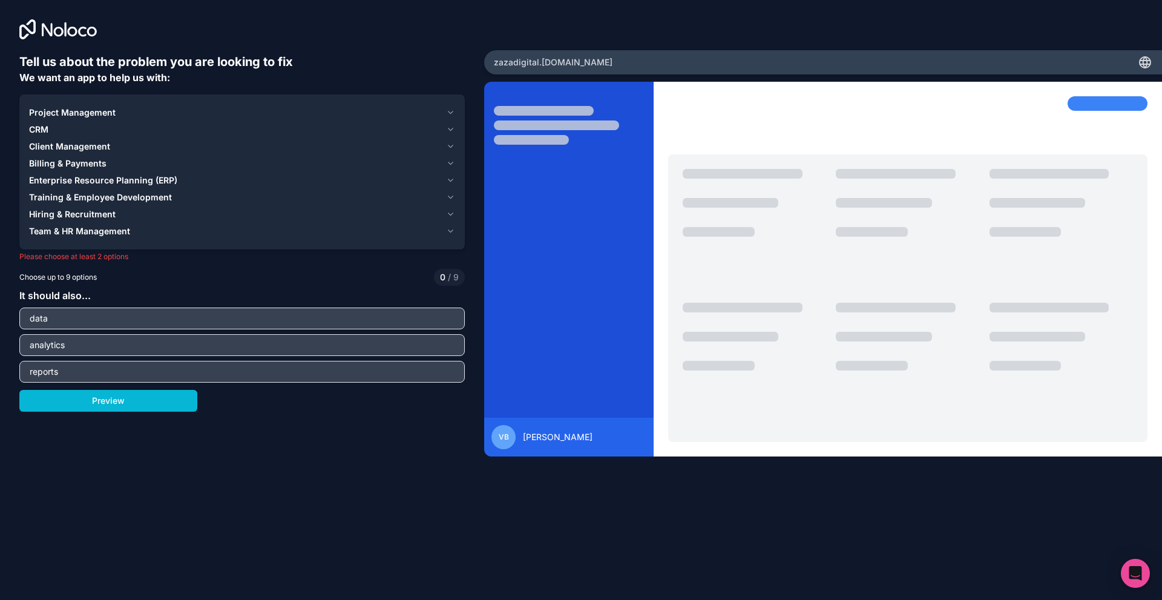
drag, startPoint x: 50, startPoint y: 151, endPoint x: 249, endPoint y: 71, distance: 215.4
click at [249, 71] on div "Tell us about the problem you are looking to fix We want an app to help us with:" at bounding box center [242, 68] width 446 height 31
click at [368, 357] on div "It should also... data analytics reports" at bounding box center [242, 335] width 446 height 94
click at [70, 272] on span "Choose up to 9 options" at bounding box center [57, 277] width 77 height 11
click at [234, 217] on div "Hiring & Recruitment" at bounding box center [235, 214] width 412 height 12
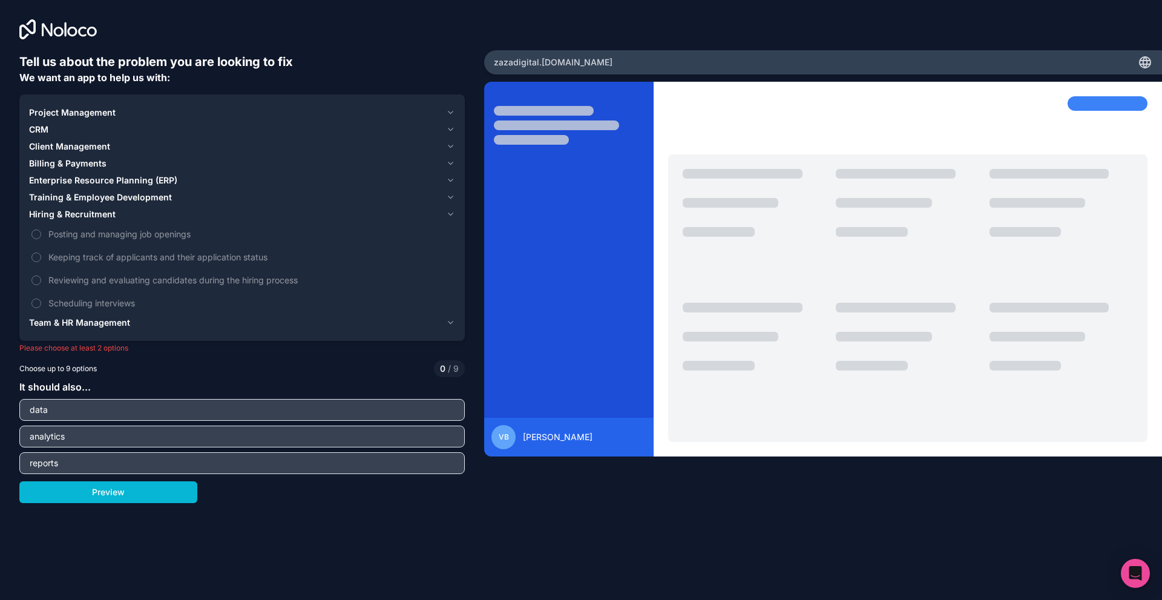
click at [66, 409] on input "data" at bounding box center [242, 409] width 440 height 17
click at [69, 454] on div "reports" at bounding box center [242, 463] width 446 height 22
drag, startPoint x: 76, startPoint y: 475, endPoint x: 84, endPoint y: 489, distance: 16.3
click at [77, 477] on div "Tell us about the problem you are looking to fix We want an app to help us with…" at bounding box center [242, 278] width 446 height 450
click at [87, 492] on button "Preview" at bounding box center [108, 492] width 178 height 22
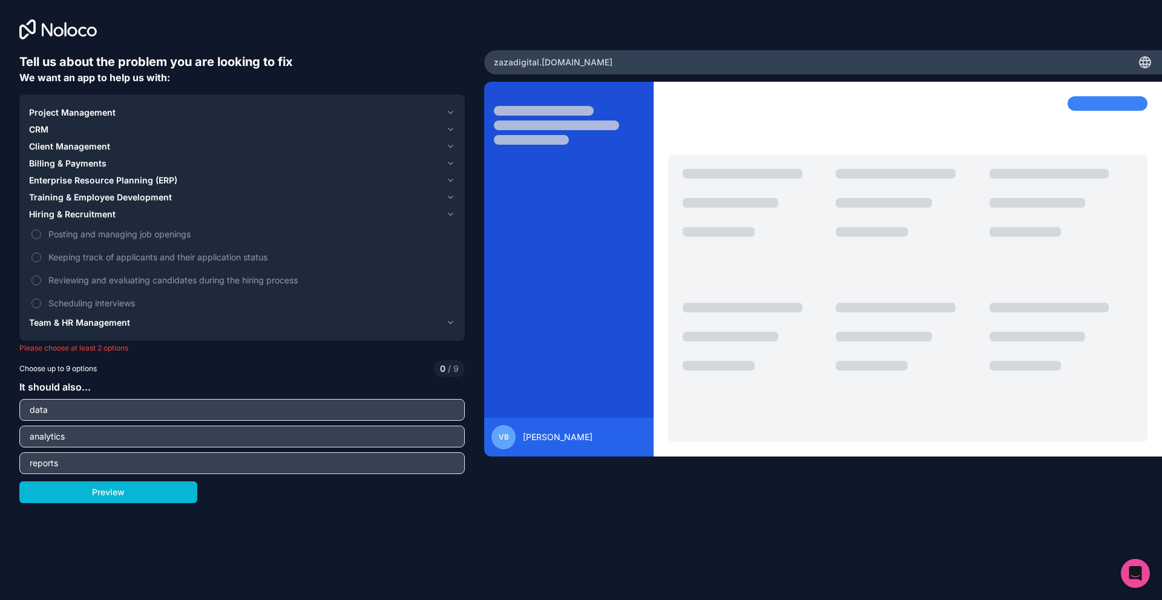
click at [84, 466] on input "reports" at bounding box center [242, 463] width 440 height 17
click at [109, 460] on input "reports" at bounding box center [242, 463] width 440 height 17
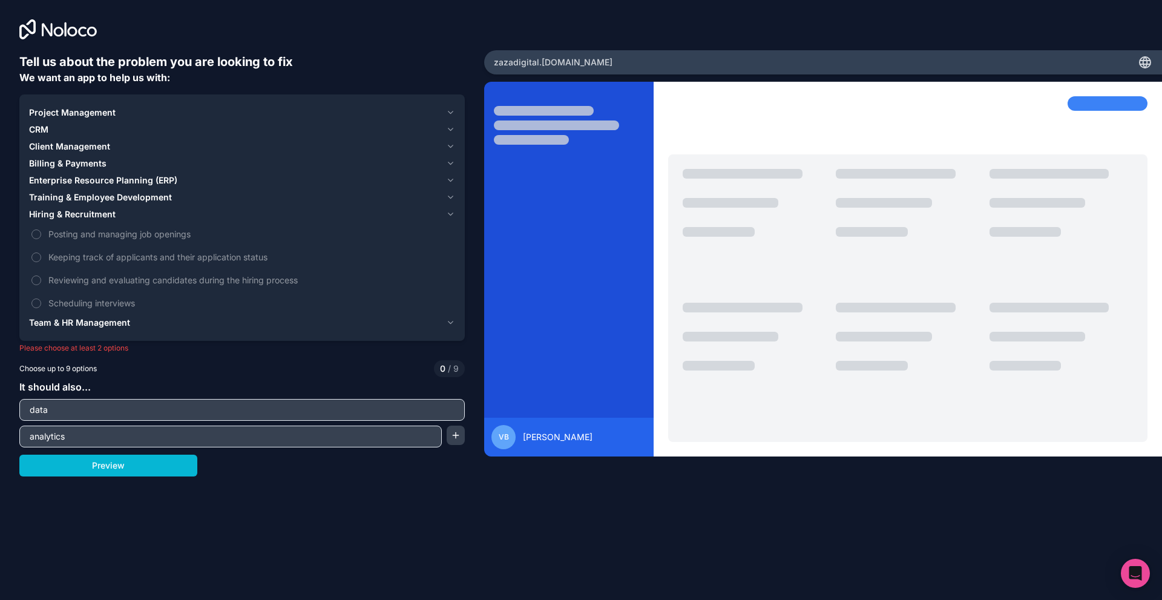
click at [108, 437] on input "analytics" at bounding box center [230, 436] width 417 height 17
click at [54, 302] on span "Scheduling interviews" at bounding box center [250, 303] width 404 height 13
click at [41, 302] on button "Scheduling interviews" at bounding box center [36, 303] width 10 height 10
click at [49, 302] on span "Scheduling interviews" at bounding box center [250, 303] width 404 height 13
click at [41, 302] on button "Scheduling interviews" at bounding box center [36, 303] width 10 height 10
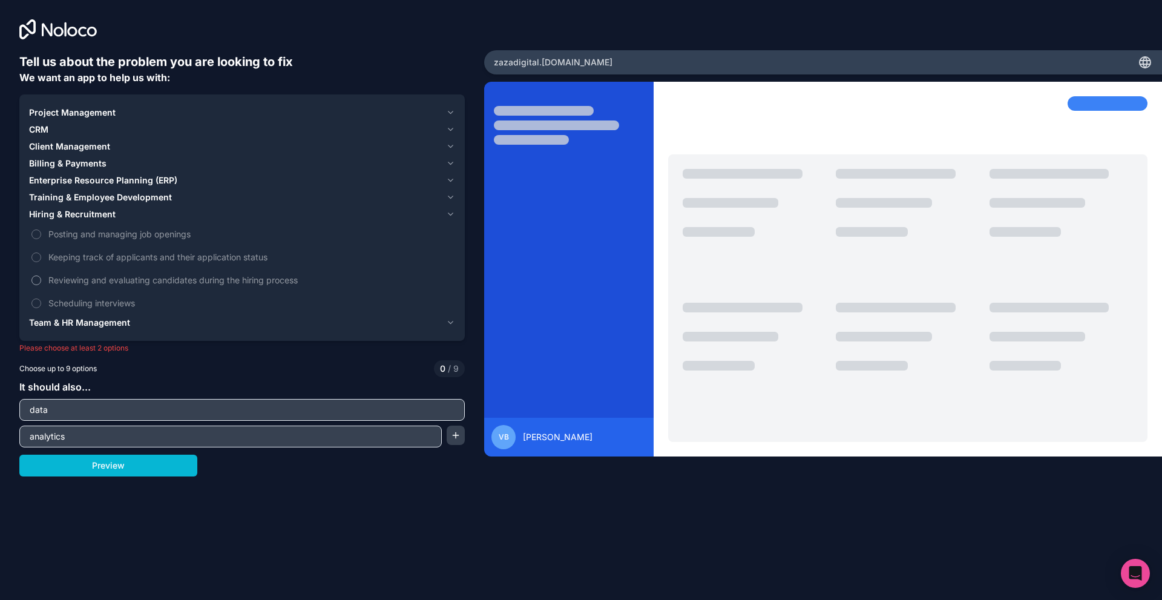
click at [51, 280] on span "Reviewing and evaluating candidates during the hiring process" at bounding box center [250, 280] width 404 height 13
click at [41, 280] on button "Reviewing and evaluating candidates during the hiring process" at bounding box center [36, 280] width 10 height 10
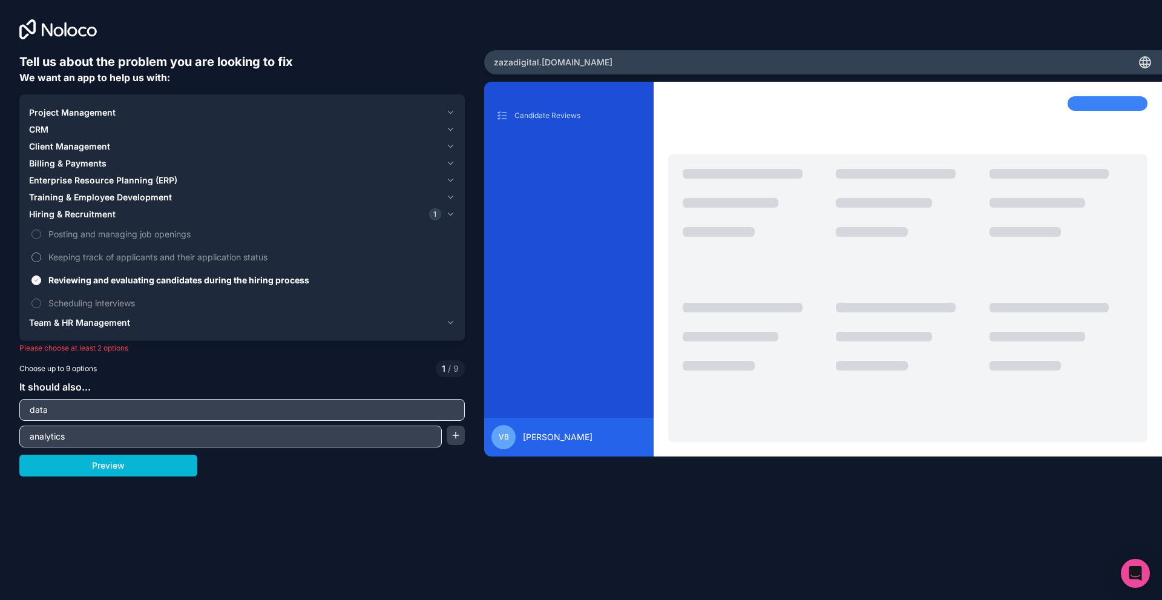
click at [59, 252] on span "Keeping track of applicants and their application status" at bounding box center [250, 257] width 404 height 13
click at [41, 252] on button "Keeping track of applicants and their application status" at bounding box center [36, 257] width 10 height 10
click at [59, 252] on span "Keeping track of applicants and their application status" at bounding box center [250, 257] width 404 height 13
click at [41, 252] on button "Keeping track of applicants and their application status" at bounding box center [36, 257] width 10 height 10
click at [61, 277] on span "Reviewing and evaluating candidates during the hiring process" at bounding box center [250, 280] width 404 height 13
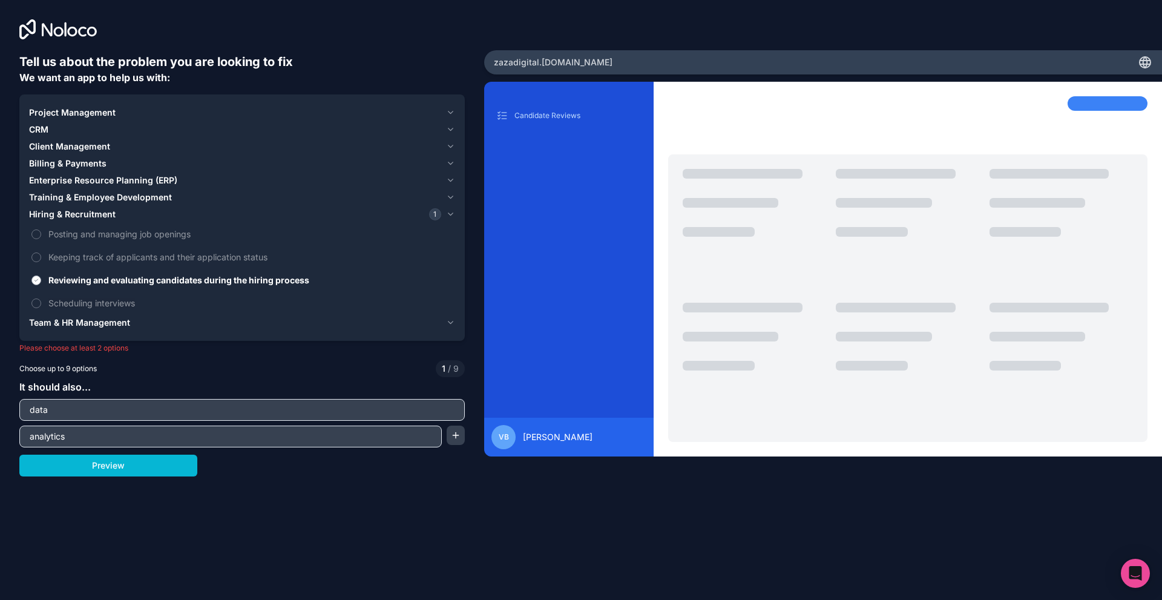
click at [41, 277] on button "Reviewing and evaluating candidates during the hiring process" at bounding box center [36, 280] width 10 height 10
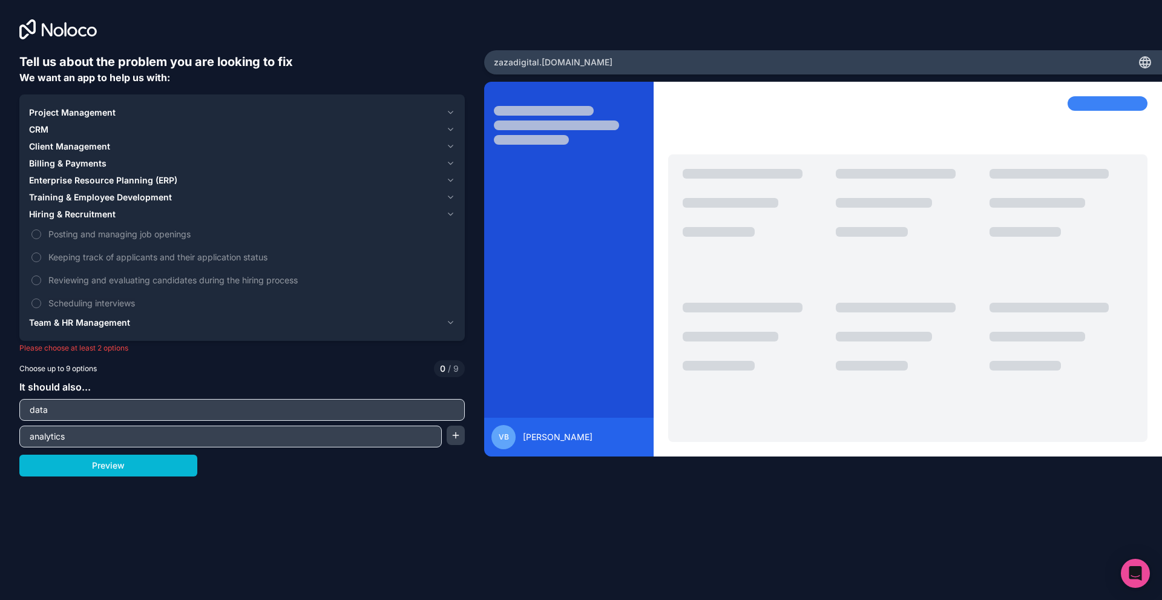
click at [79, 210] on span "Hiring & Recruitment" at bounding box center [72, 214] width 87 height 12
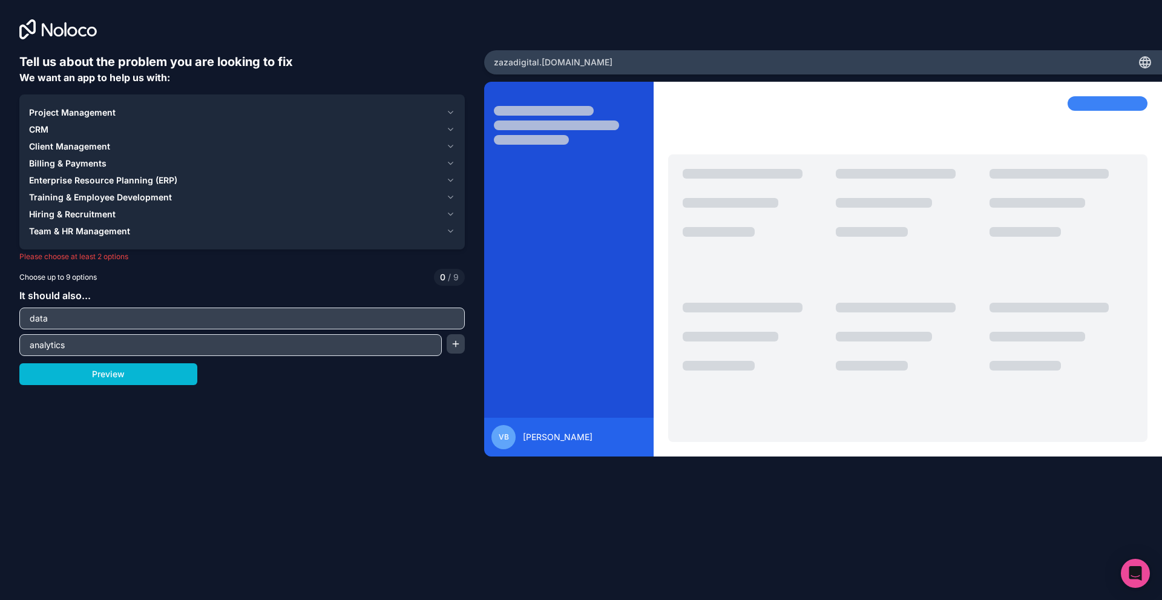
click at [104, 182] on span "Enterprise Resource Planning (ERP)" at bounding box center [103, 180] width 148 height 12
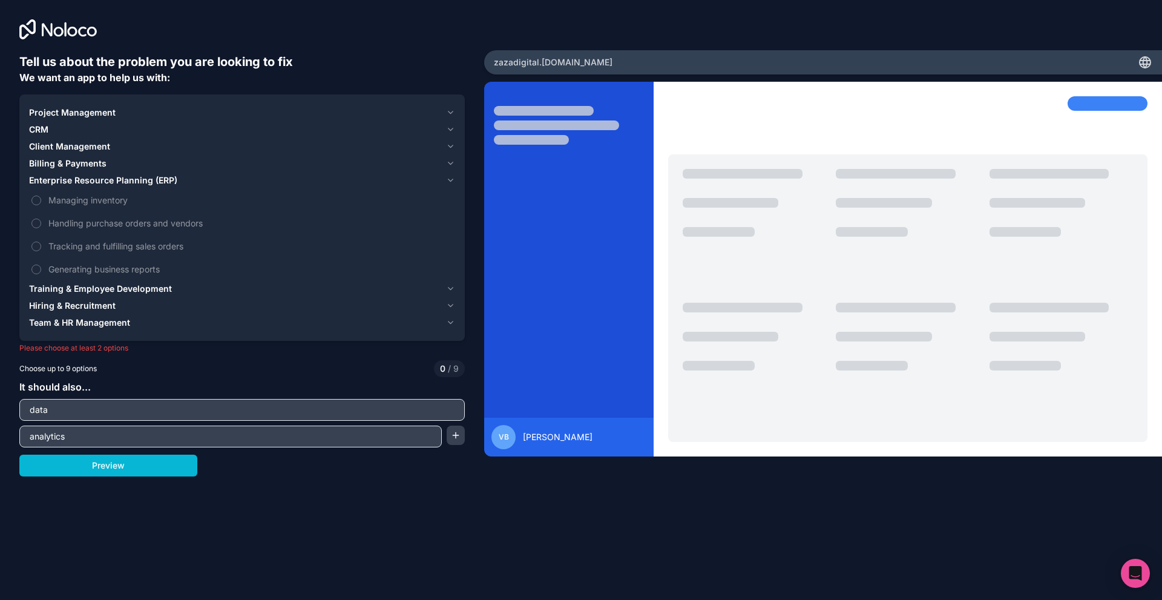
click at [105, 180] on span "Enterprise Resource Planning (ERP)" at bounding box center [103, 180] width 148 height 12
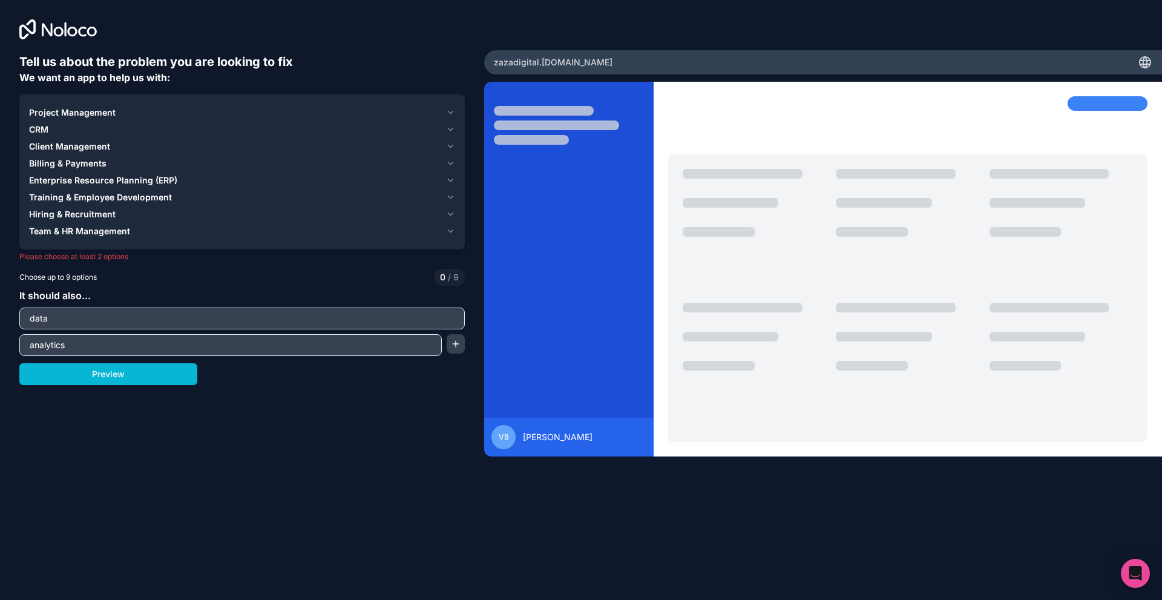
click at [105, 166] on div "Billing & Payments" at bounding box center [235, 163] width 412 height 12
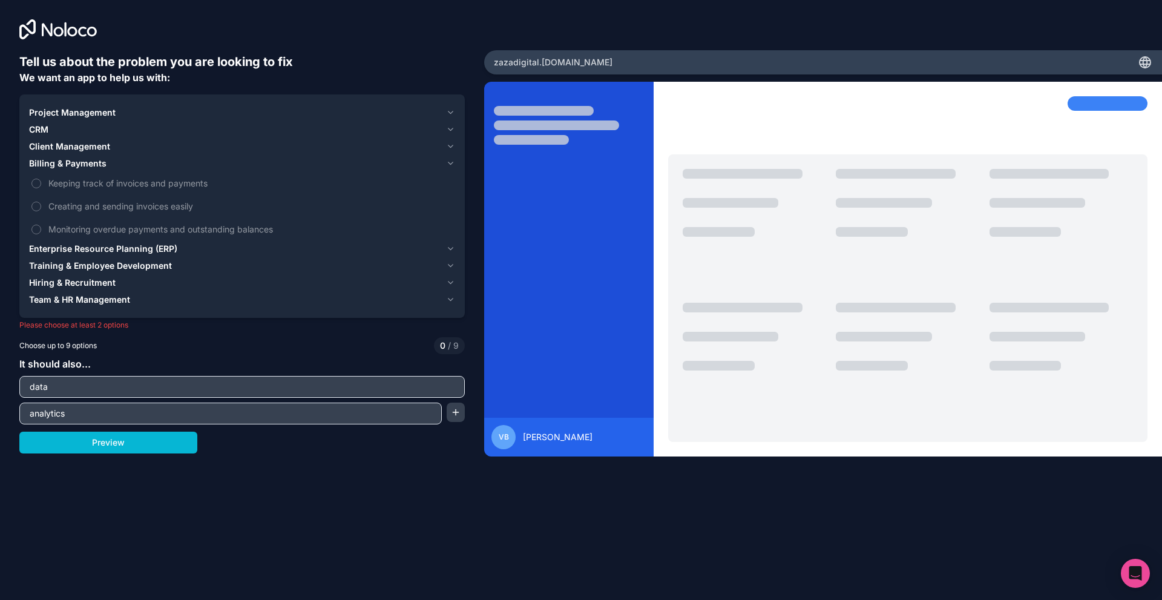
click at [105, 152] on span "Client Management" at bounding box center [69, 146] width 81 height 12
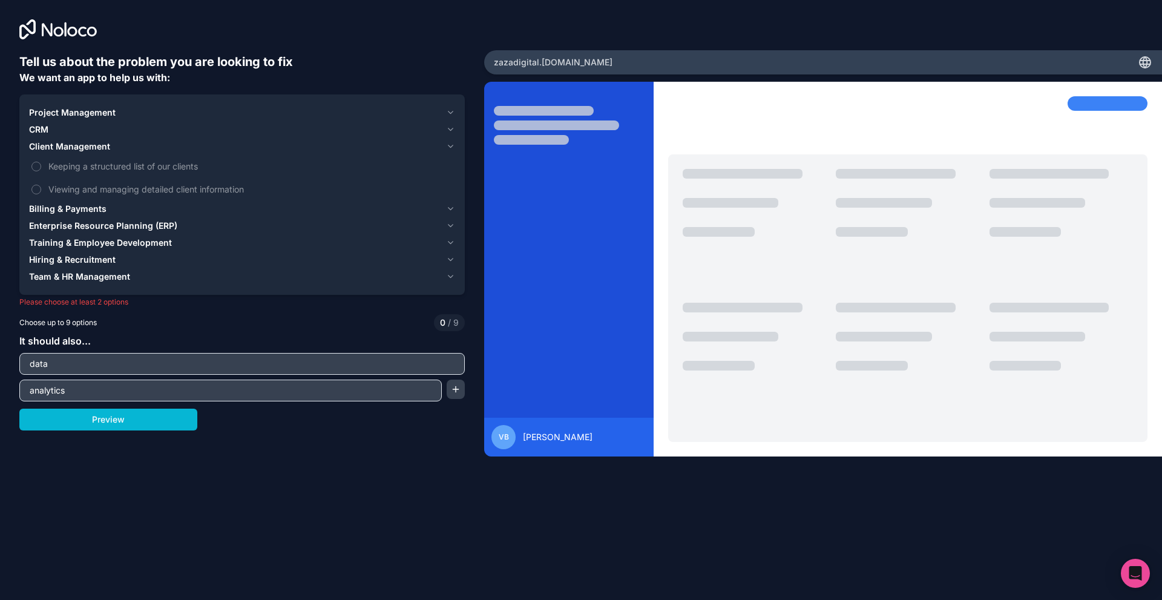
click at [97, 148] on span "Client Management" at bounding box center [69, 146] width 81 height 12
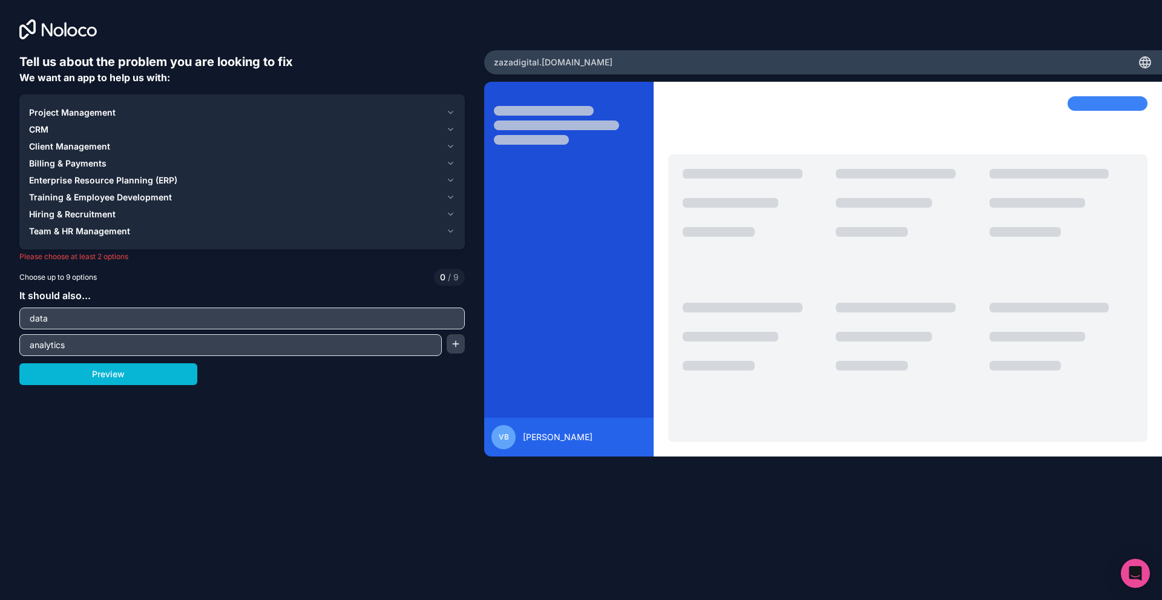
click at [94, 128] on div "CRM" at bounding box center [235, 130] width 412 height 12
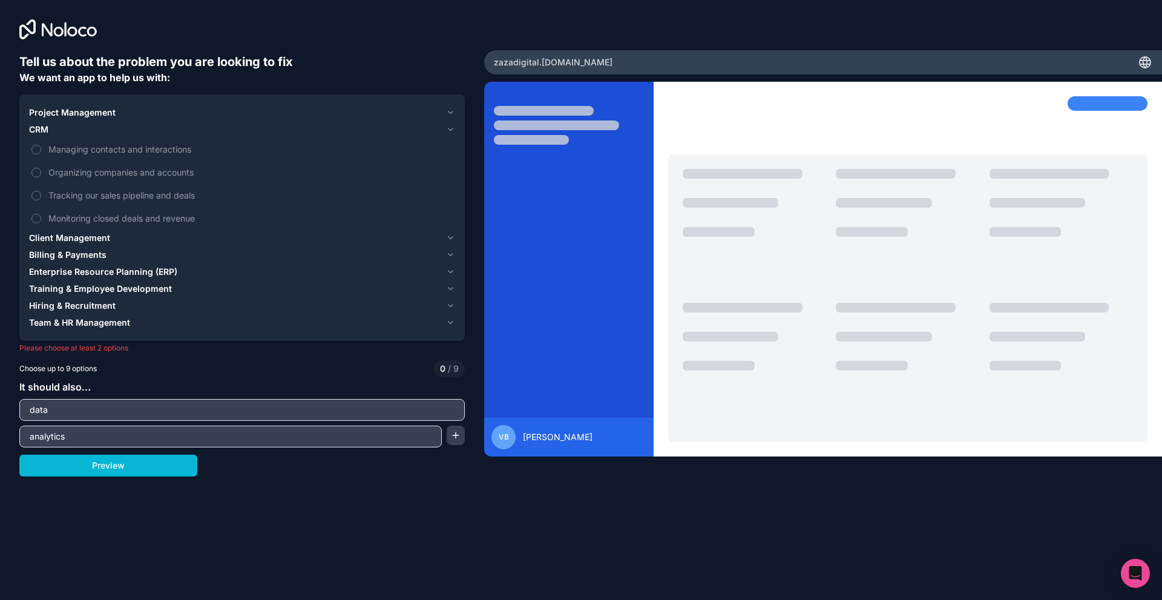
click at [94, 113] on span "Project Management" at bounding box center [72, 113] width 87 height 12
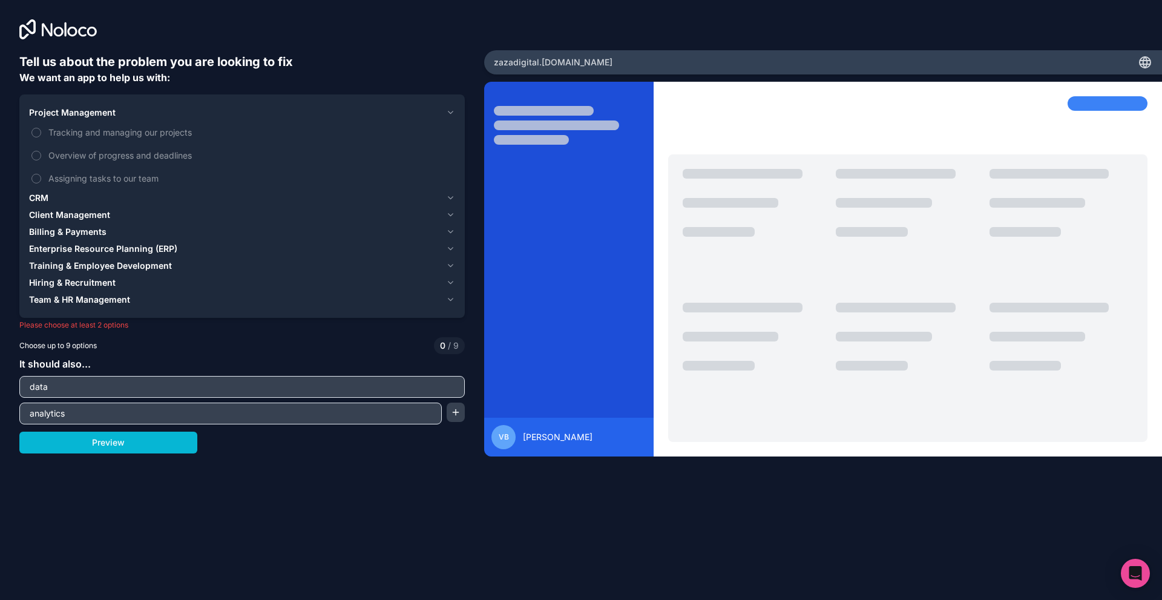
click at [97, 292] on button "Team & HR Management" at bounding box center [242, 299] width 426 height 17
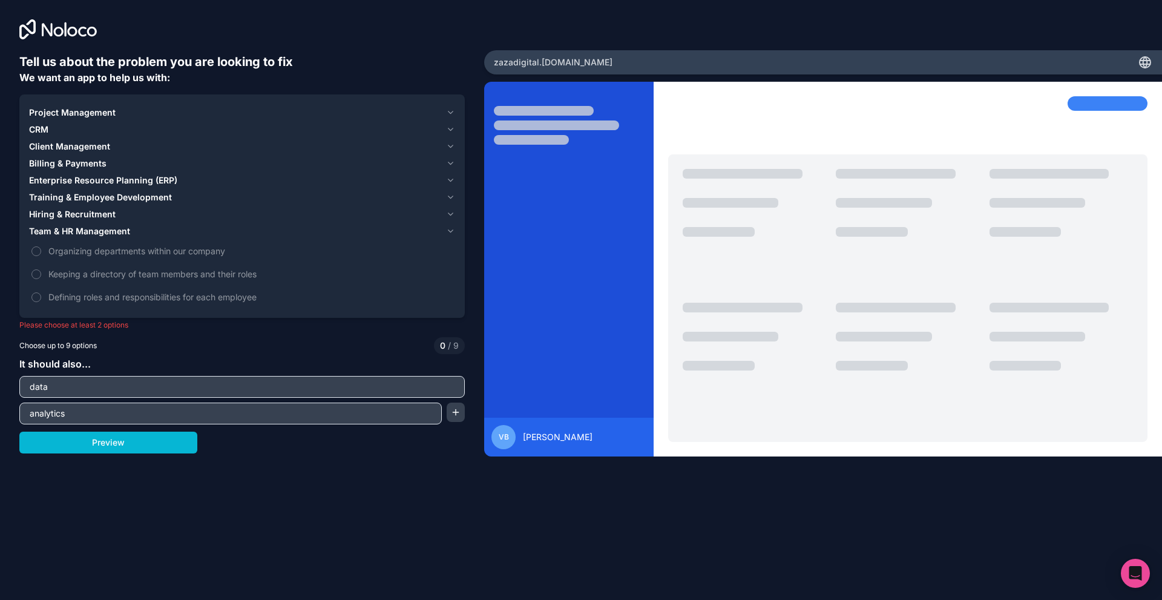
click at [79, 215] on span "Hiring & Recruitment" at bounding box center [72, 214] width 87 height 12
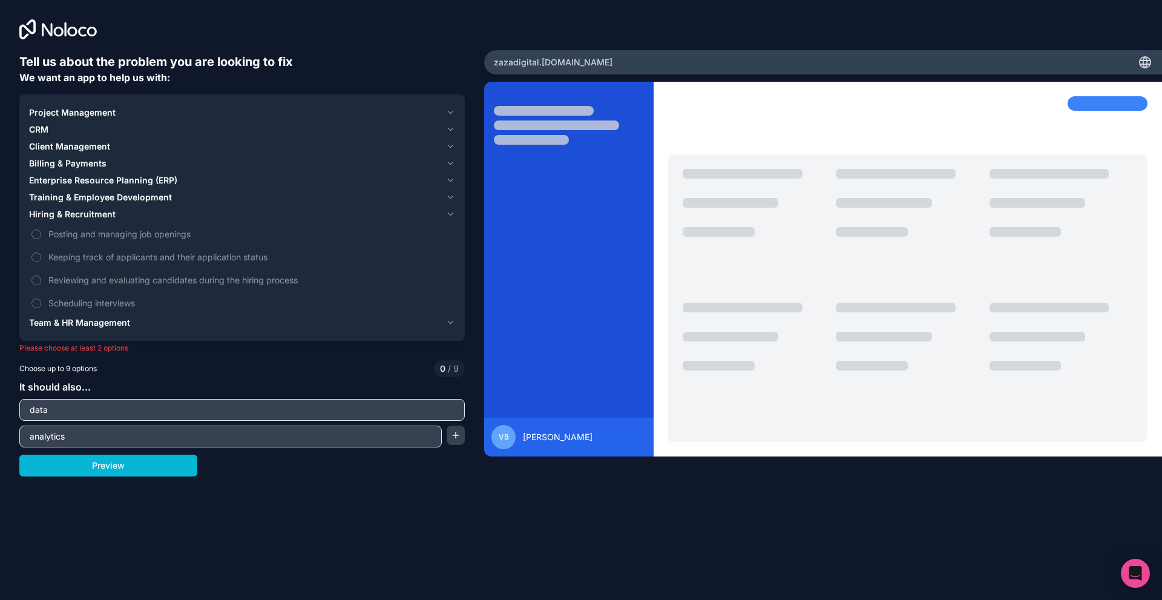
click at [82, 192] on span "Training & Employee Development" at bounding box center [100, 197] width 143 height 12
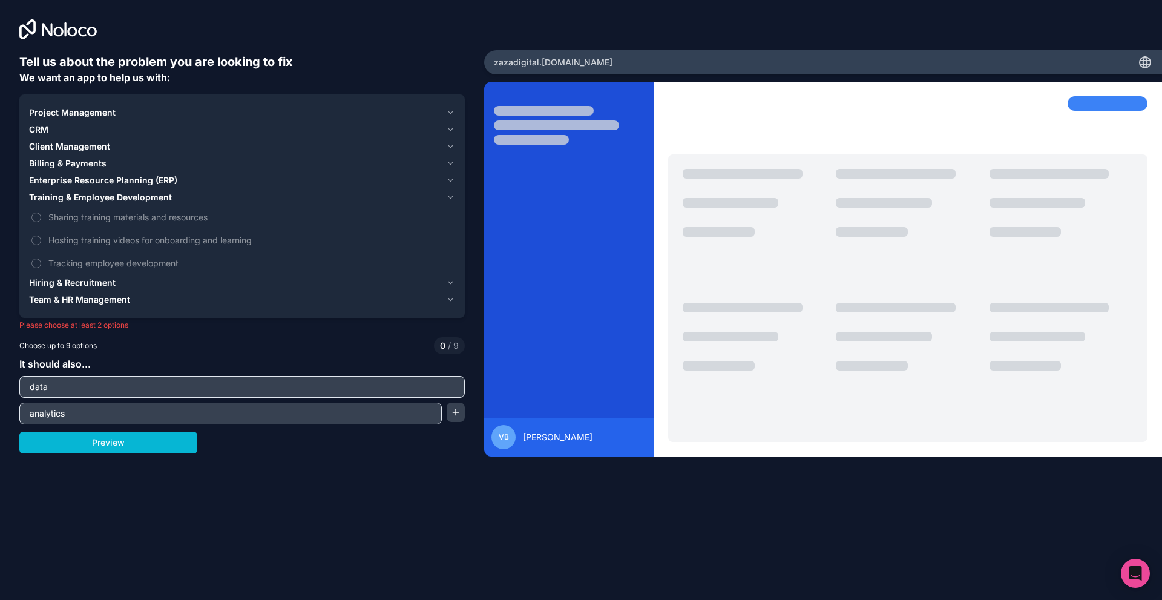
click at [82, 179] on span "Enterprise Resource Planning (ERP)" at bounding box center [103, 180] width 148 height 12
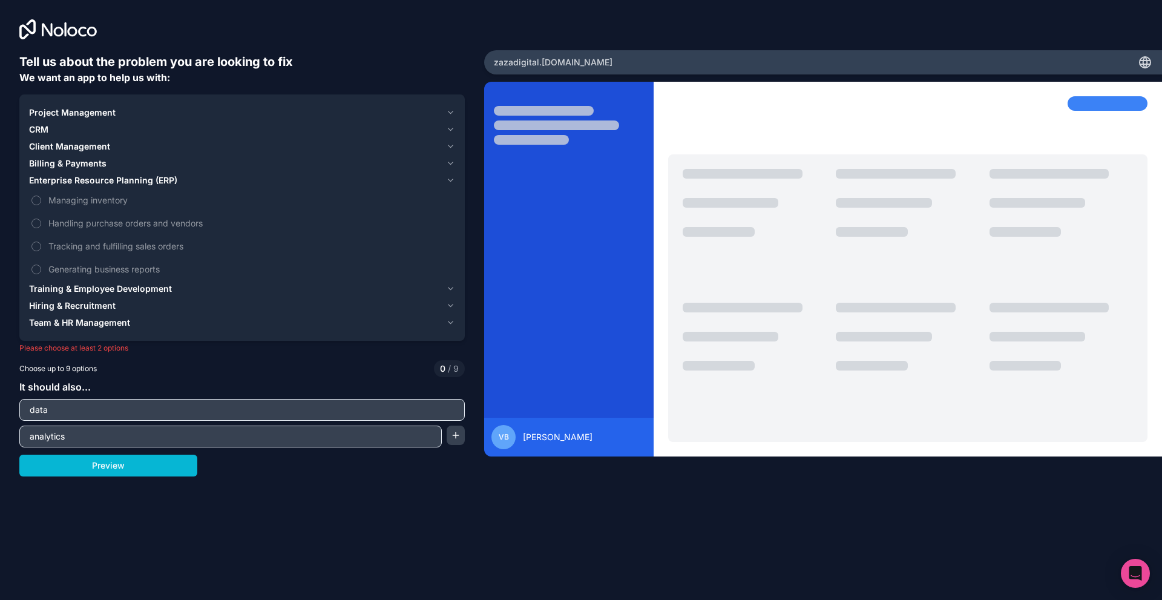
click at [77, 161] on span "Billing & Payments" at bounding box center [67, 163] width 77 height 12
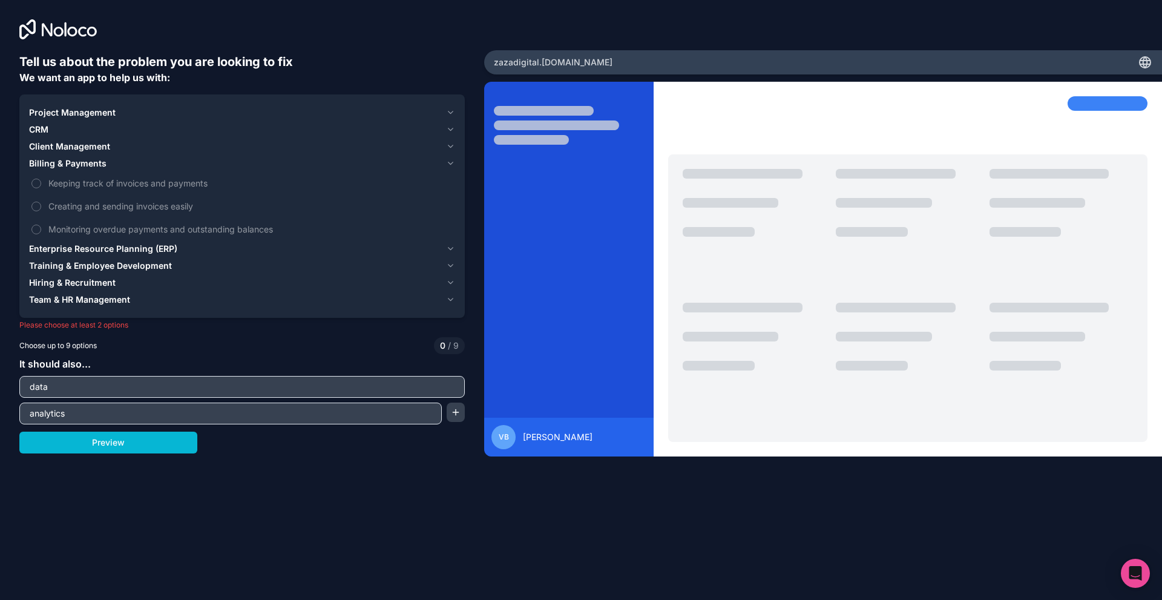
click at [83, 150] on span "Client Management" at bounding box center [69, 146] width 81 height 12
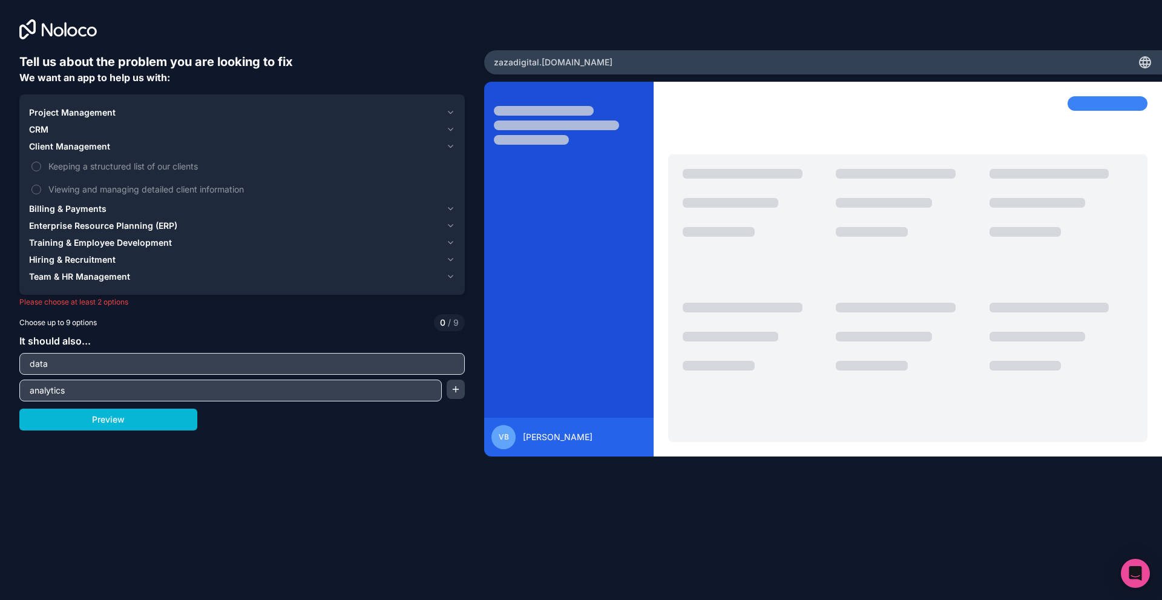
click at [226, 331] on div "Choose up to 9 options 0 / 9" at bounding box center [242, 322] width 446 height 17
click at [1143, 64] on icon at bounding box center [1146, 64] width 10 height 0
click at [82, 429] on button "Preview" at bounding box center [108, 420] width 178 height 22
click at [82, 427] on button "Preview" at bounding box center [108, 420] width 178 height 22
drag, startPoint x: 82, startPoint y: 424, endPoint x: 77, endPoint y: 285, distance: 139.9
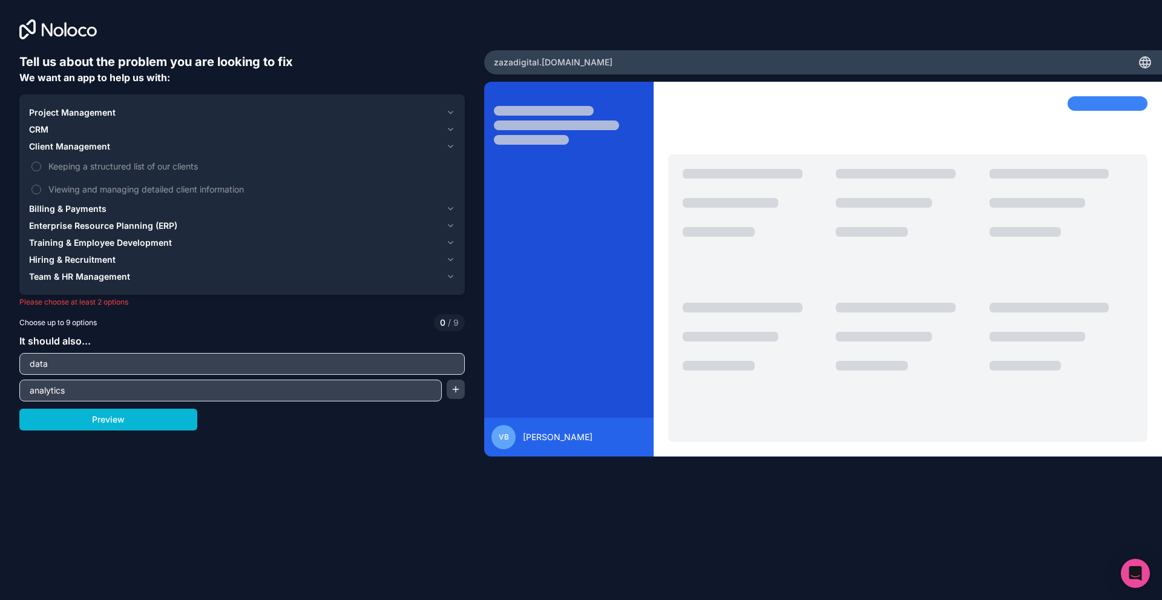
click at [83, 420] on button "Preview" at bounding box center [108, 420] width 178 height 22
click at [68, 180] on label "Viewing and managing detailed client information" at bounding box center [242, 189] width 426 height 22
click at [41, 185] on button "Viewing and managing detailed client information" at bounding box center [36, 190] width 10 height 10
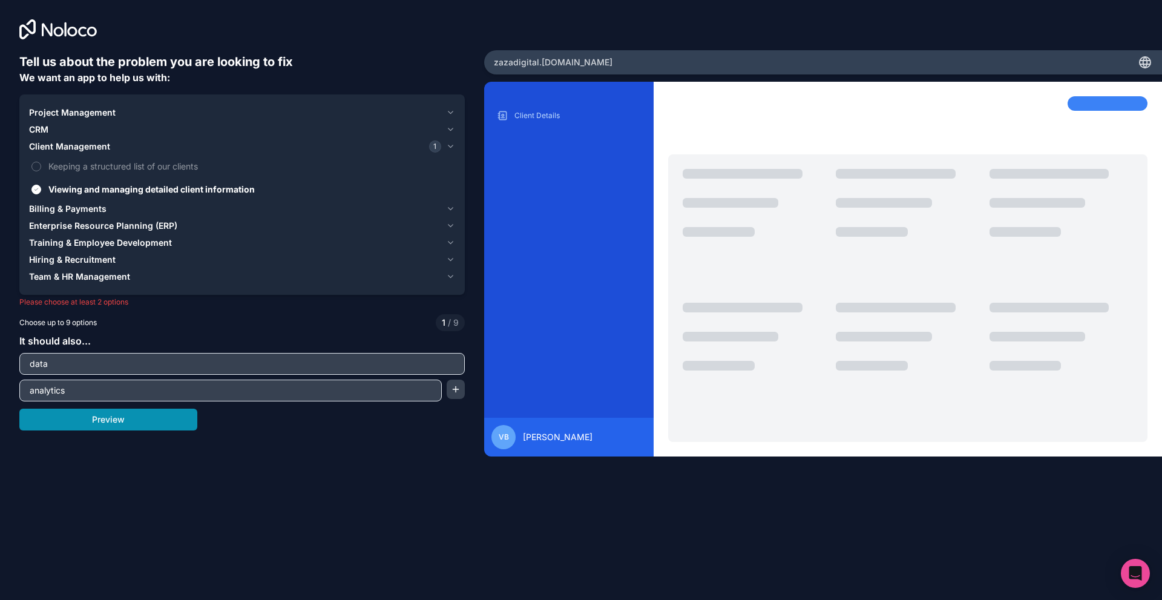
click at [74, 417] on button "Preview" at bounding box center [108, 420] width 178 height 22
click at [142, 164] on span "Keeping a structured list of our clients" at bounding box center [250, 166] width 404 height 13
click at [41, 164] on button "Keeping a structured list of our clients" at bounding box center [36, 167] width 10 height 10
click at [128, 424] on button "Preview" at bounding box center [108, 420] width 178 height 22
click at [128, 85] on div "Tell us about the problem you are looking to fix We want an app to help us with:" at bounding box center [242, 68] width 446 height 31
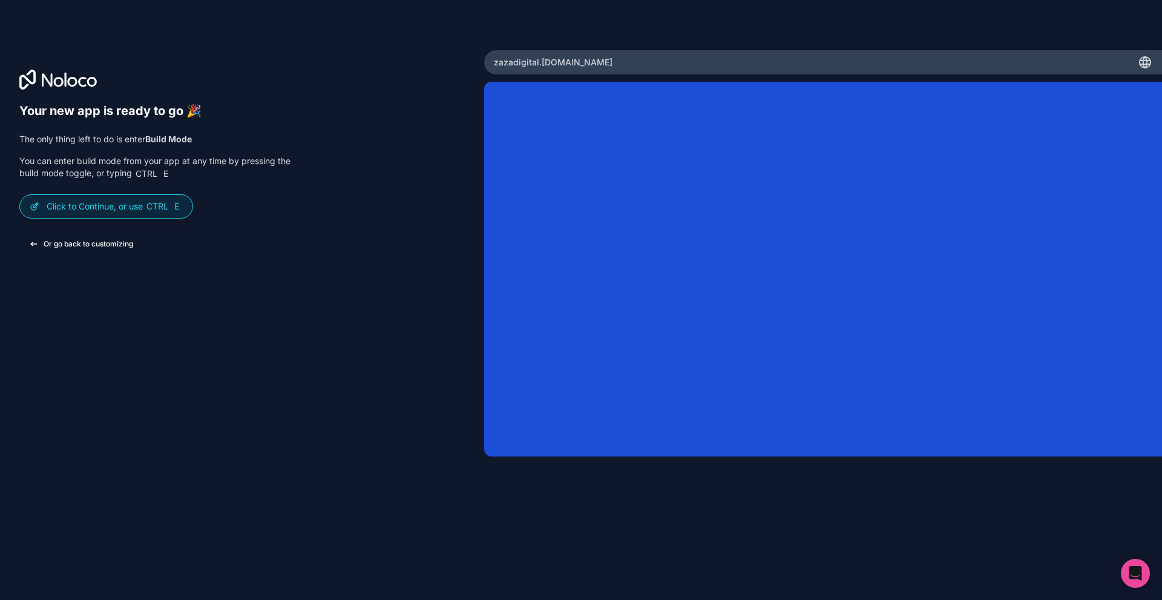
click at [105, 243] on button "Or go back to customizing" at bounding box center [81, 244] width 124 height 22
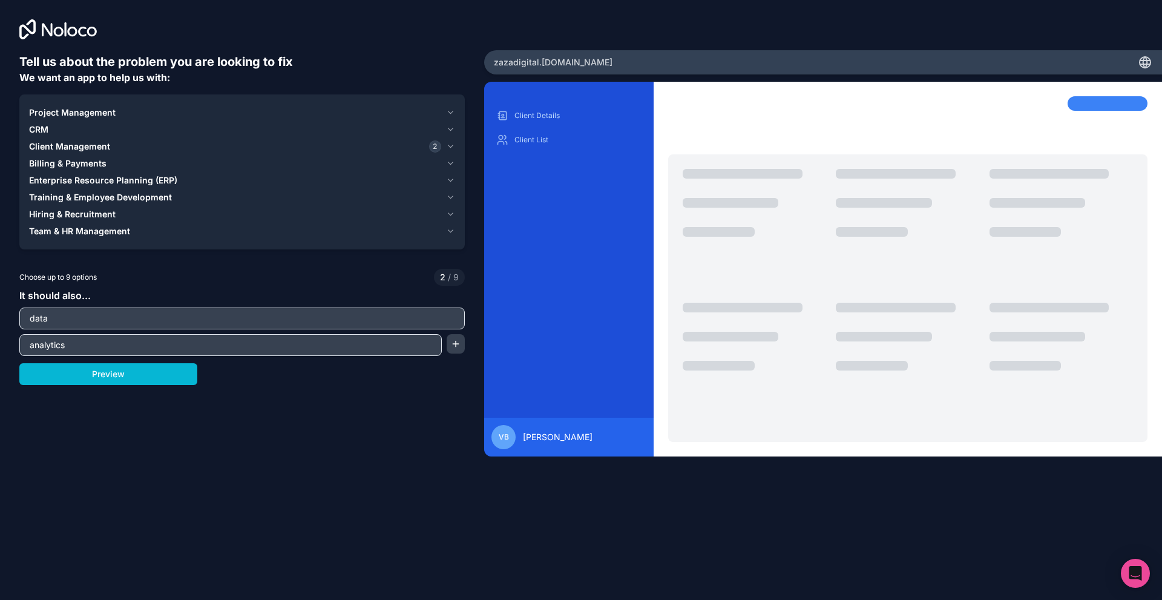
drag, startPoint x: 661, startPoint y: 308, endPoint x: 421, endPoint y: 176, distance: 273.4
click at [176, 375] on button "Preview" at bounding box center [108, 374] width 178 height 22
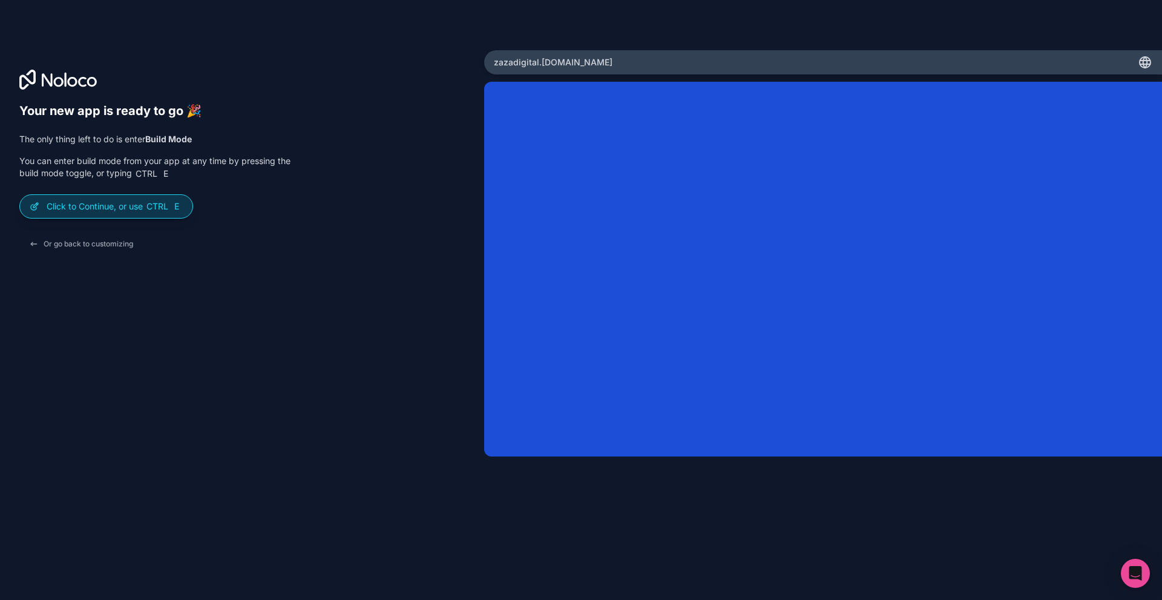
click at [136, 209] on p "Click to Continue, or use Ctrl E" at bounding box center [115, 206] width 136 height 12
